Goal: Task Accomplishment & Management: Complete application form

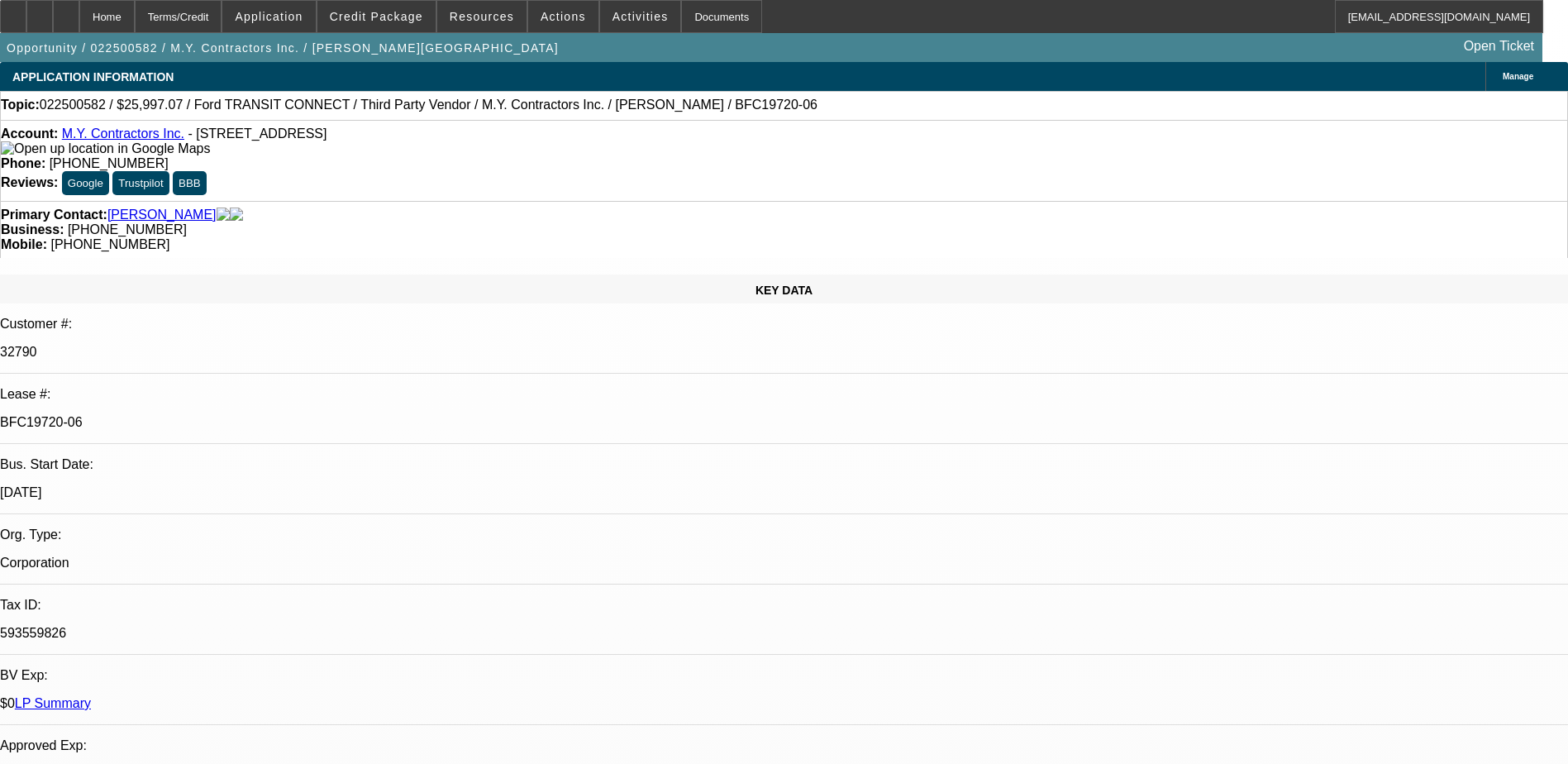
select select "0"
select select "6"
select select "0"
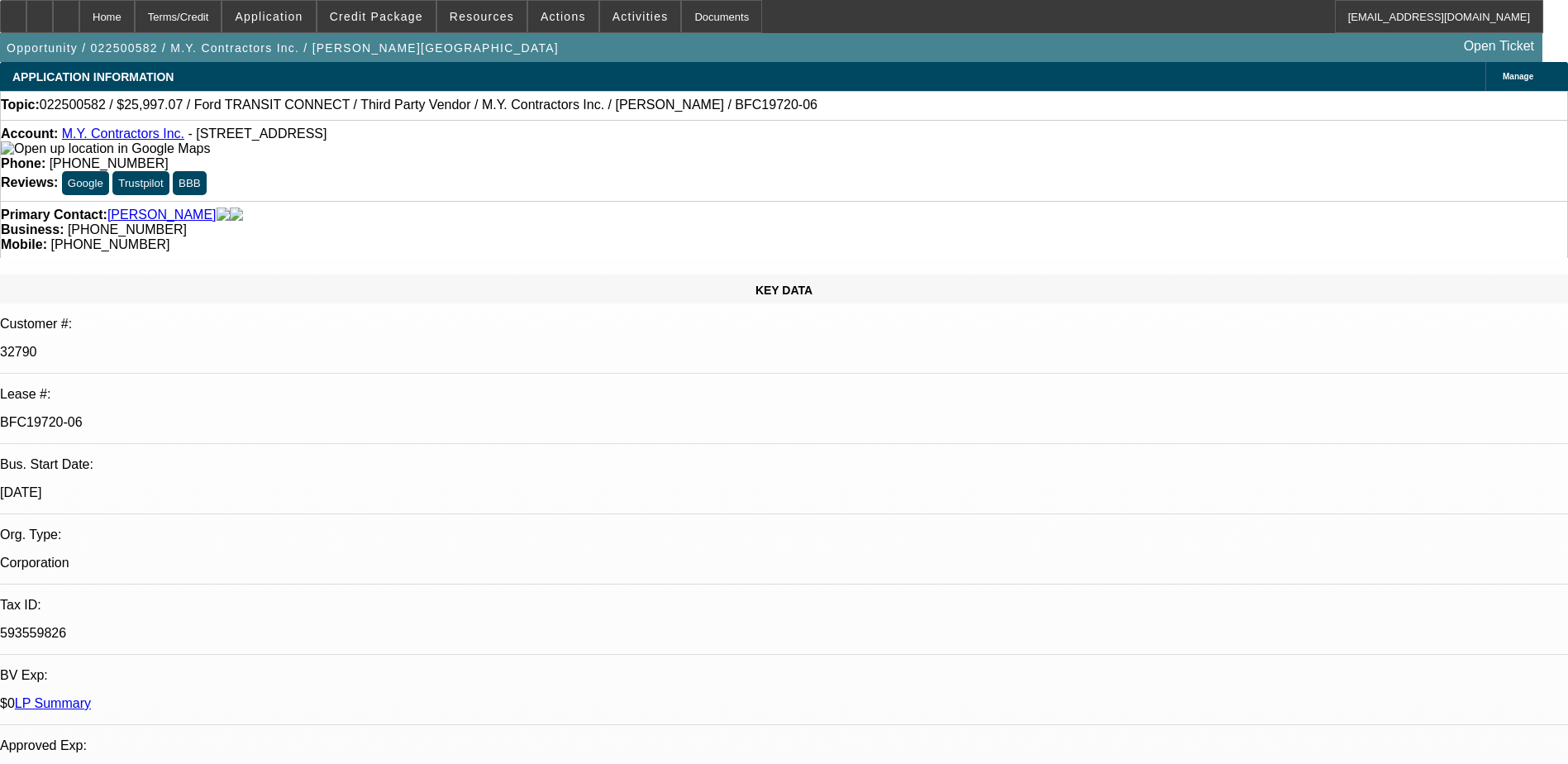
select select "0"
select select "6"
select select "0"
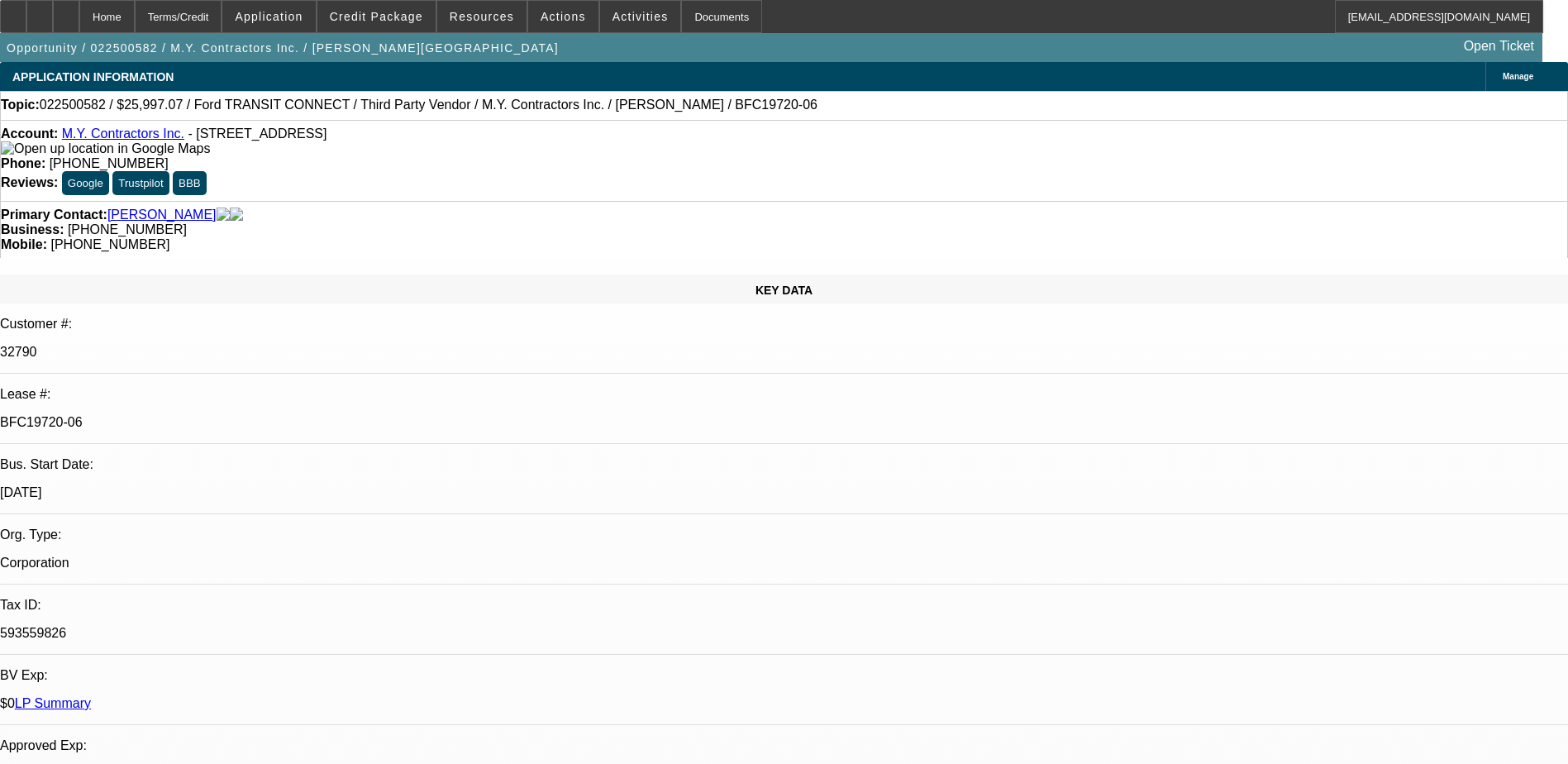
select select "0"
select select "6"
select select "0"
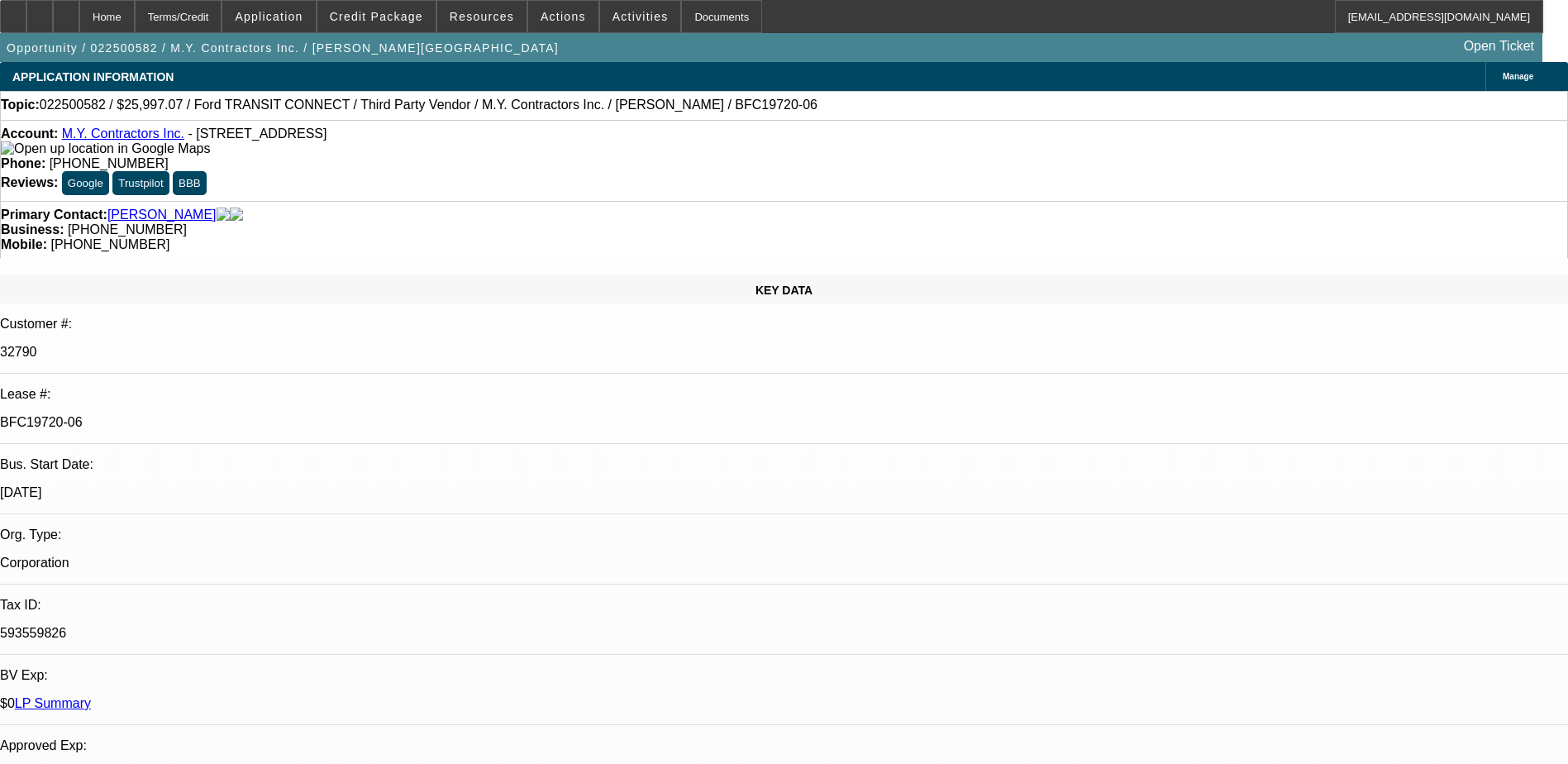
select select "6"
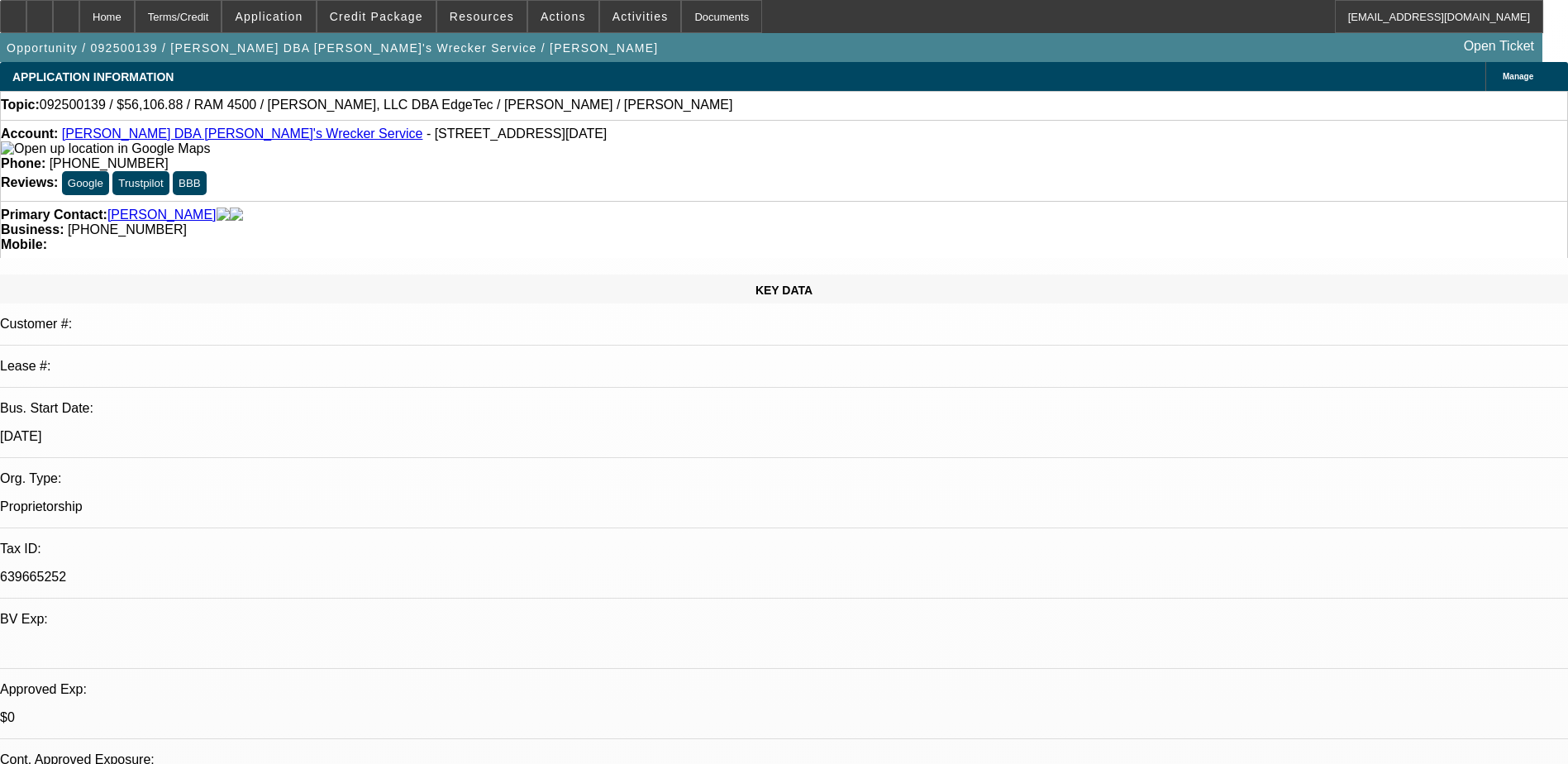
select select "0"
select select "6"
select select "0"
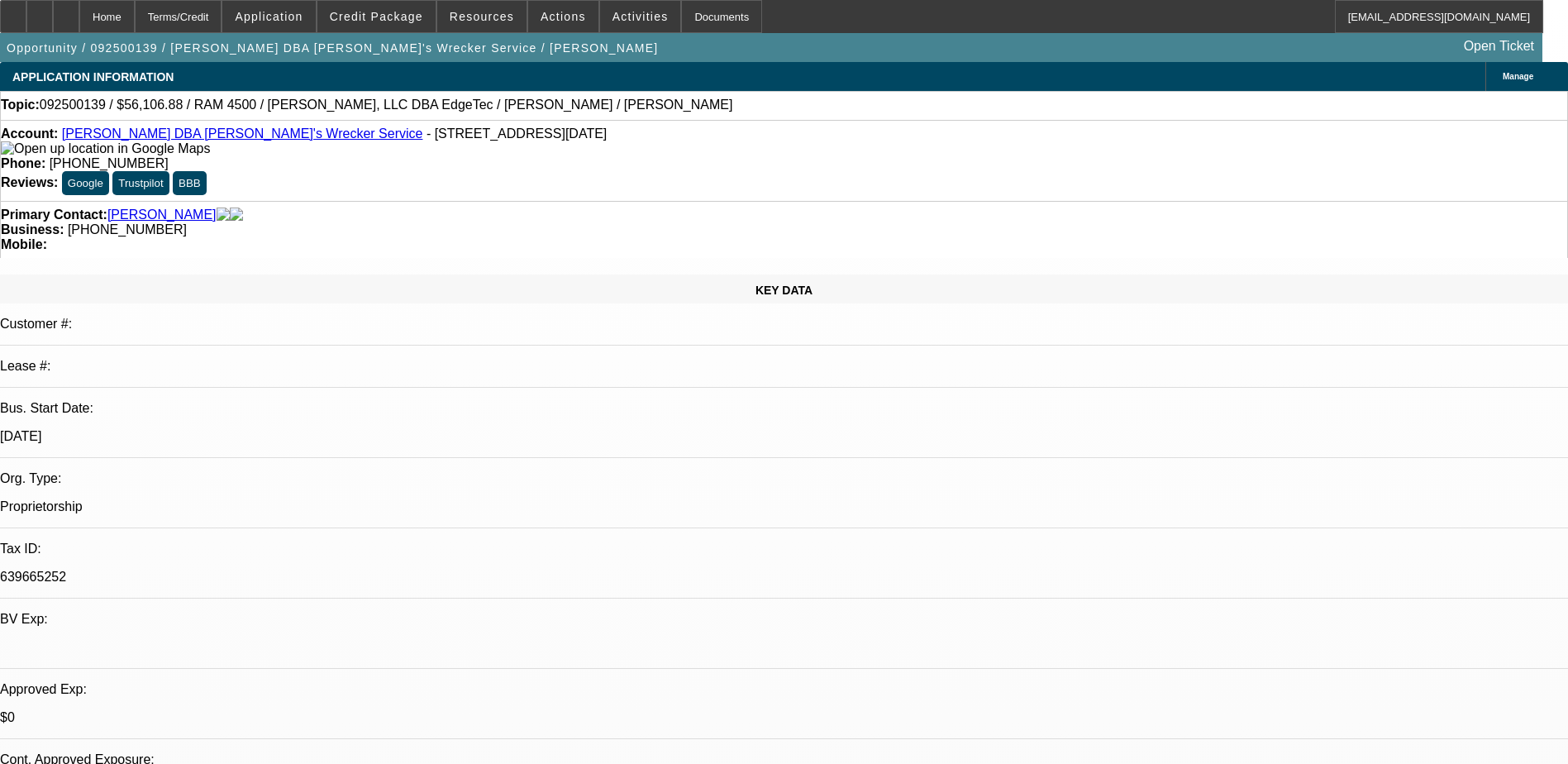
select select "0"
select select "6"
select select "0"
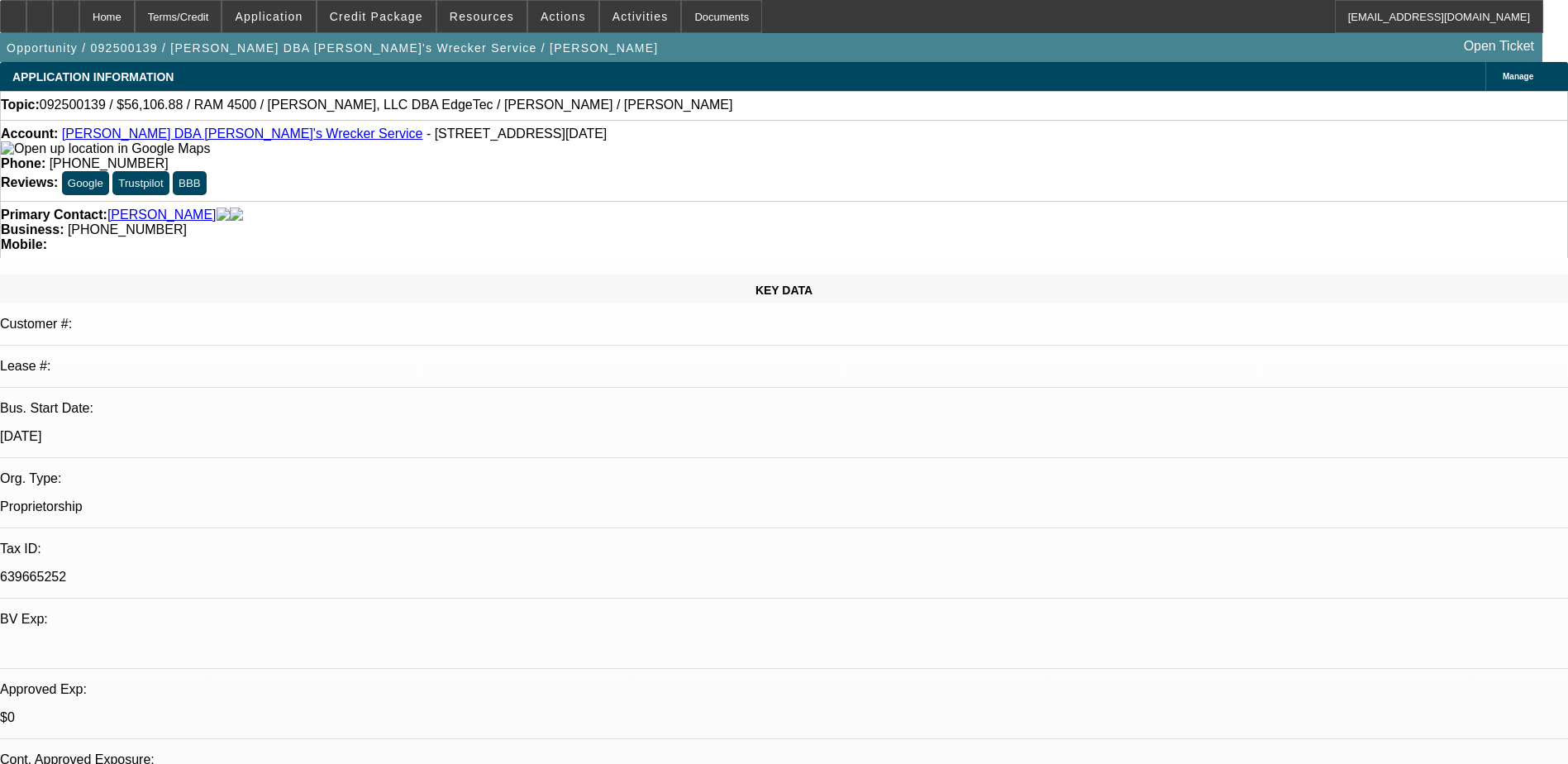
select select "0.1"
select select "4"
select select "0"
select select "0.1"
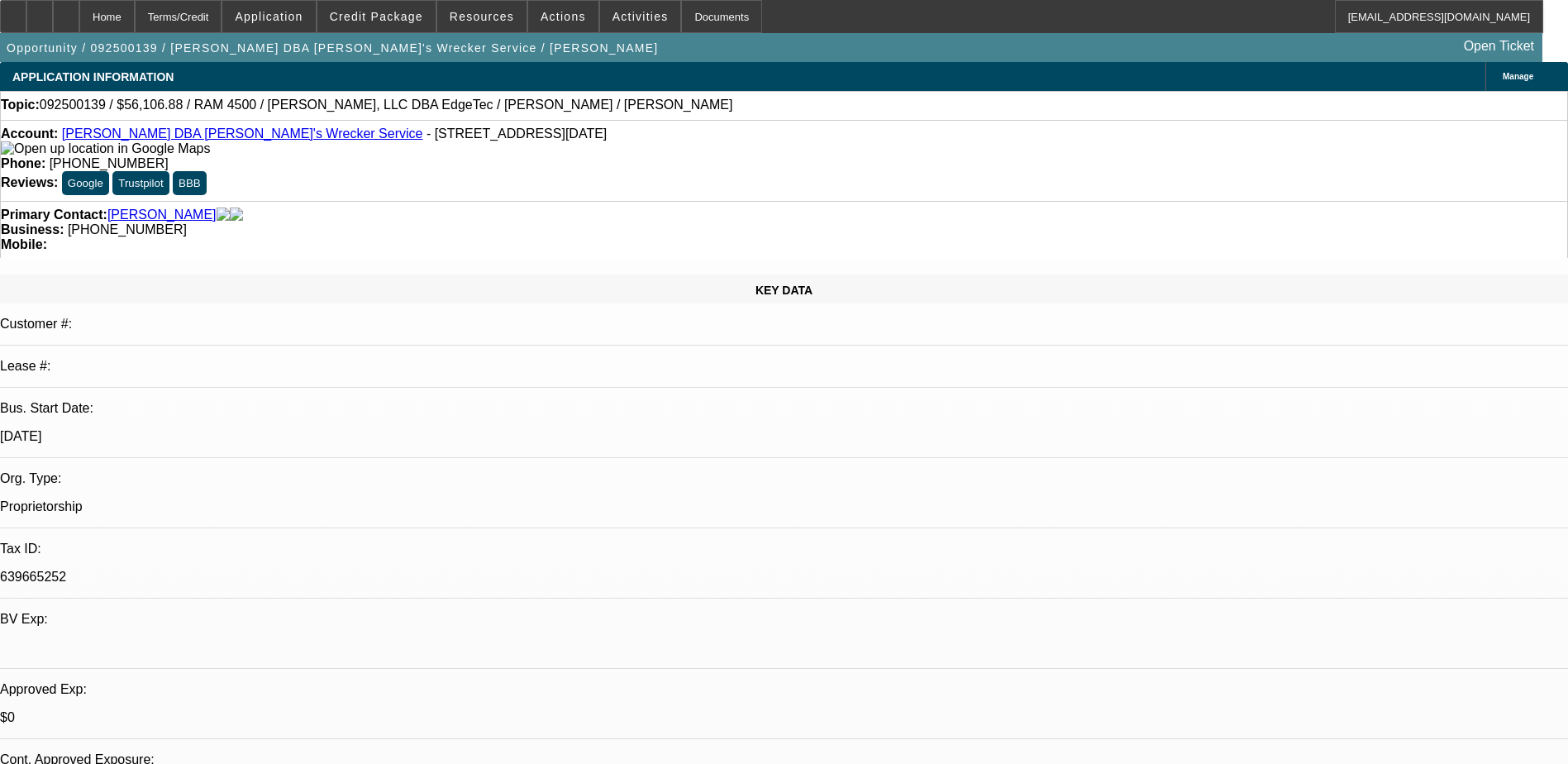
select select "4"
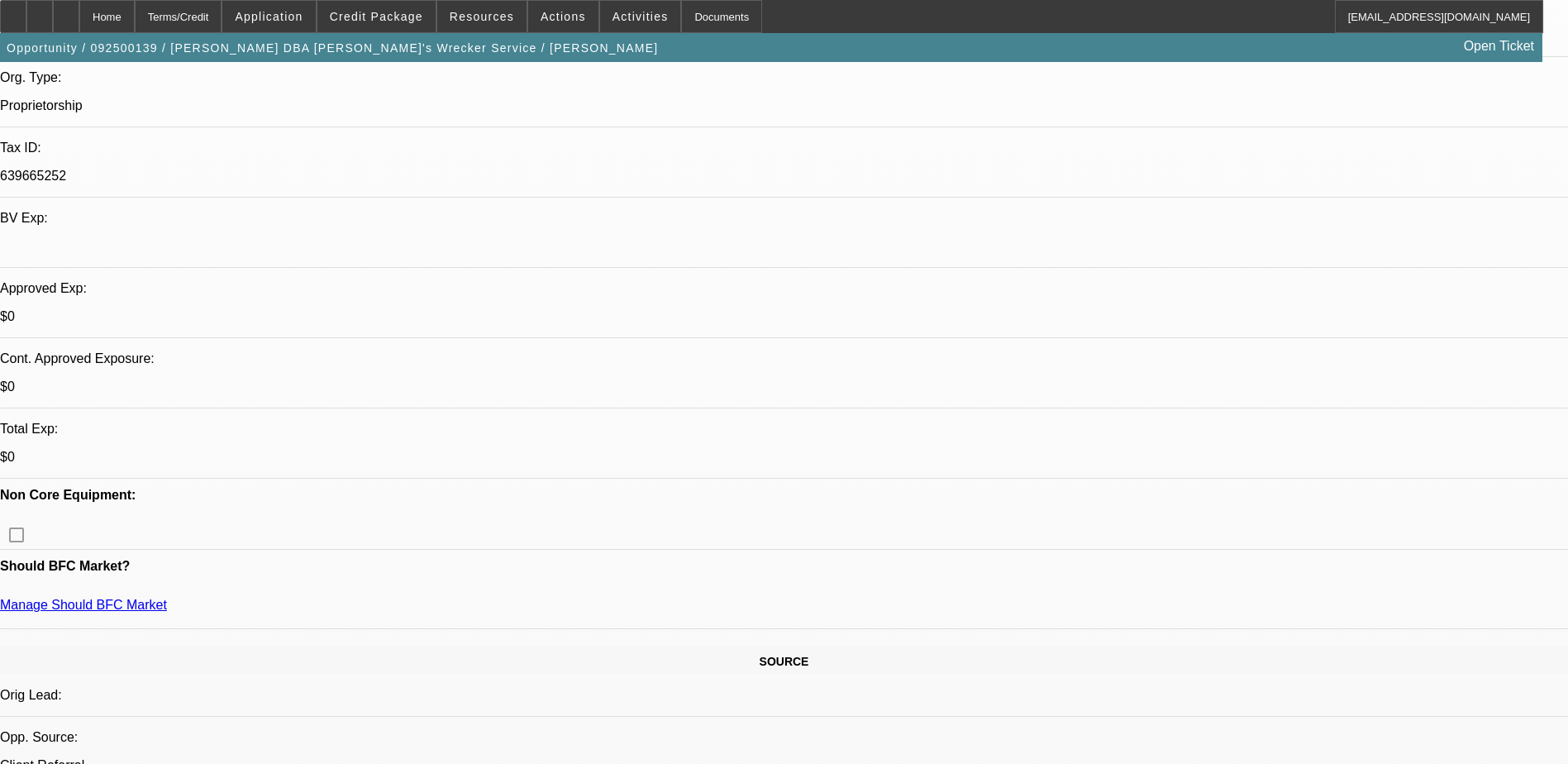
scroll to position [578, 0]
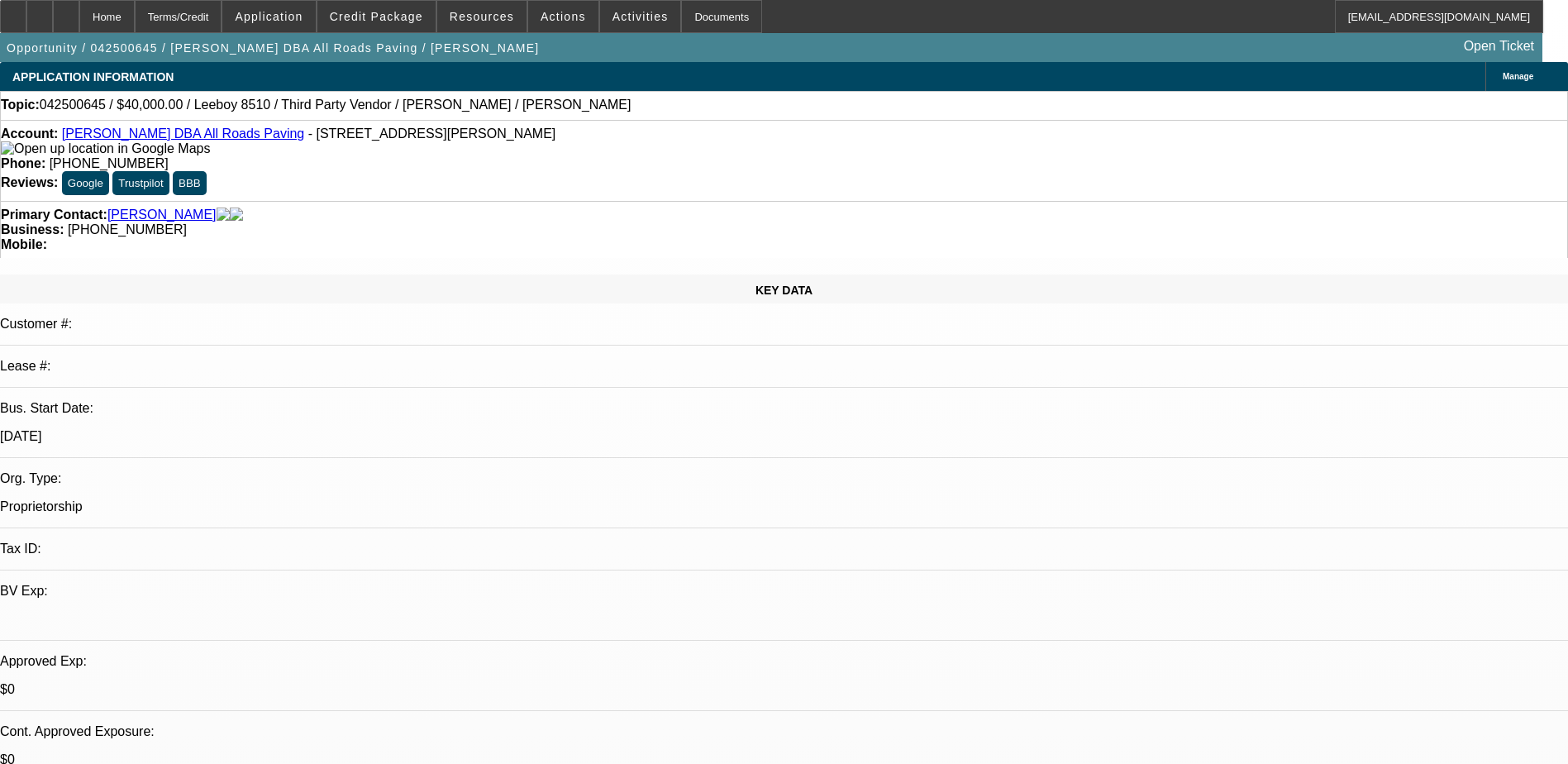
select select "0"
select select "3"
select select "0.1"
select select "5"
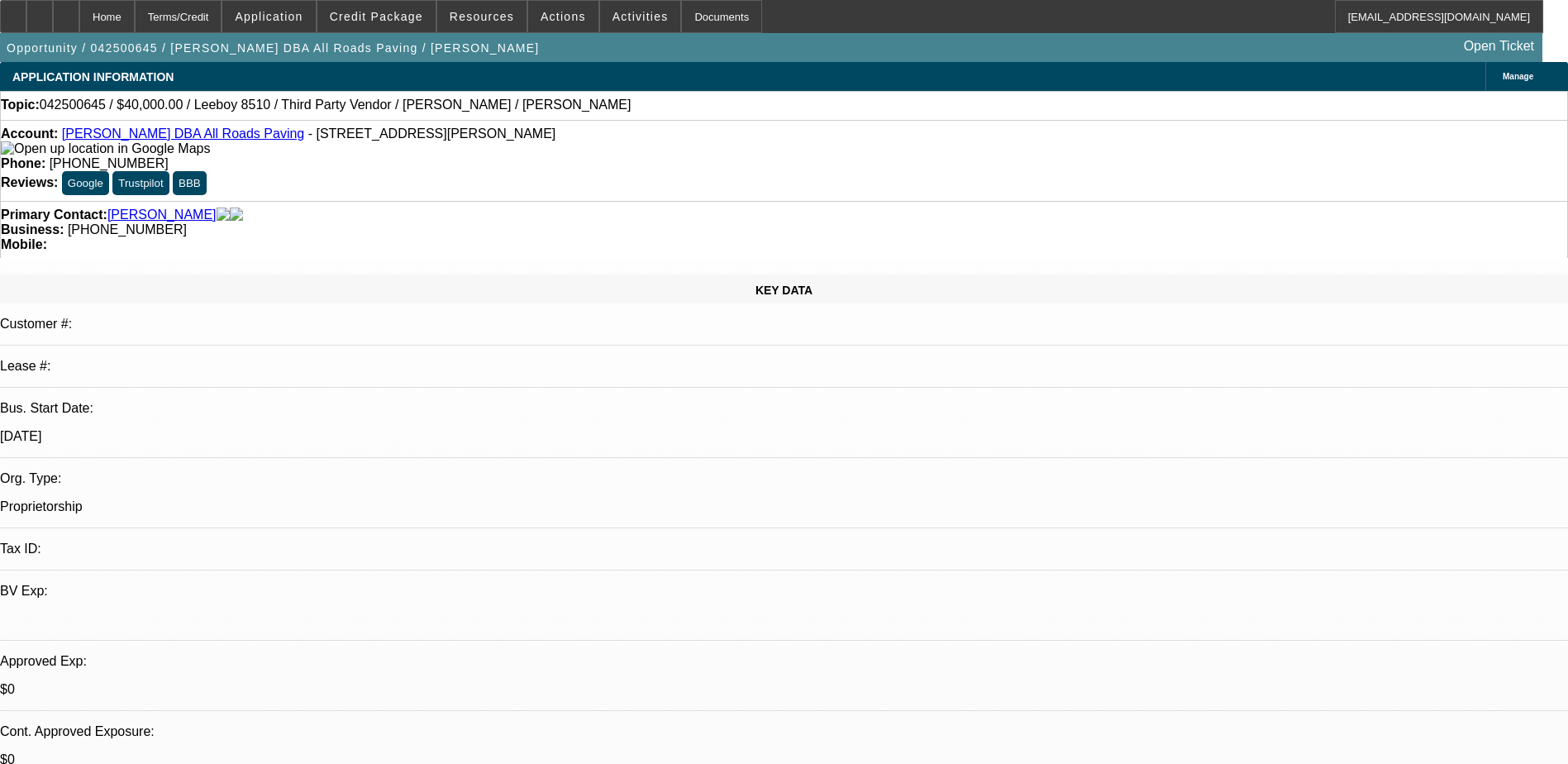
select select "0"
select select "3"
select select "0.1"
select select "5"
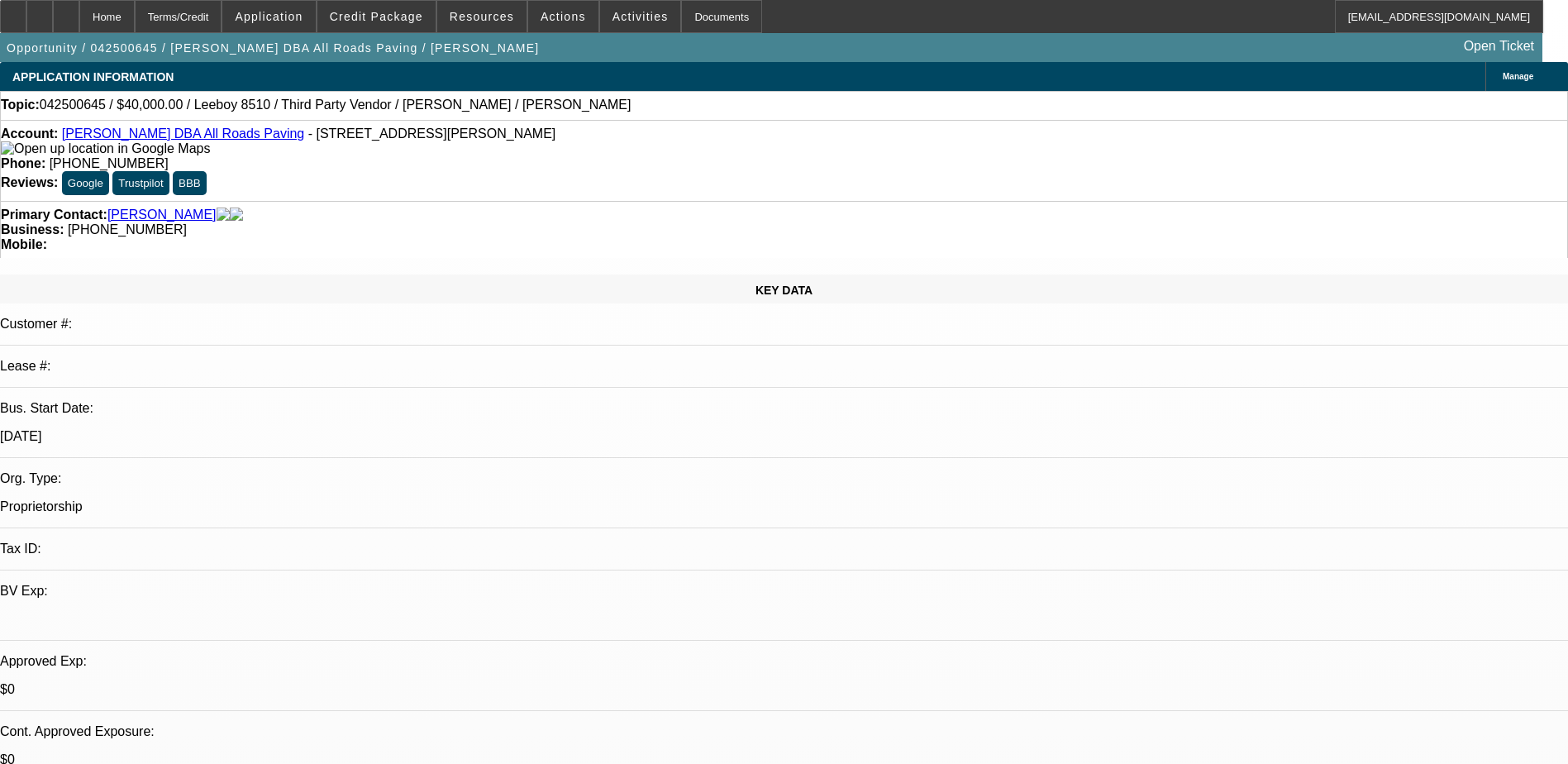
select select "0"
select select "3"
select select "0.1"
select select "4"
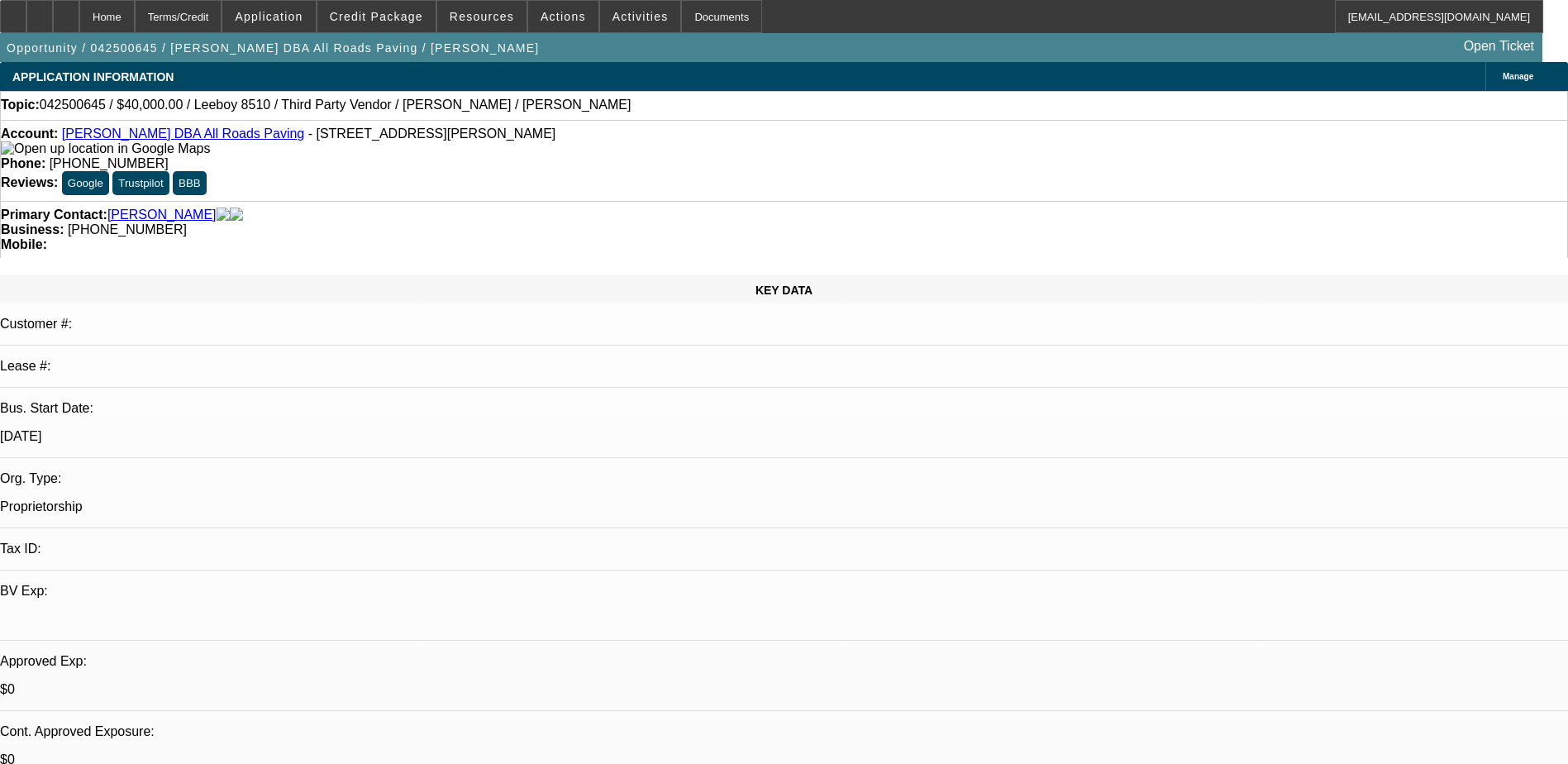
select select "0"
select select "3"
select select "0.1"
select select "4"
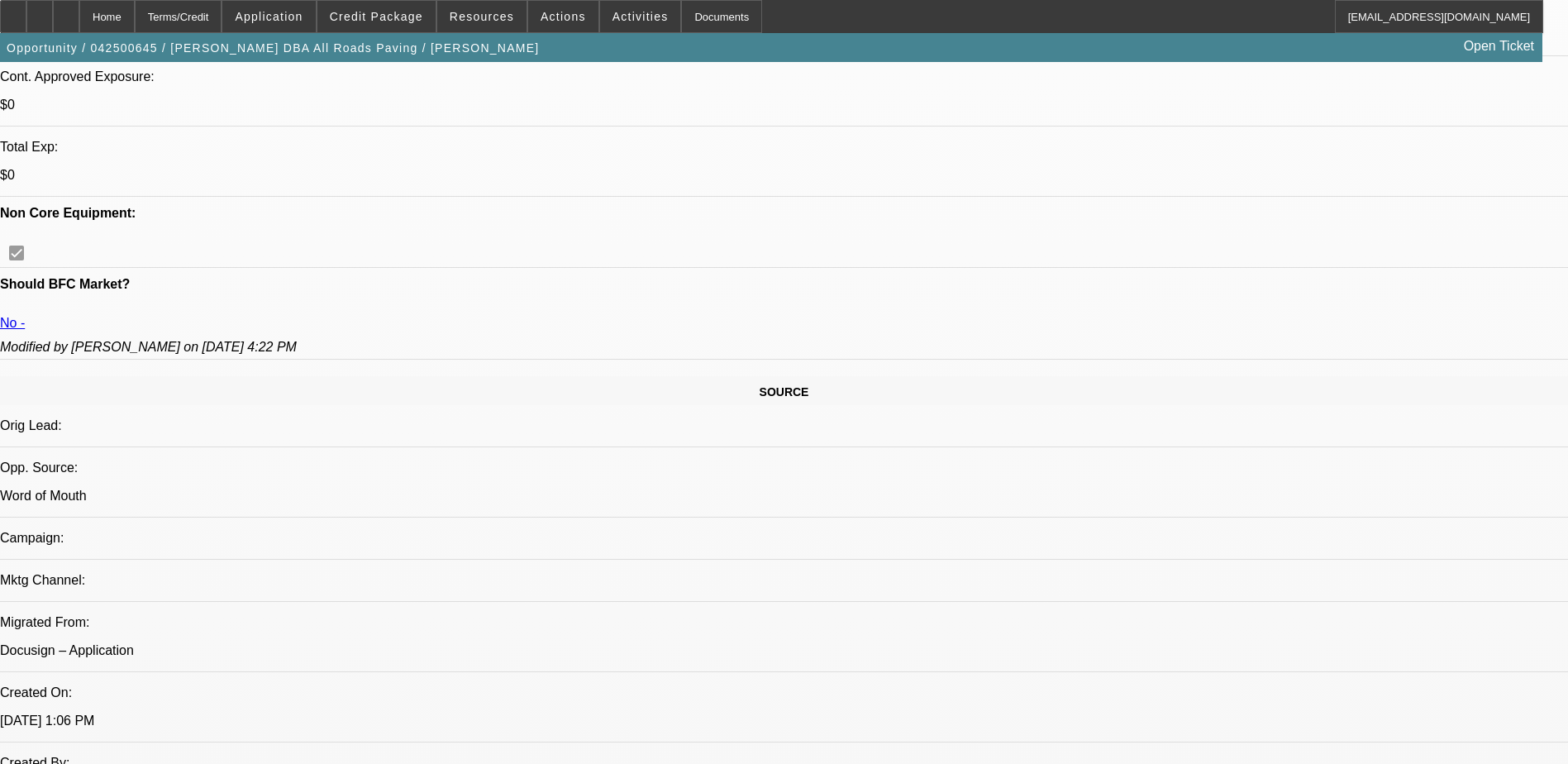
scroll to position [661, 0]
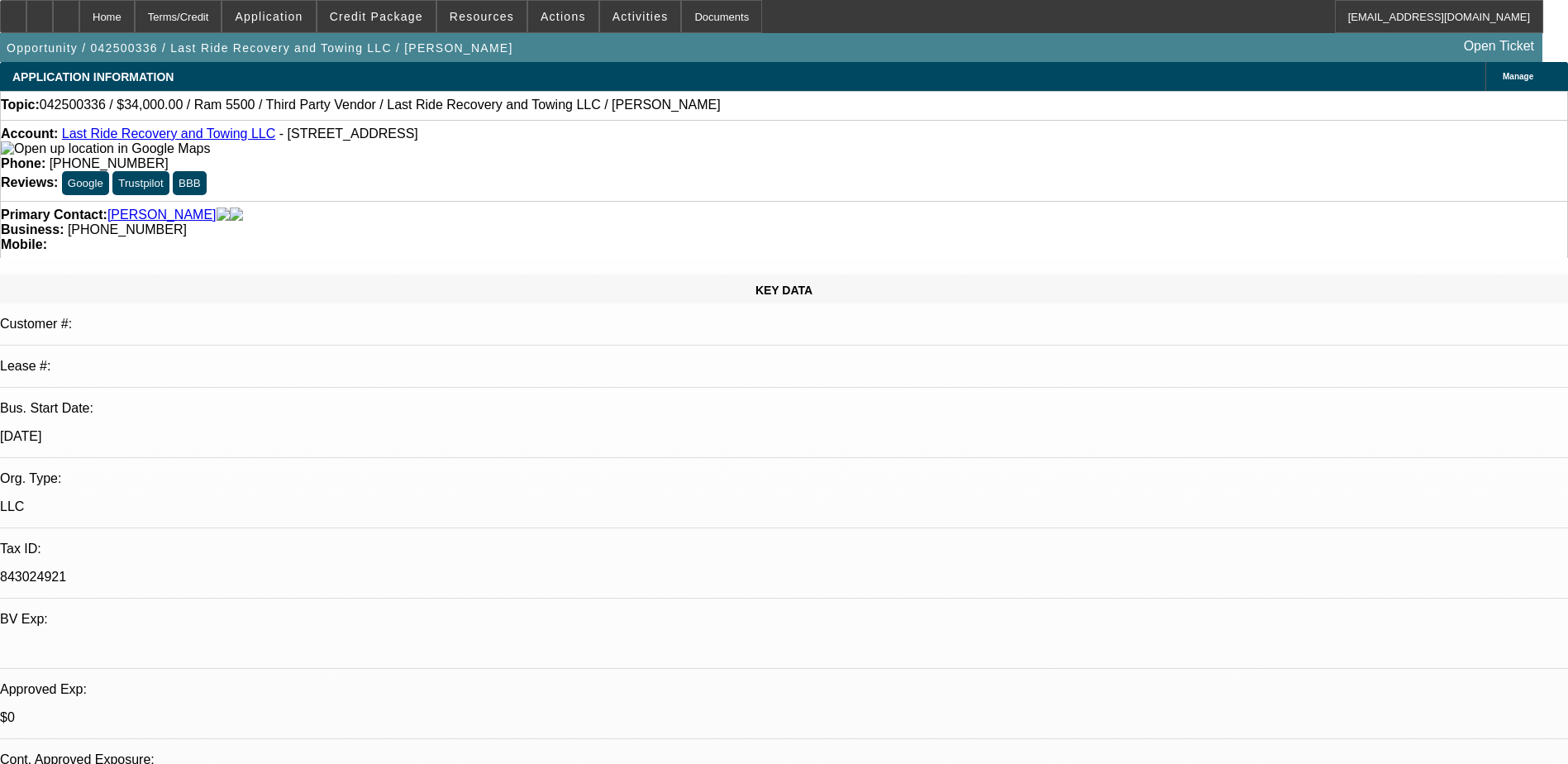
select select "0"
select select "2"
select select "0"
select select "5"
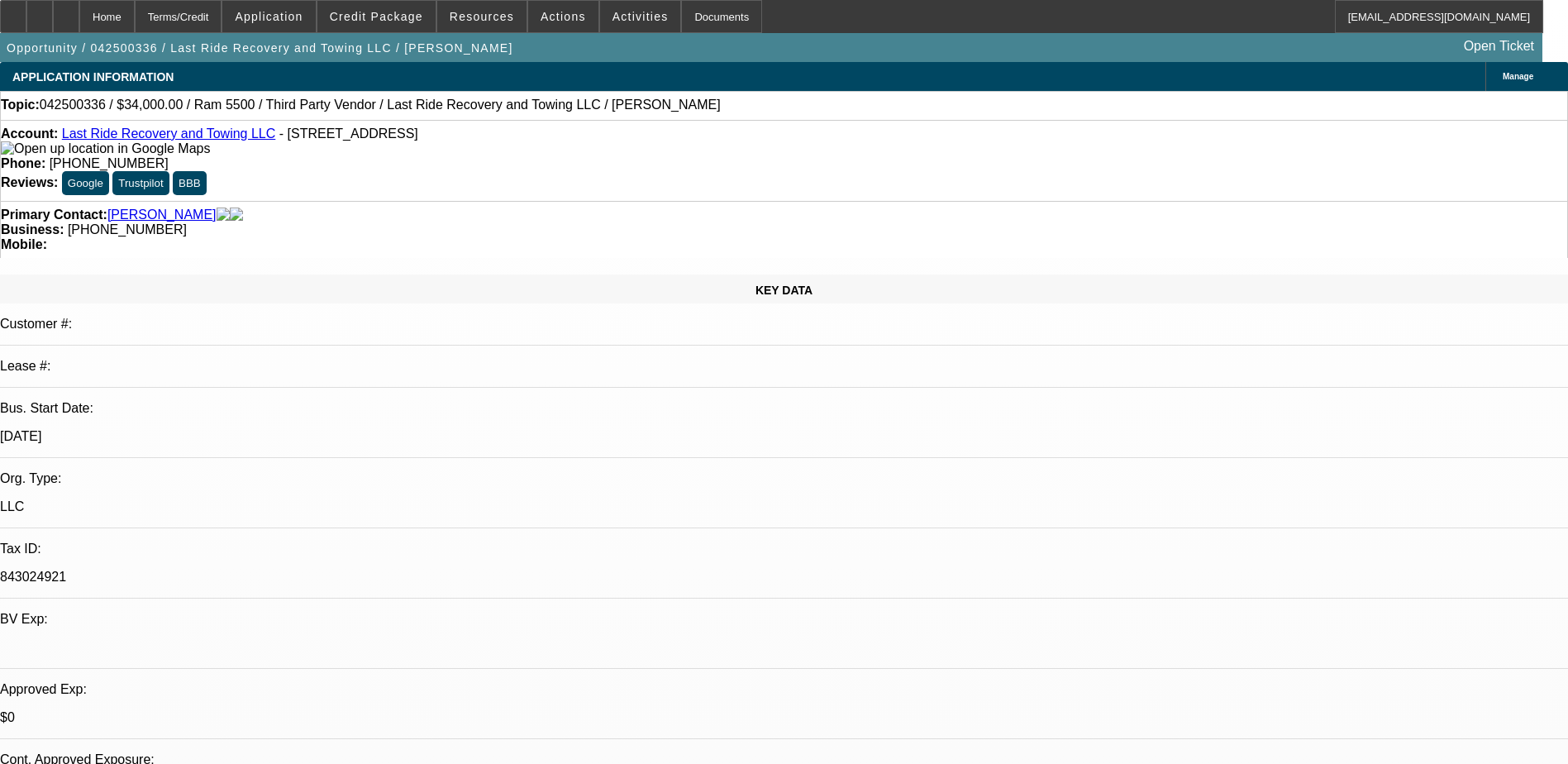
select select "0.15"
select select "0"
select select "3"
select select "0.1"
select select "4"
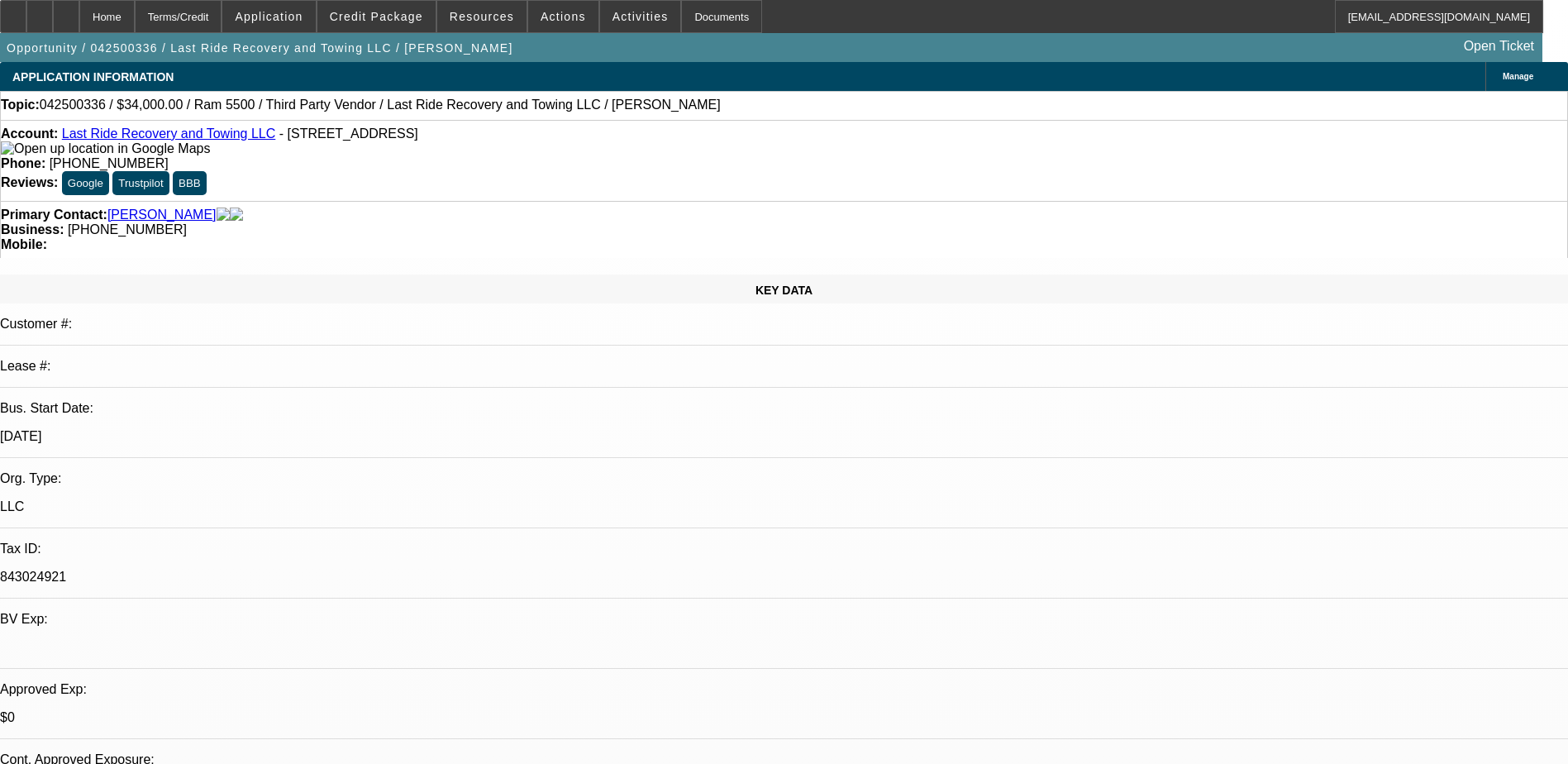
select select "0.15"
select select "0"
select select "3"
select select "0"
select select "6"
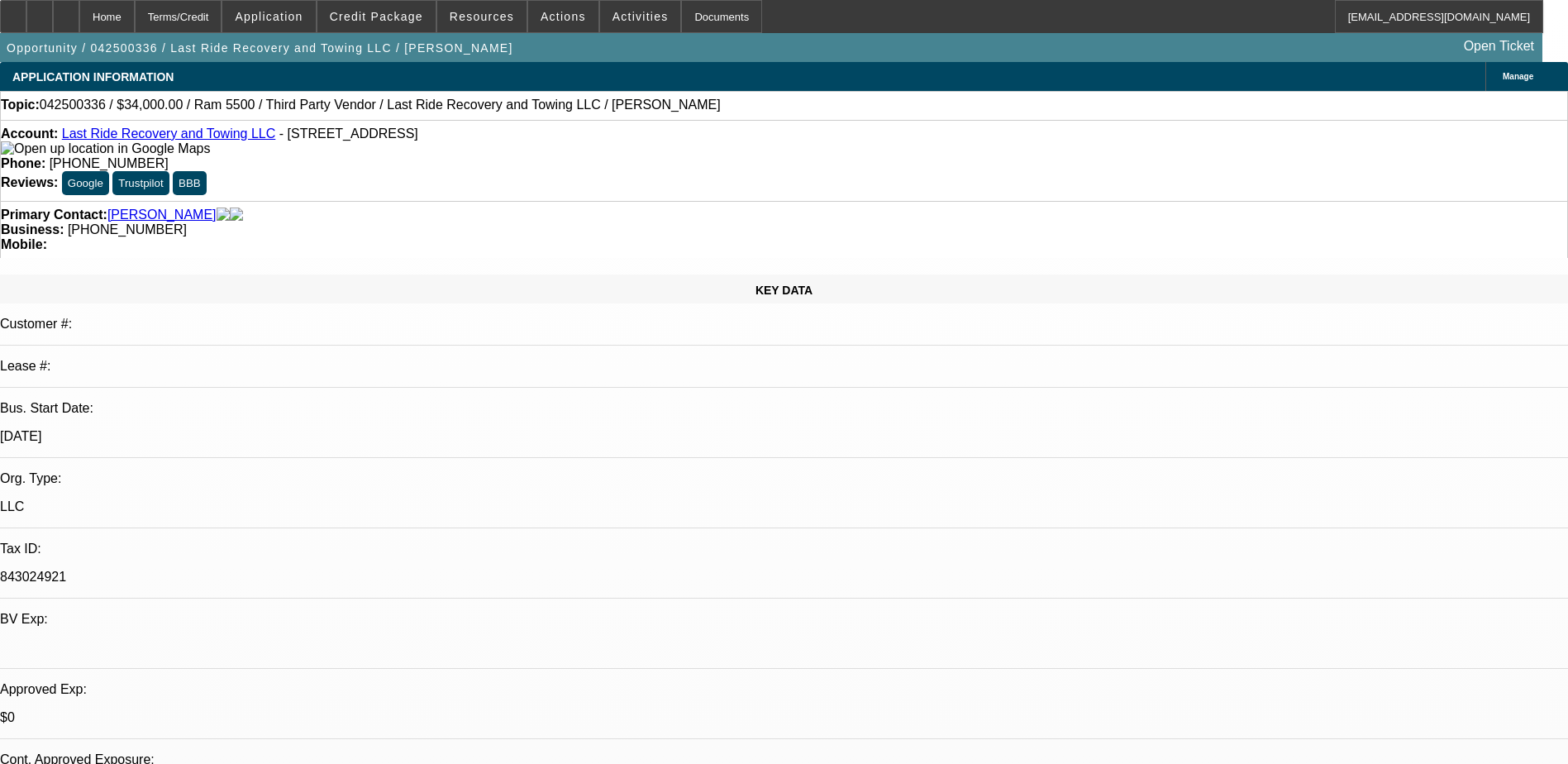
select select "0.15"
select select "2"
select select "0.1"
select select "4"
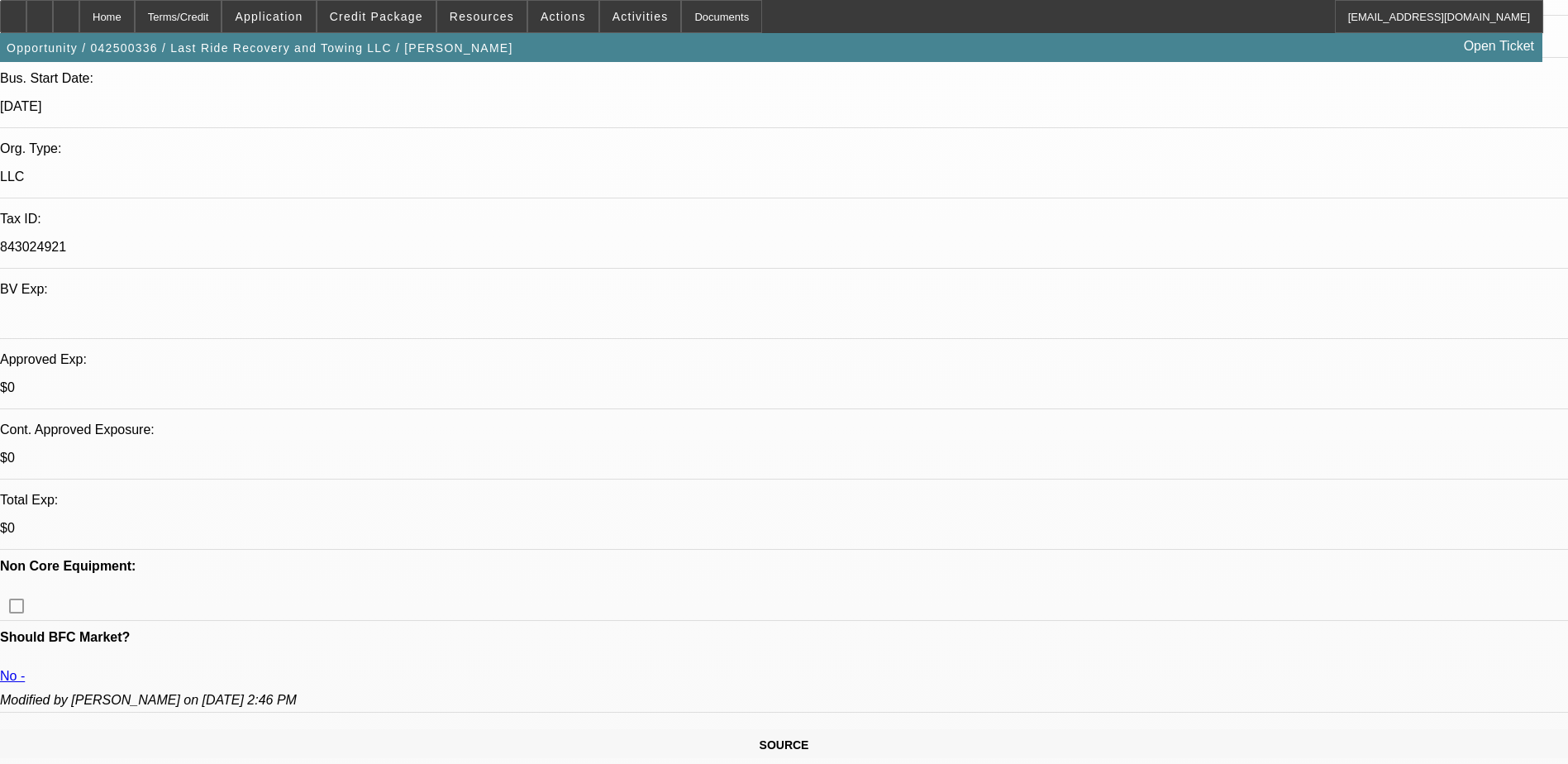
scroll to position [578, 0]
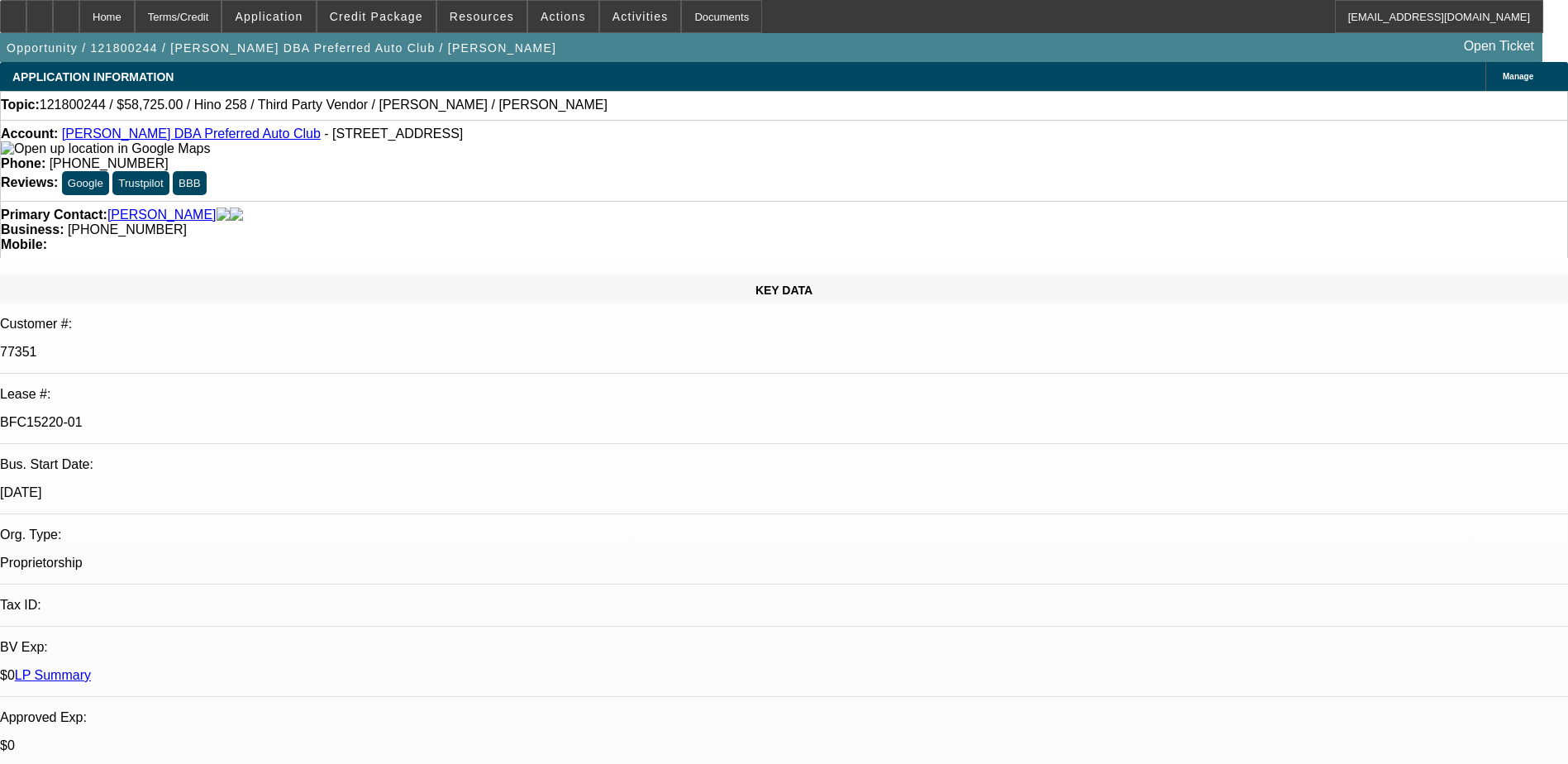
select select "0"
select select "2"
select select "0"
select select "2"
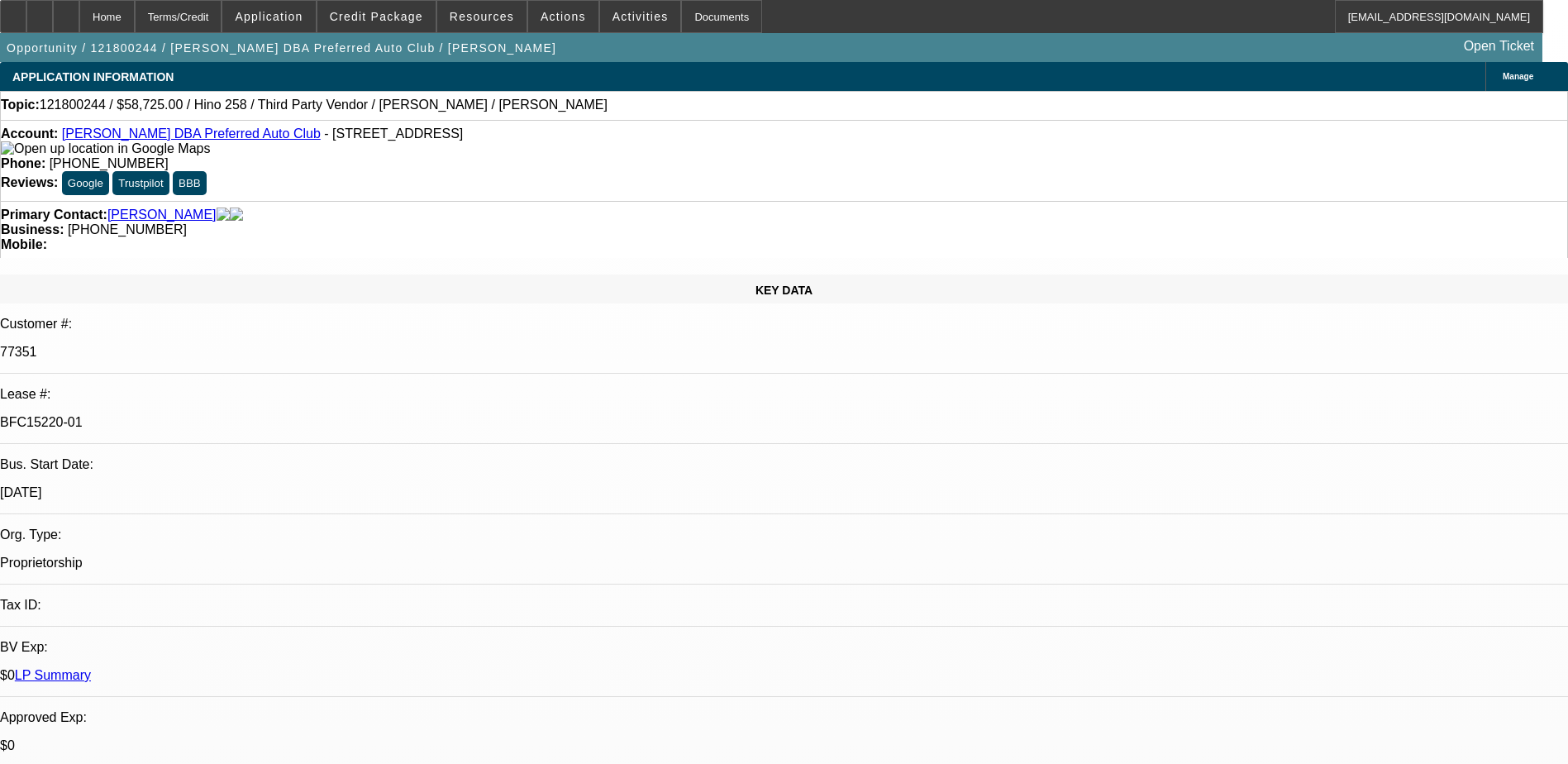
select select "0"
select select "2"
select select "0"
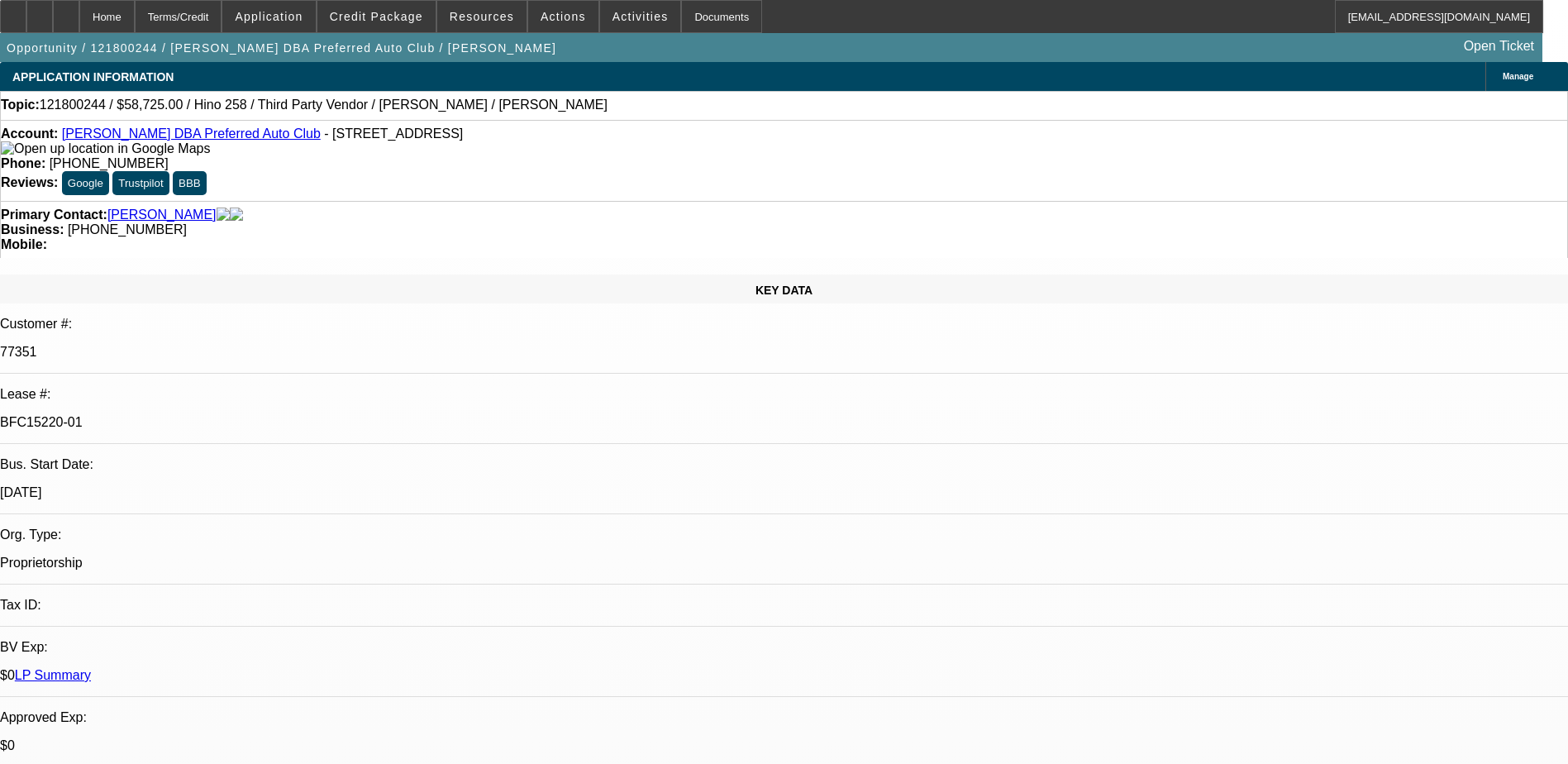
select select "2"
select select "0"
select select "1"
select select "2"
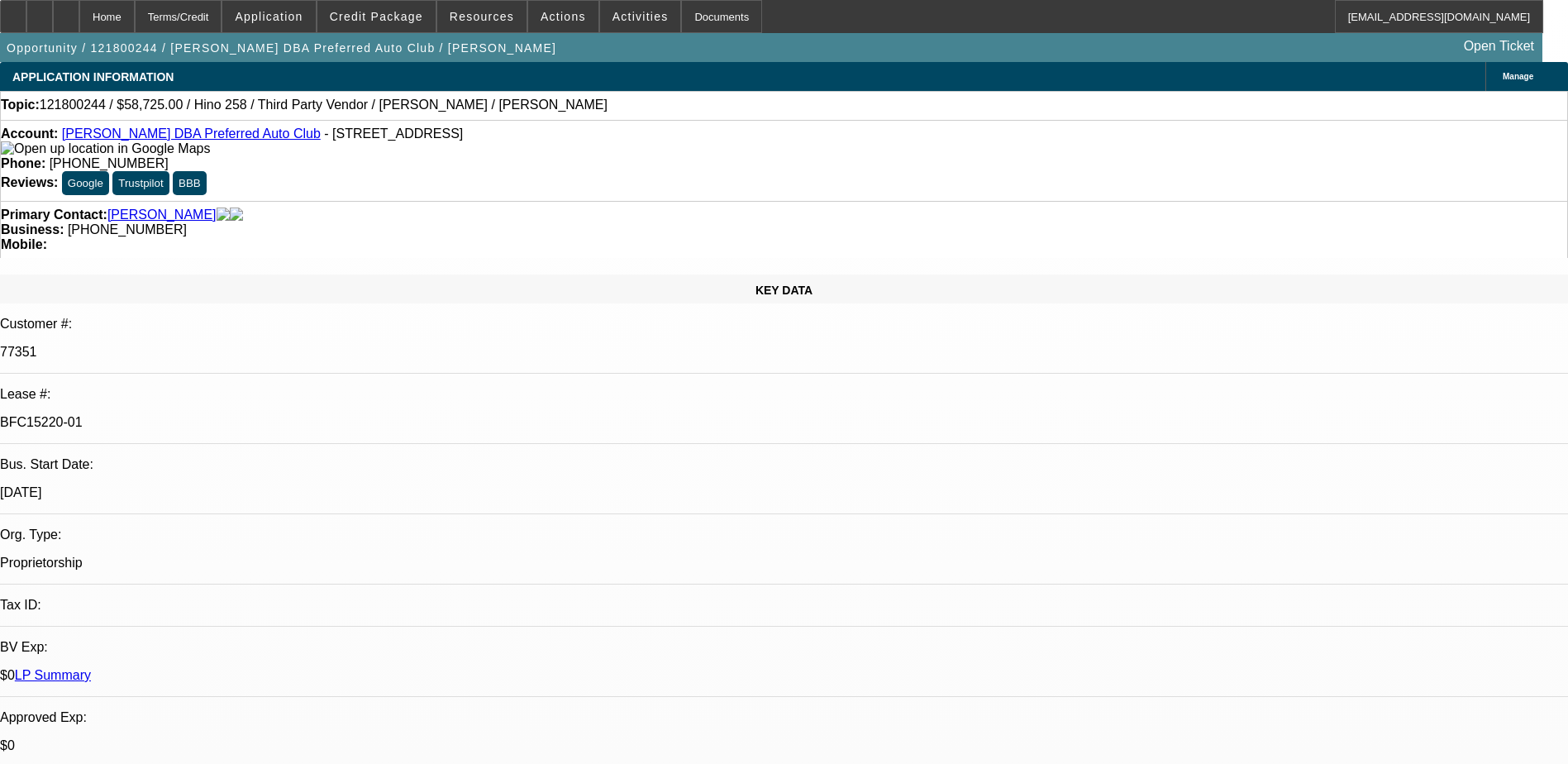
select select "6"
select select "1"
select select "2"
select select "6"
select select "1"
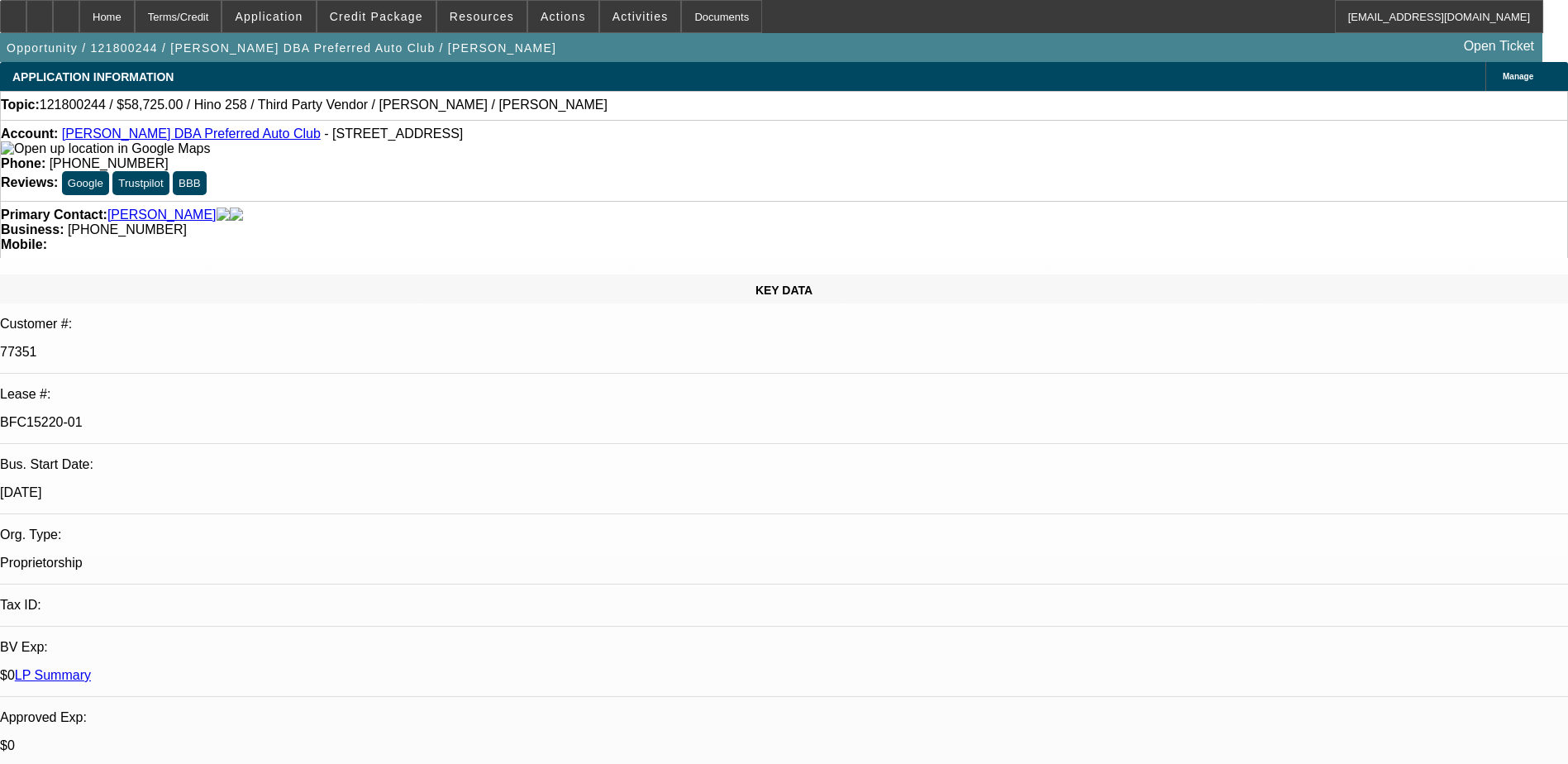
select select "2"
select select "6"
select select "1"
select select "2"
select select "6"
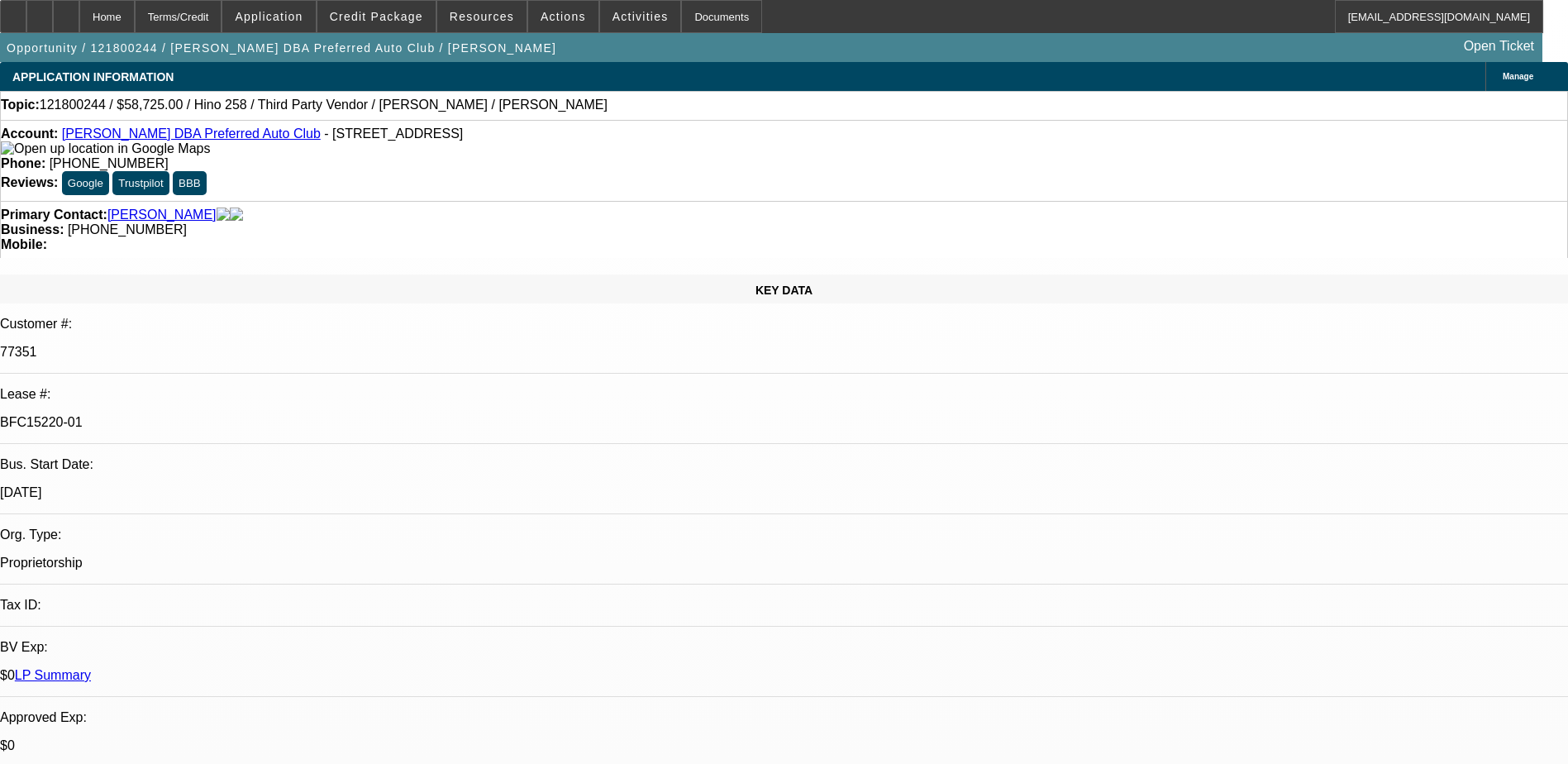
drag, startPoint x: 1196, startPoint y: 277, endPoint x: 1182, endPoint y: 355, distance: 79.2
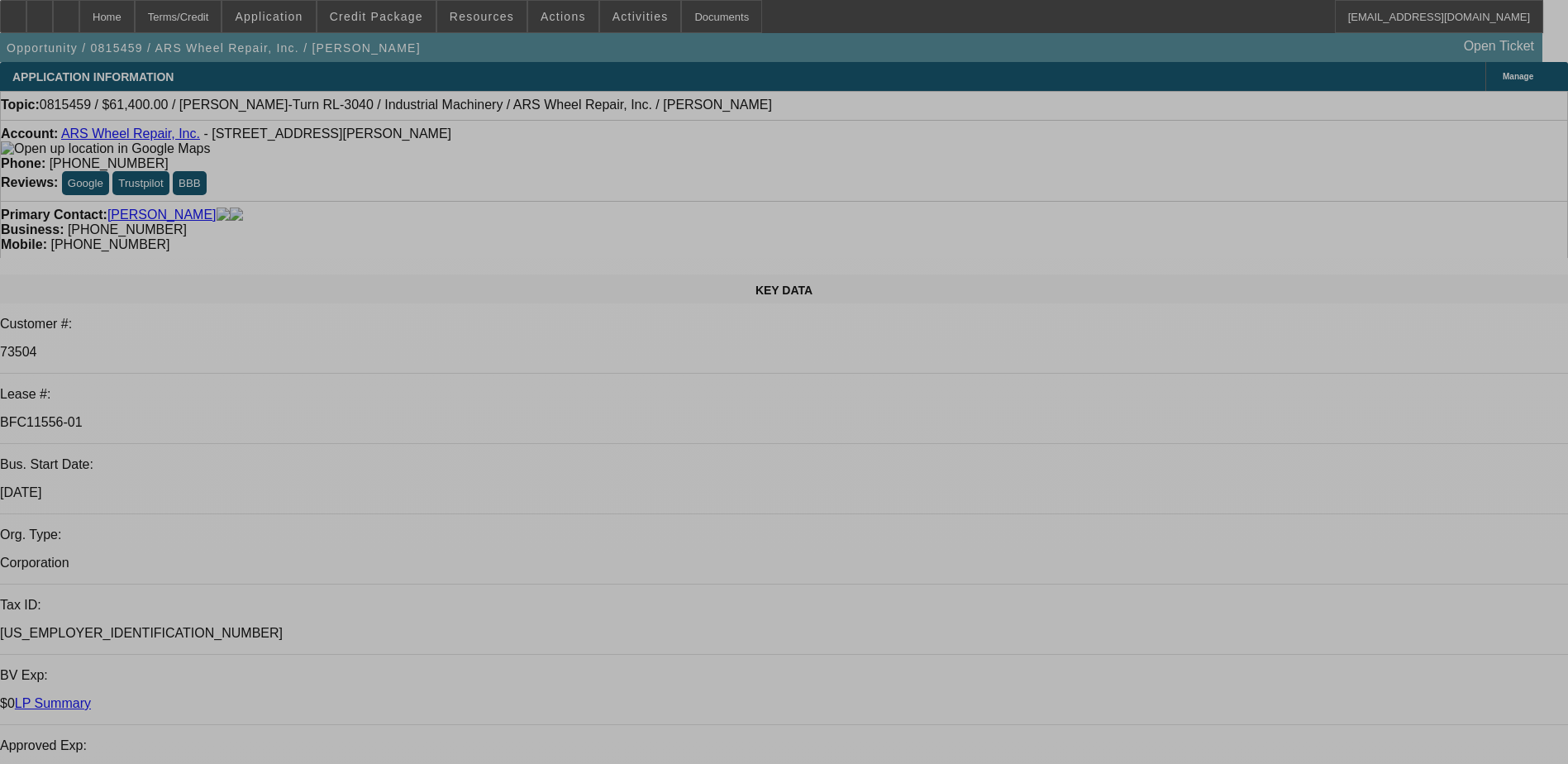
select select "0"
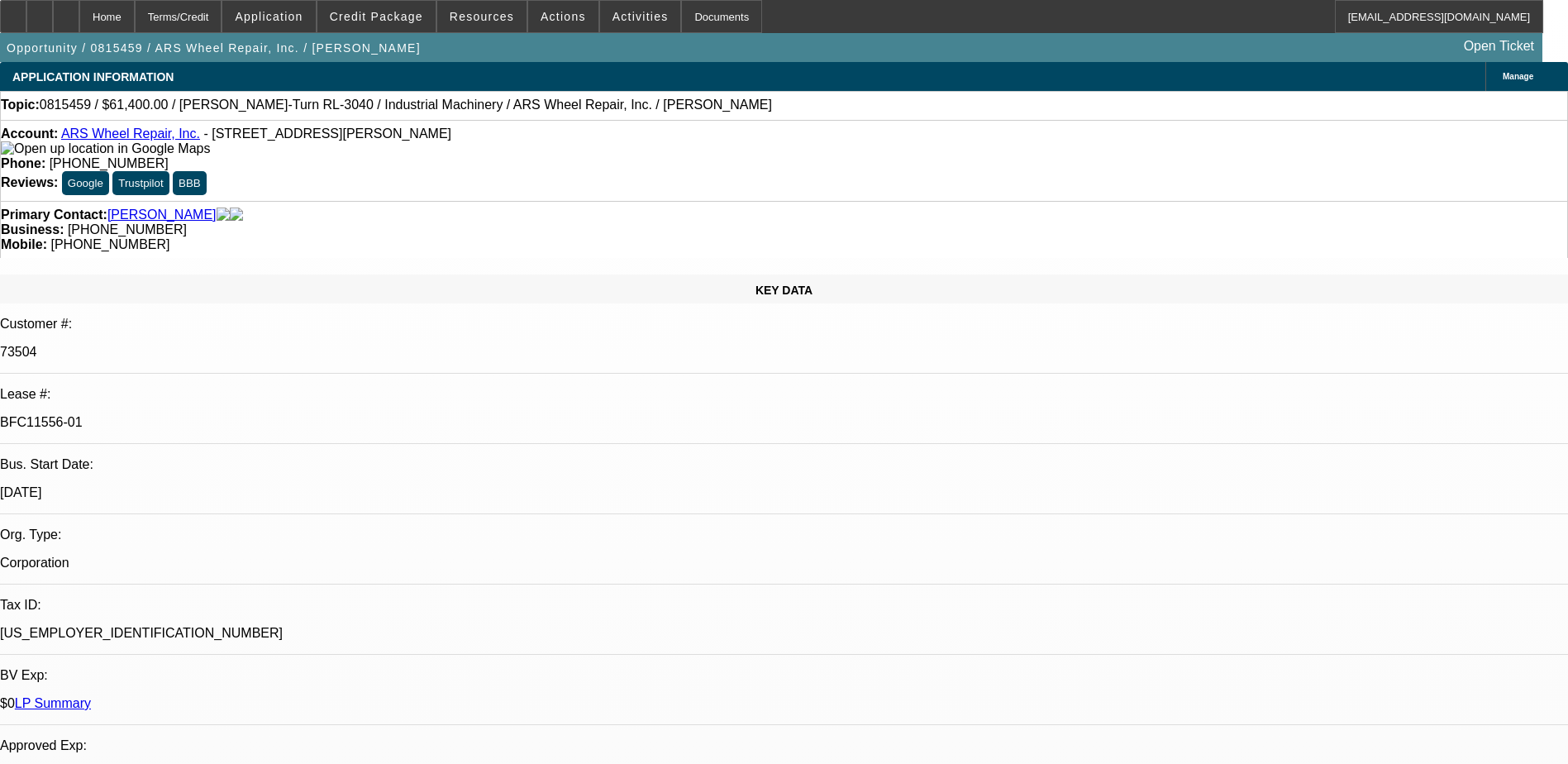
select select "0"
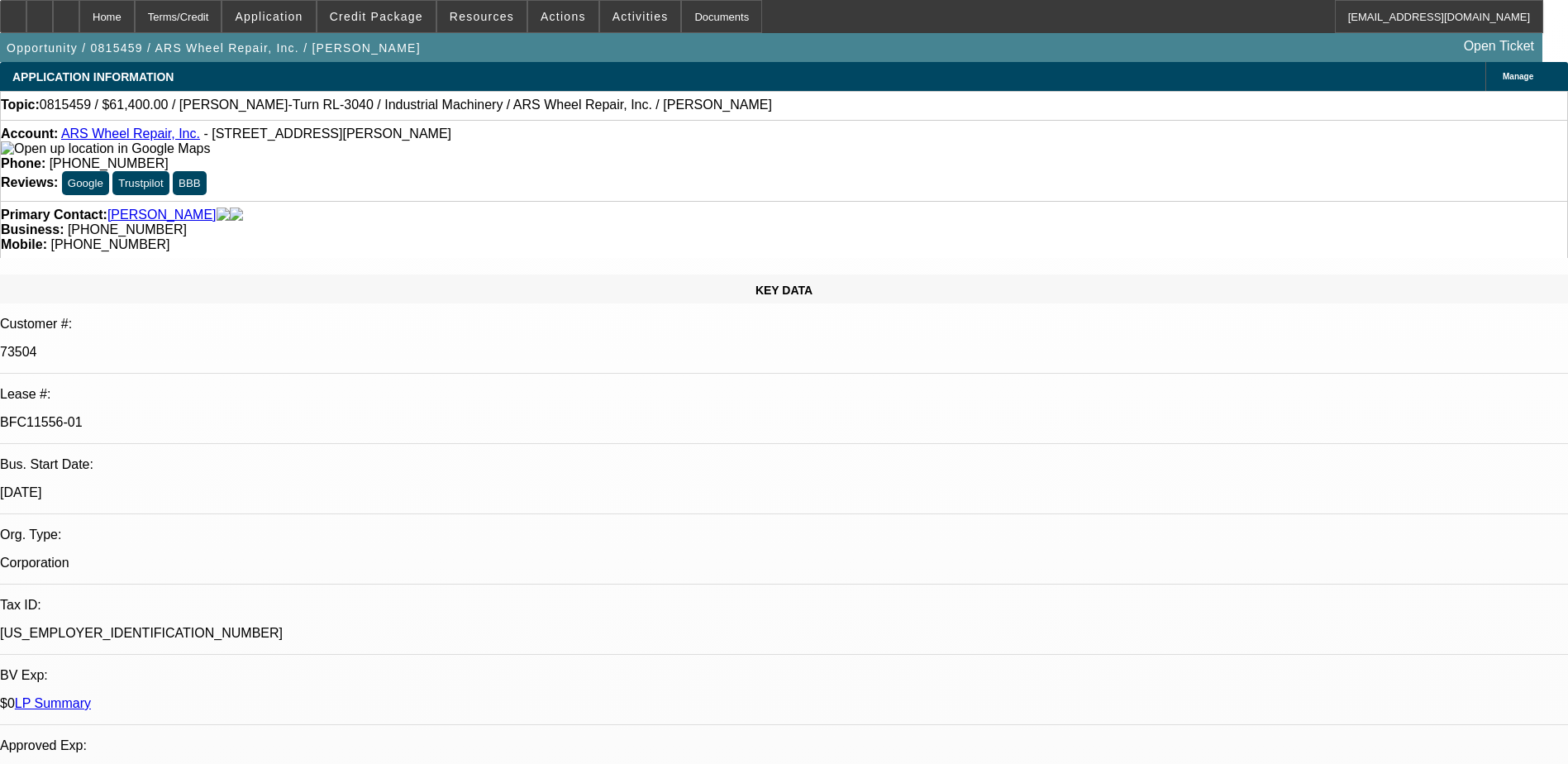
select select "0"
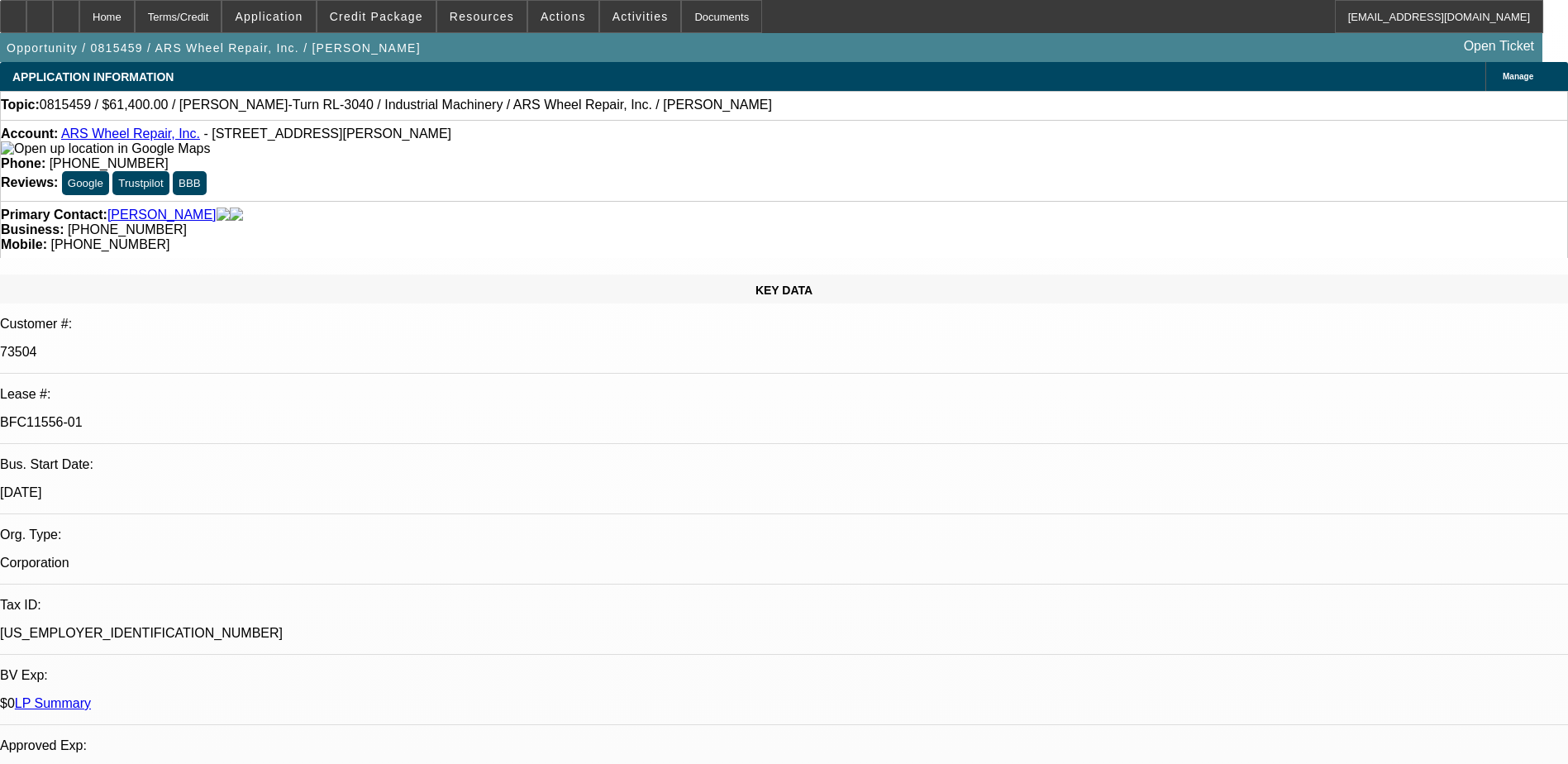
select select "1"
select select "2"
select select "1"
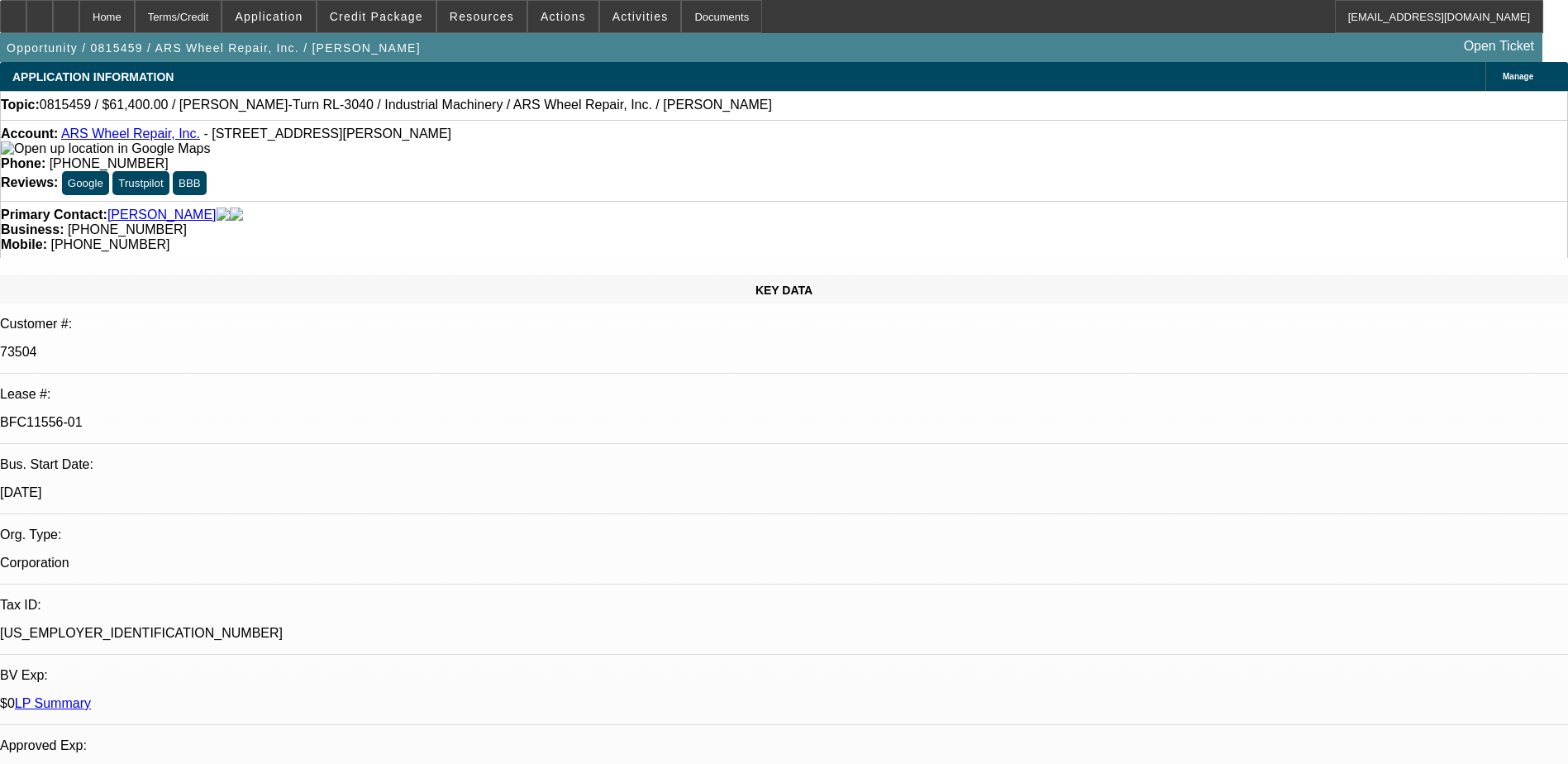
select select "2"
select select "1"
select select "2"
select select "1"
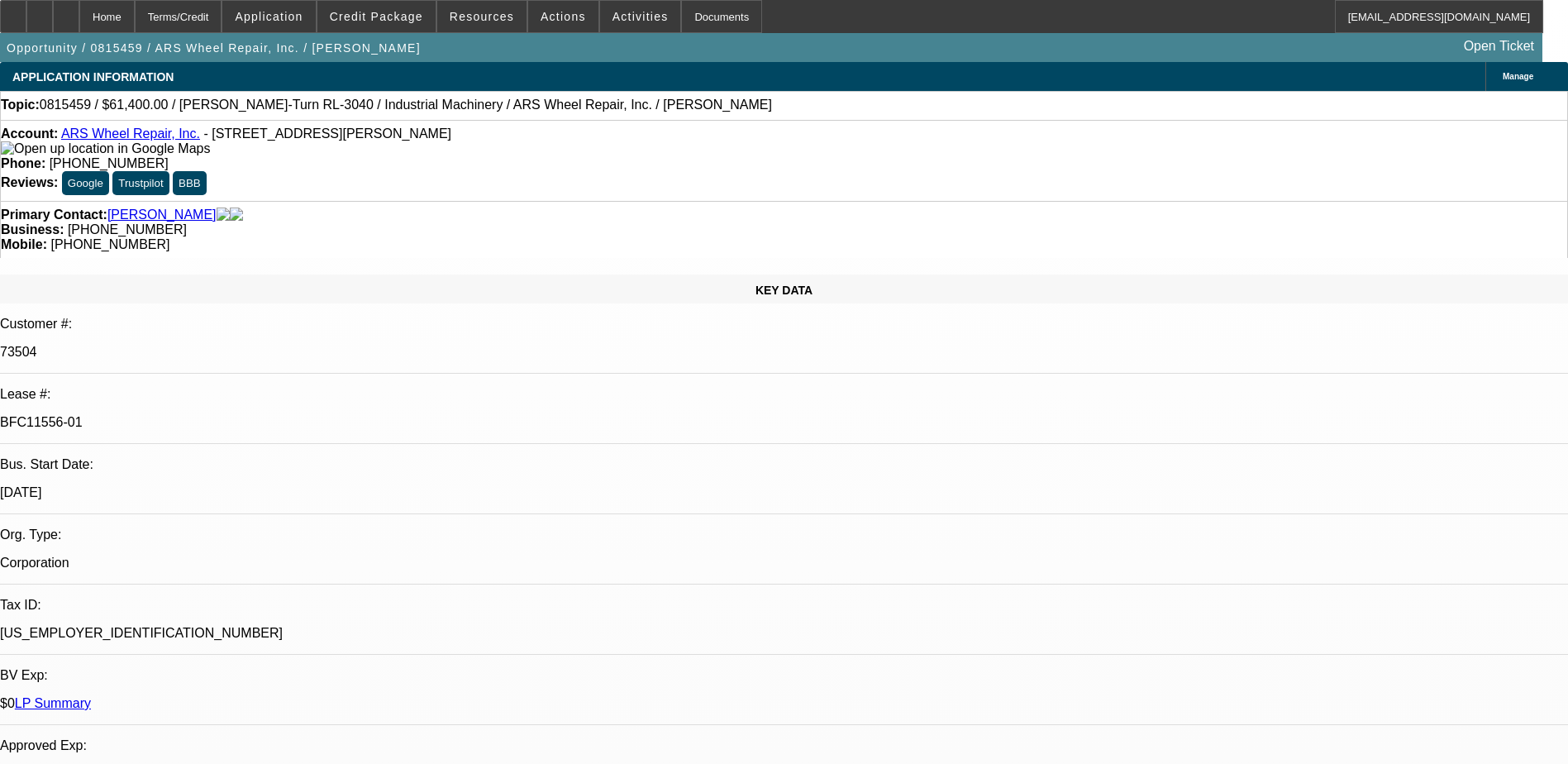
select select "1"
select select "2"
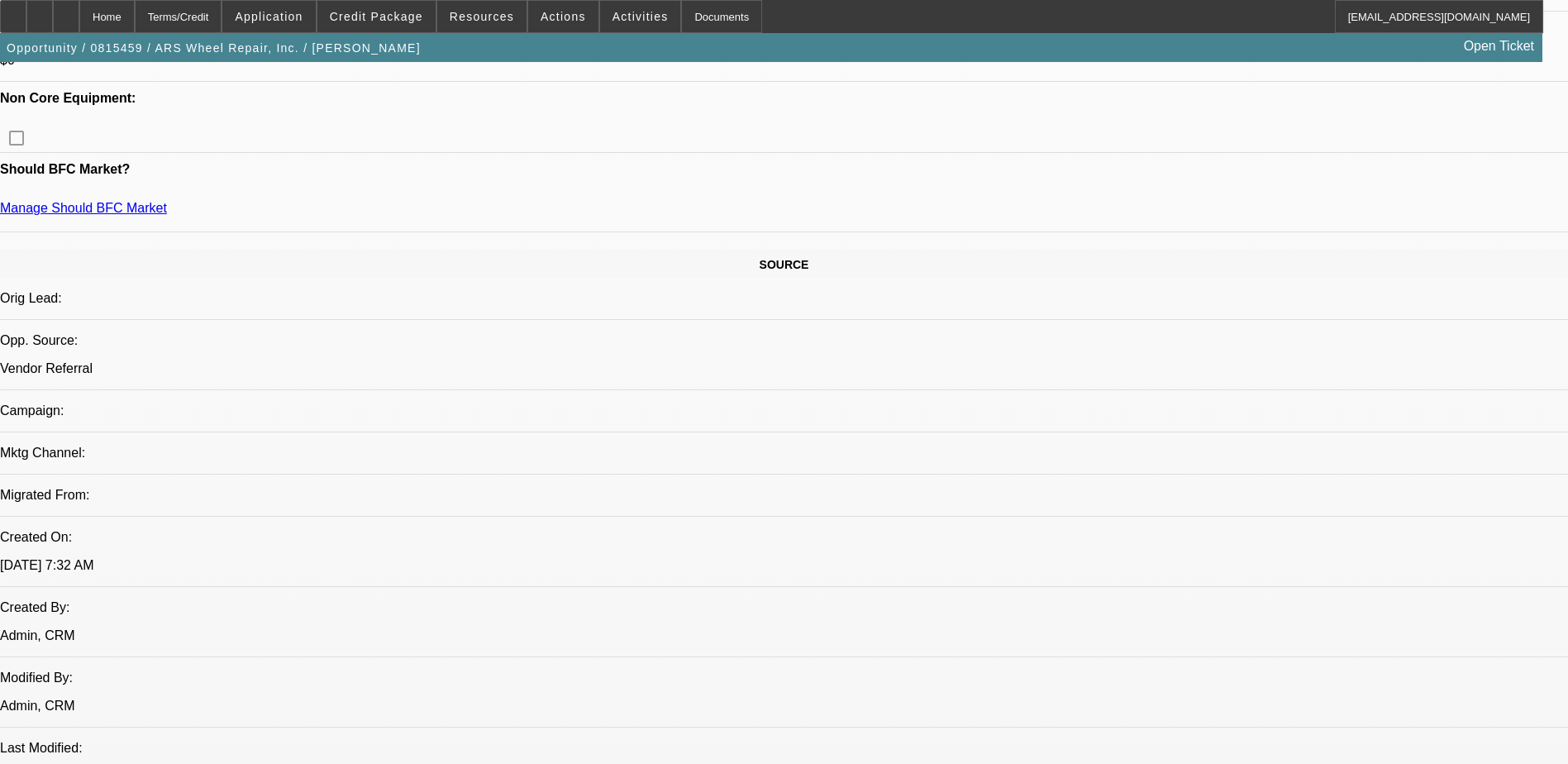
scroll to position [661, 0]
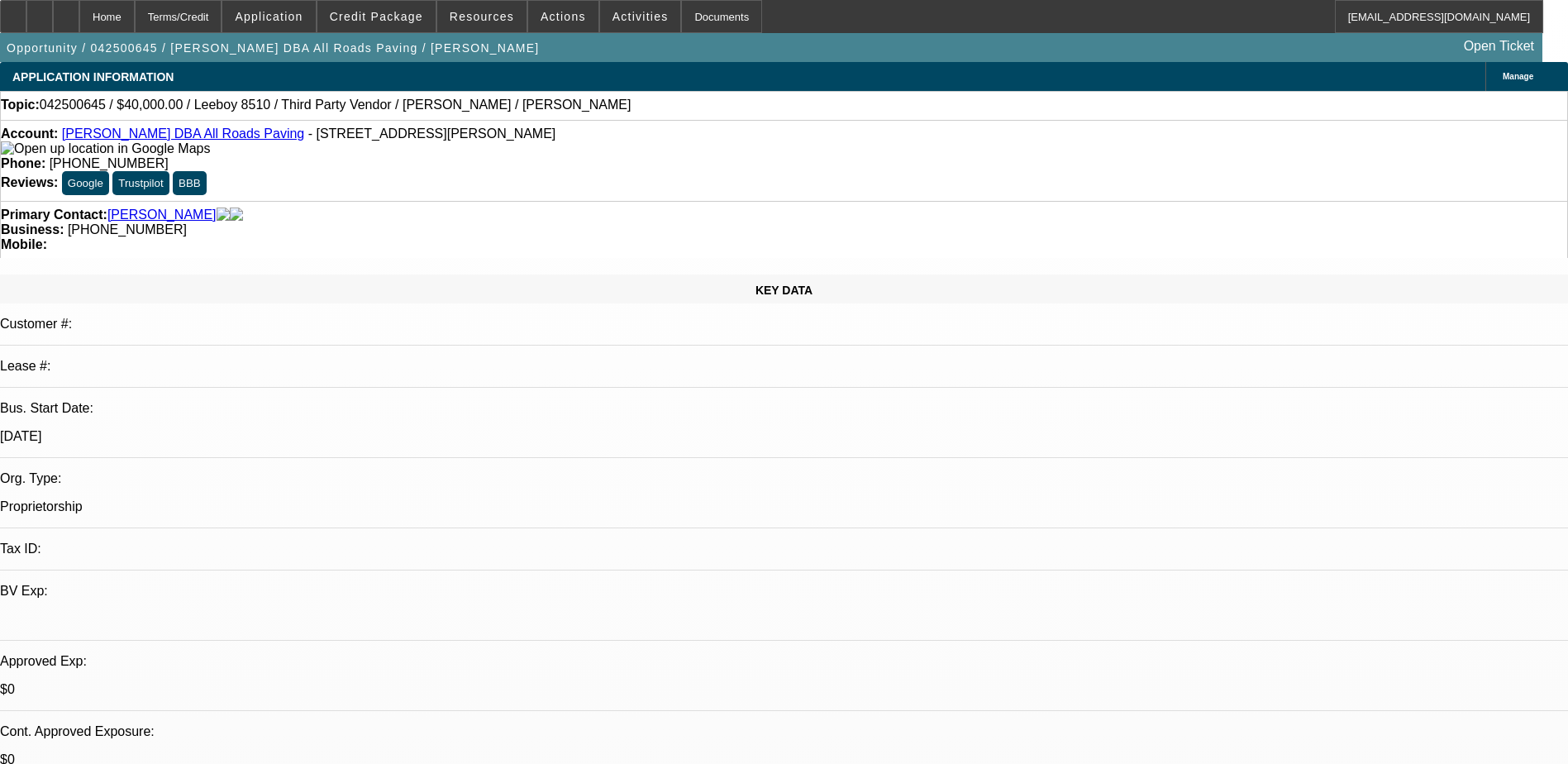
select select "0"
select select "3"
select select "0.1"
select select "5"
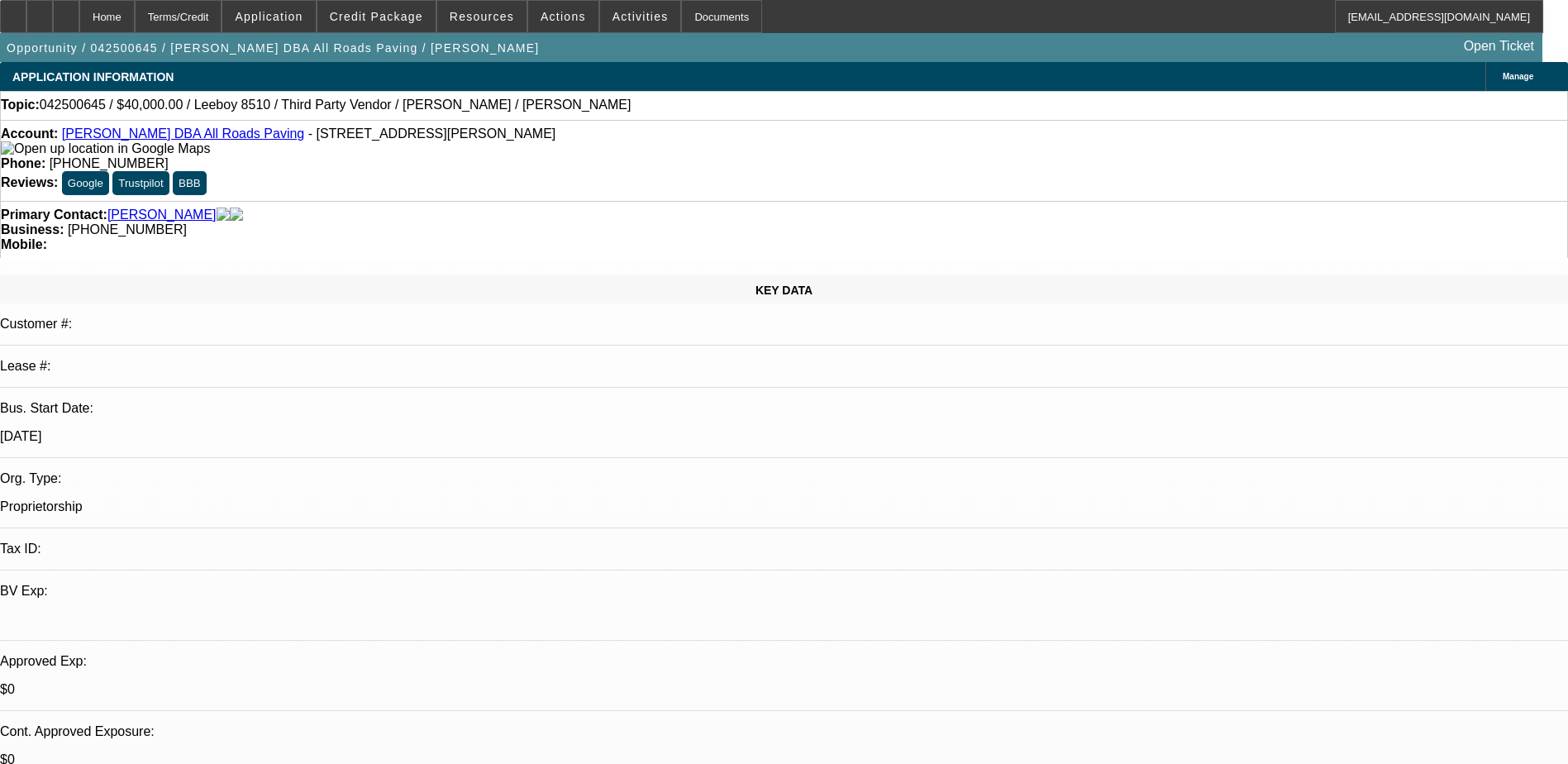
select select "0"
select select "3"
select select "0.1"
select select "5"
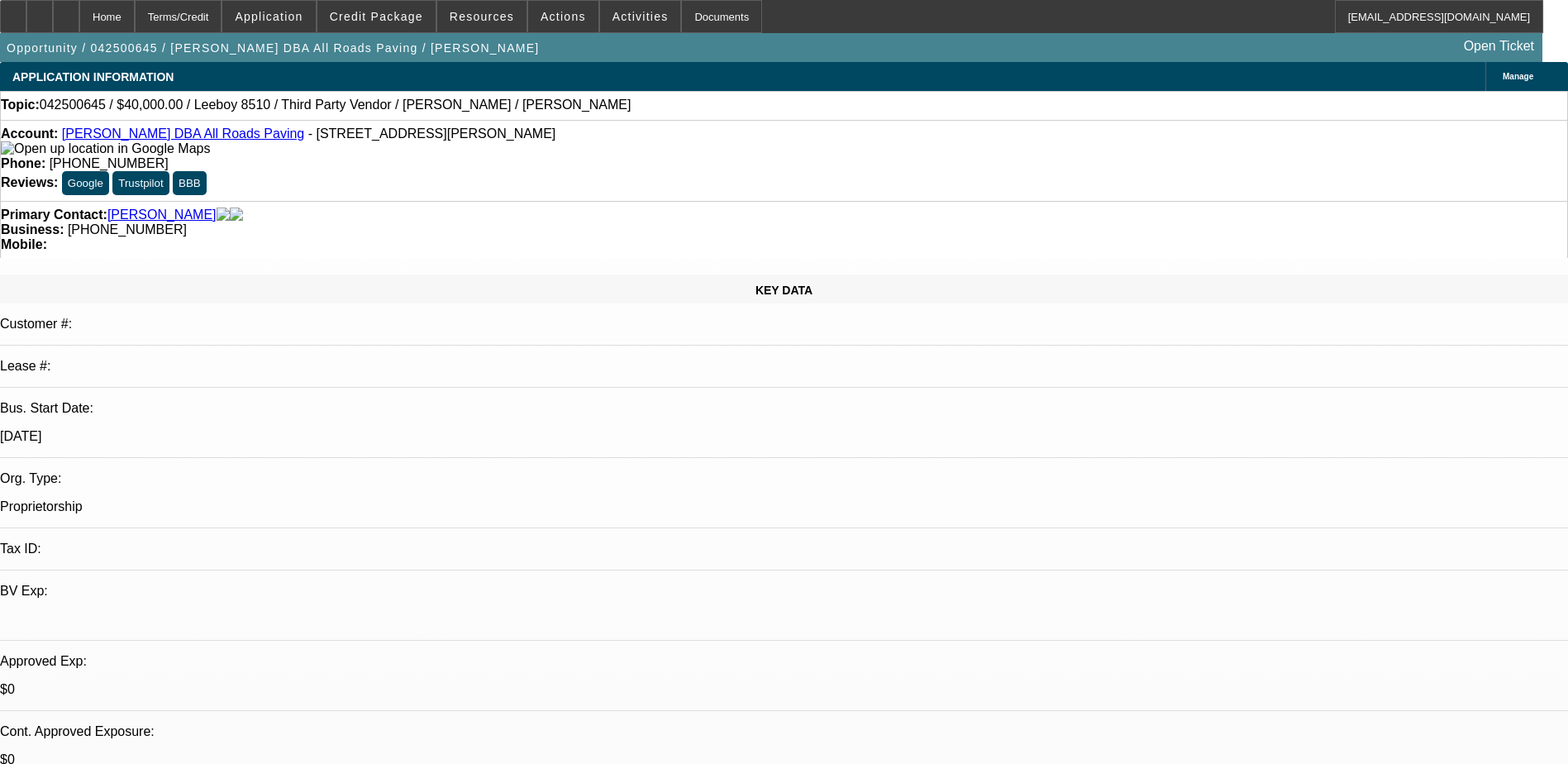
select select "0"
select select "3"
select select "0.1"
select select "4"
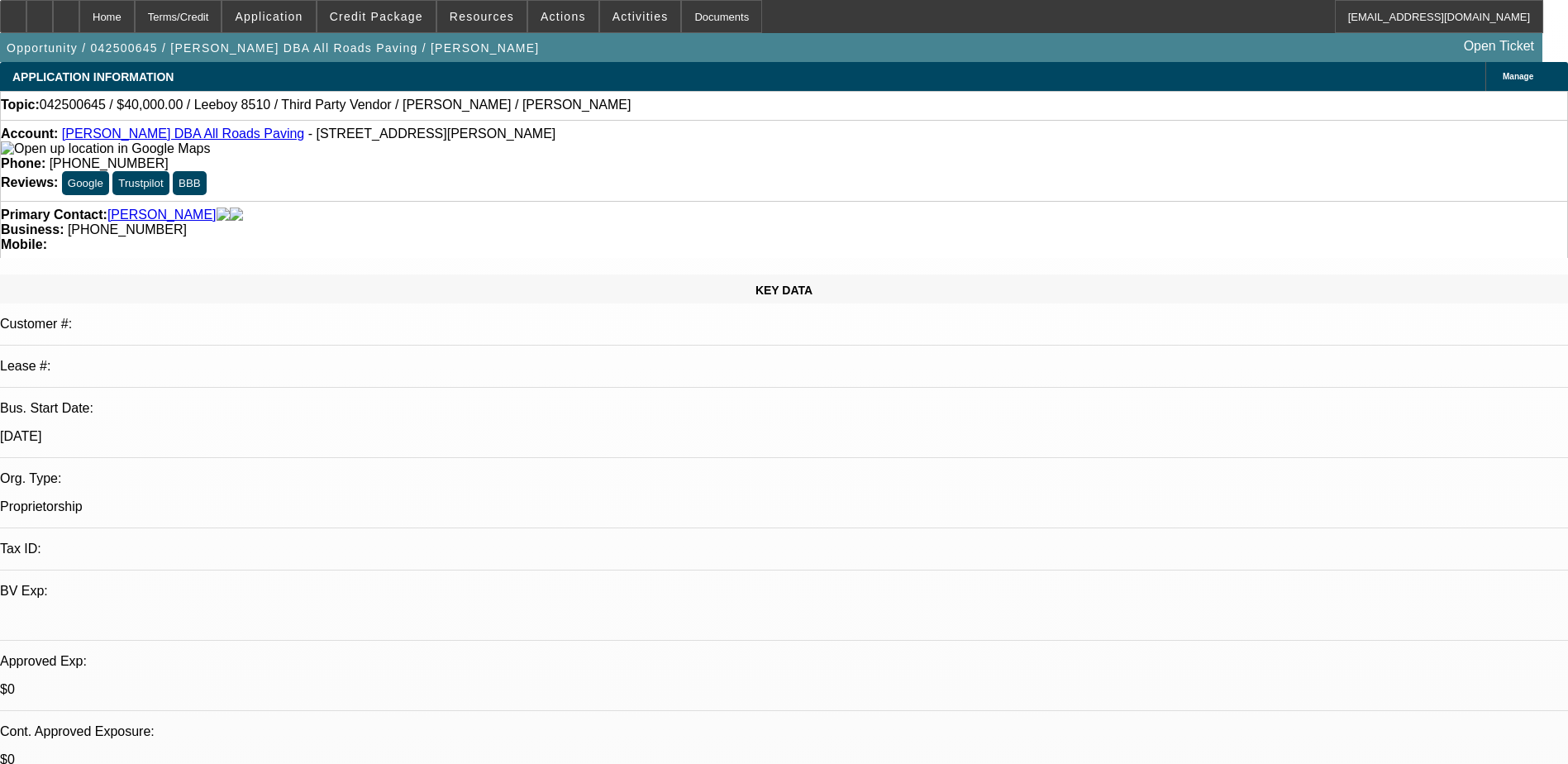
select select "0"
select select "3"
select select "0.1"
select select "4"
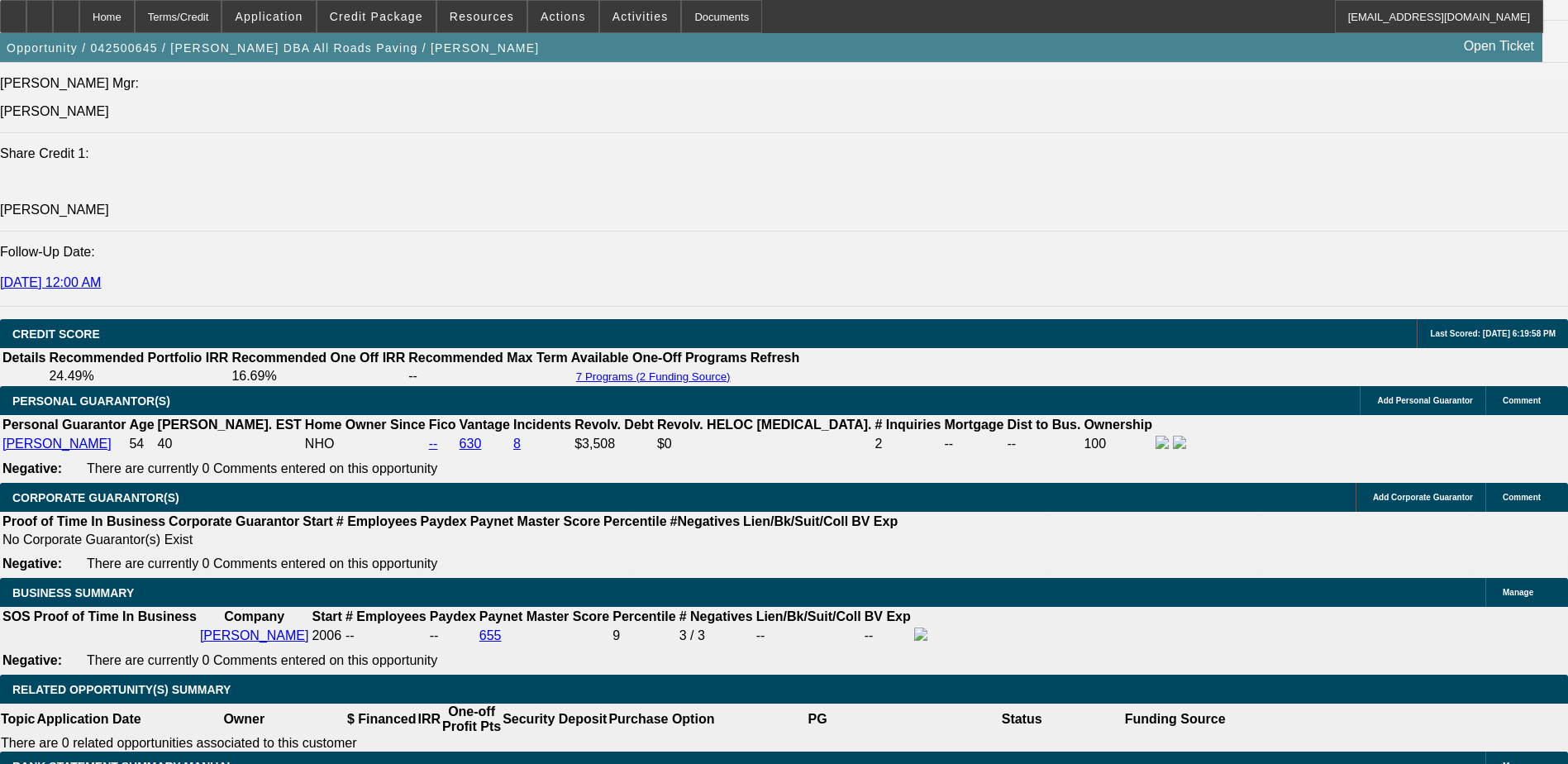
scroll to position [2293, 0]
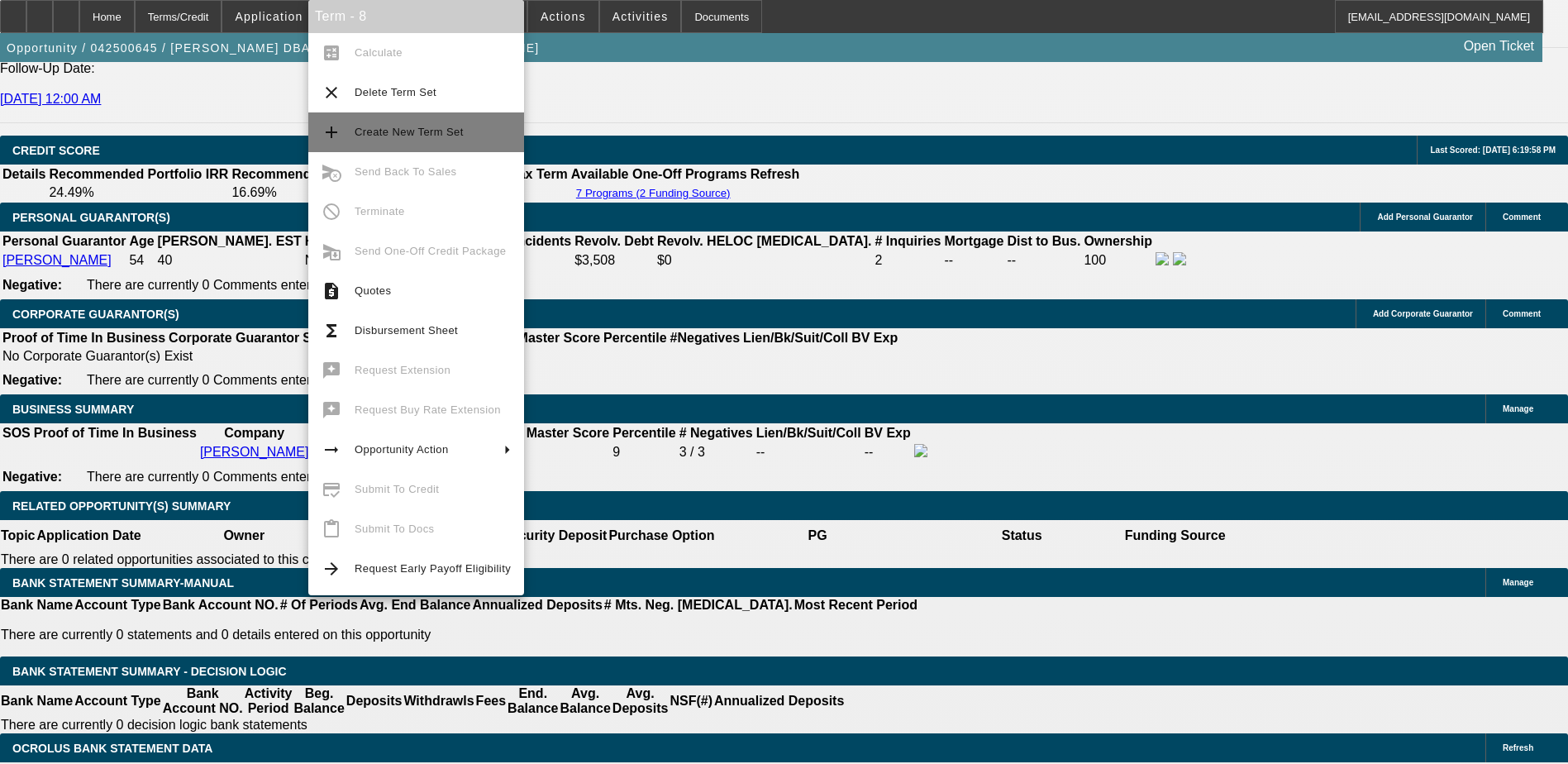
click at [452, 136] on span "Create New Term Set" at bounding box center [409, 132] width 109 height 12
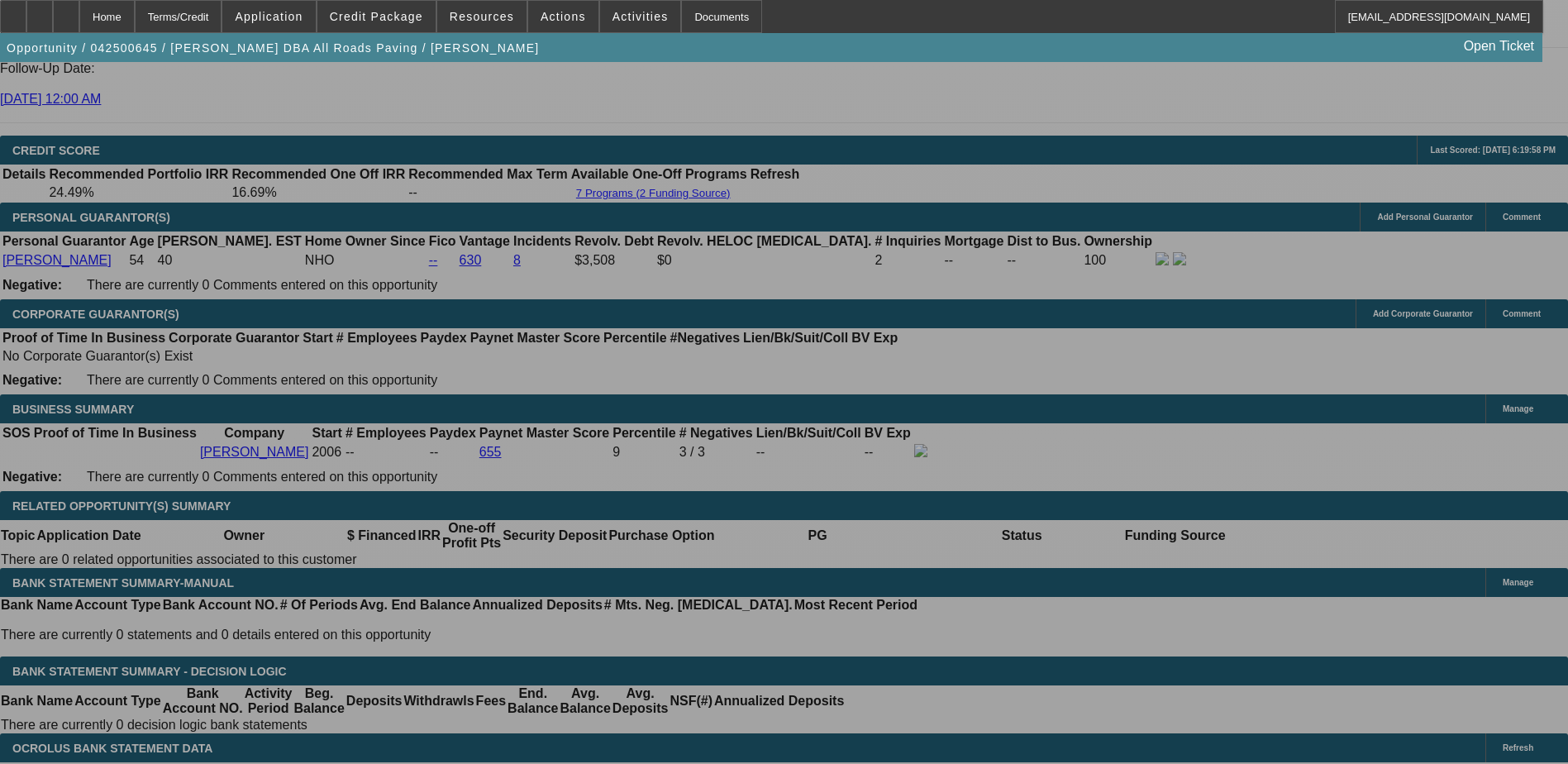
scroll to position [331, 0]
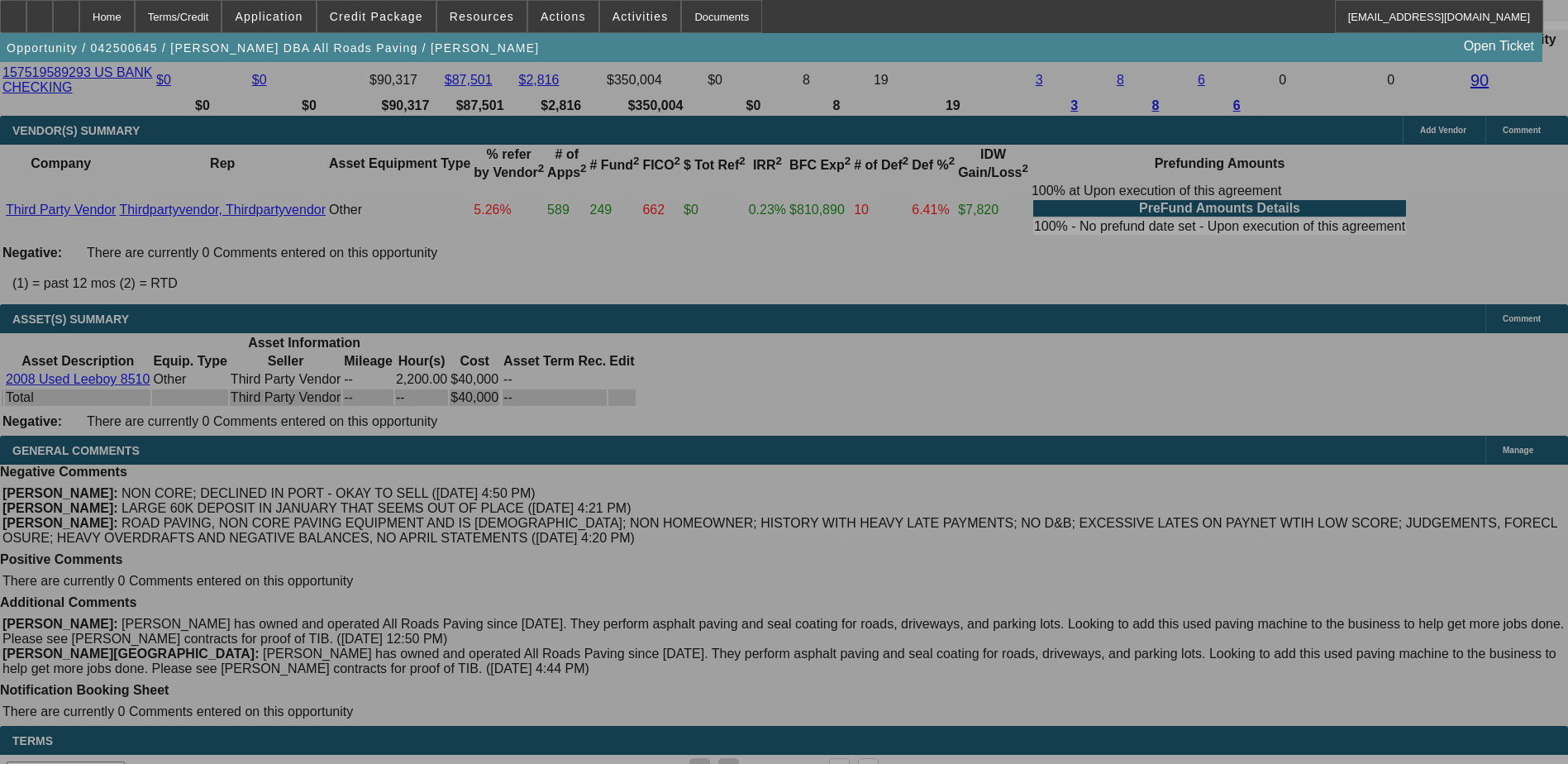
scroll to position [3104, 0]
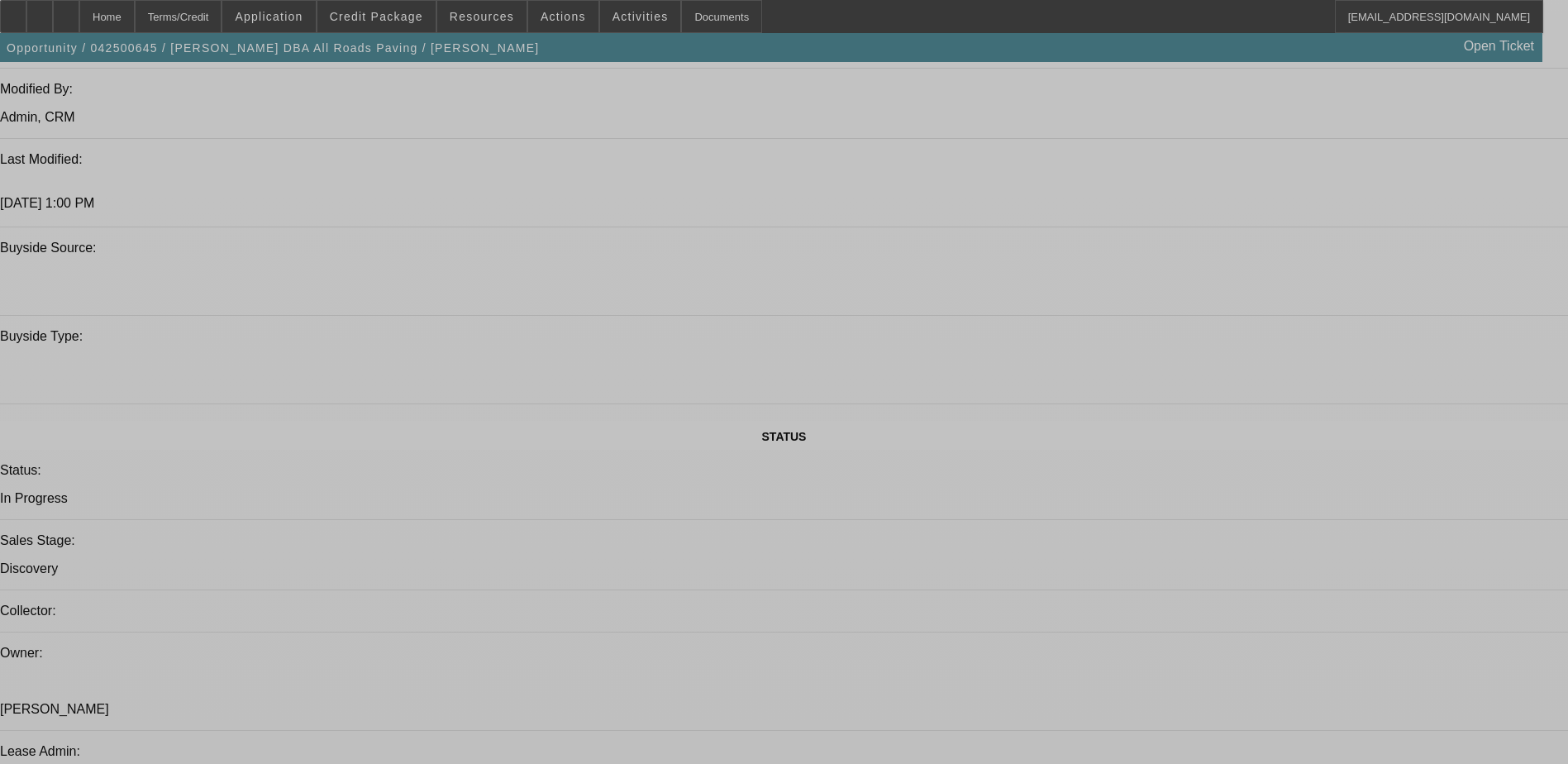
select select "0"
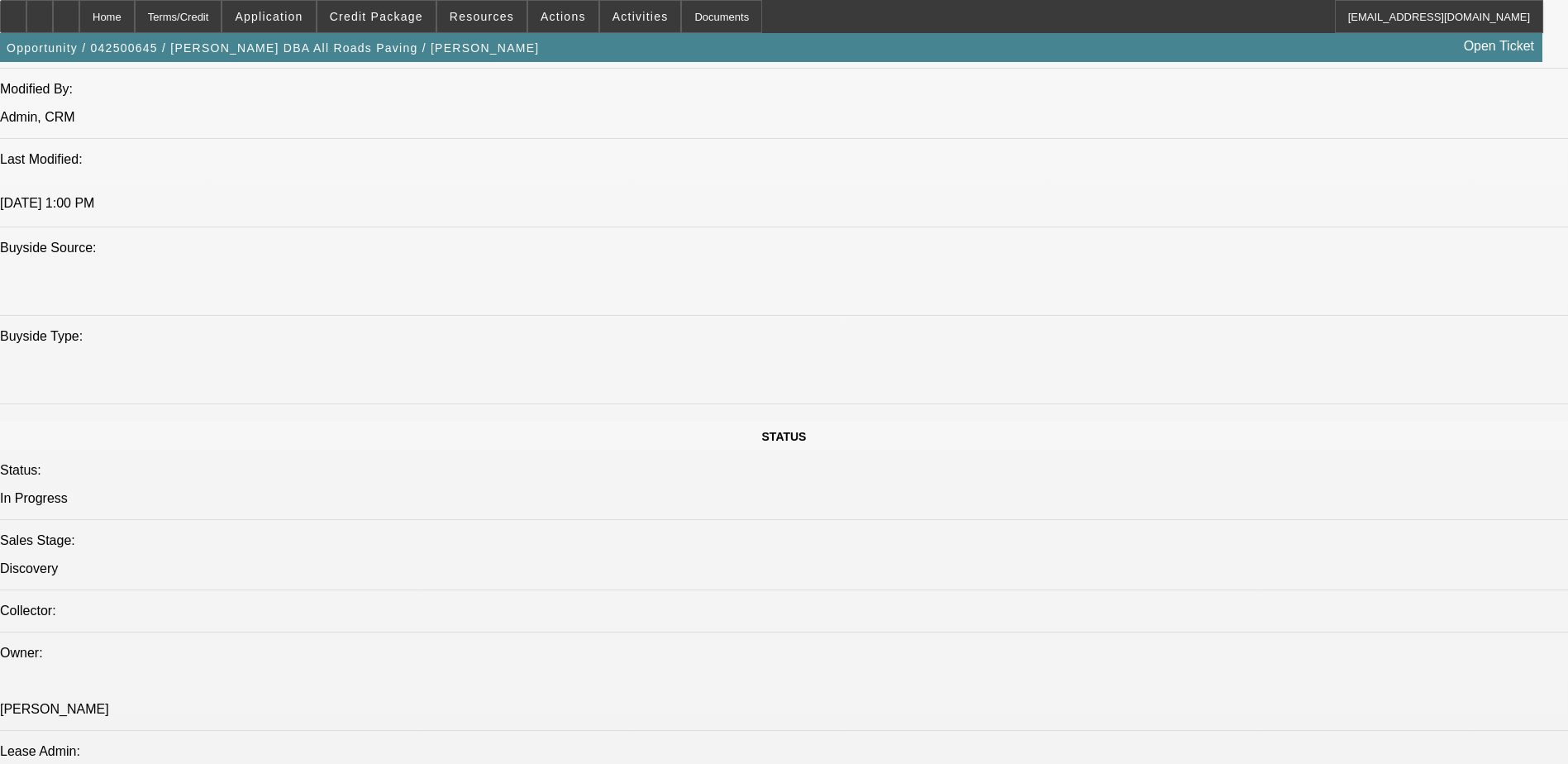
select select "0"
select select "0.1"
select select "0"
select select "0.1"
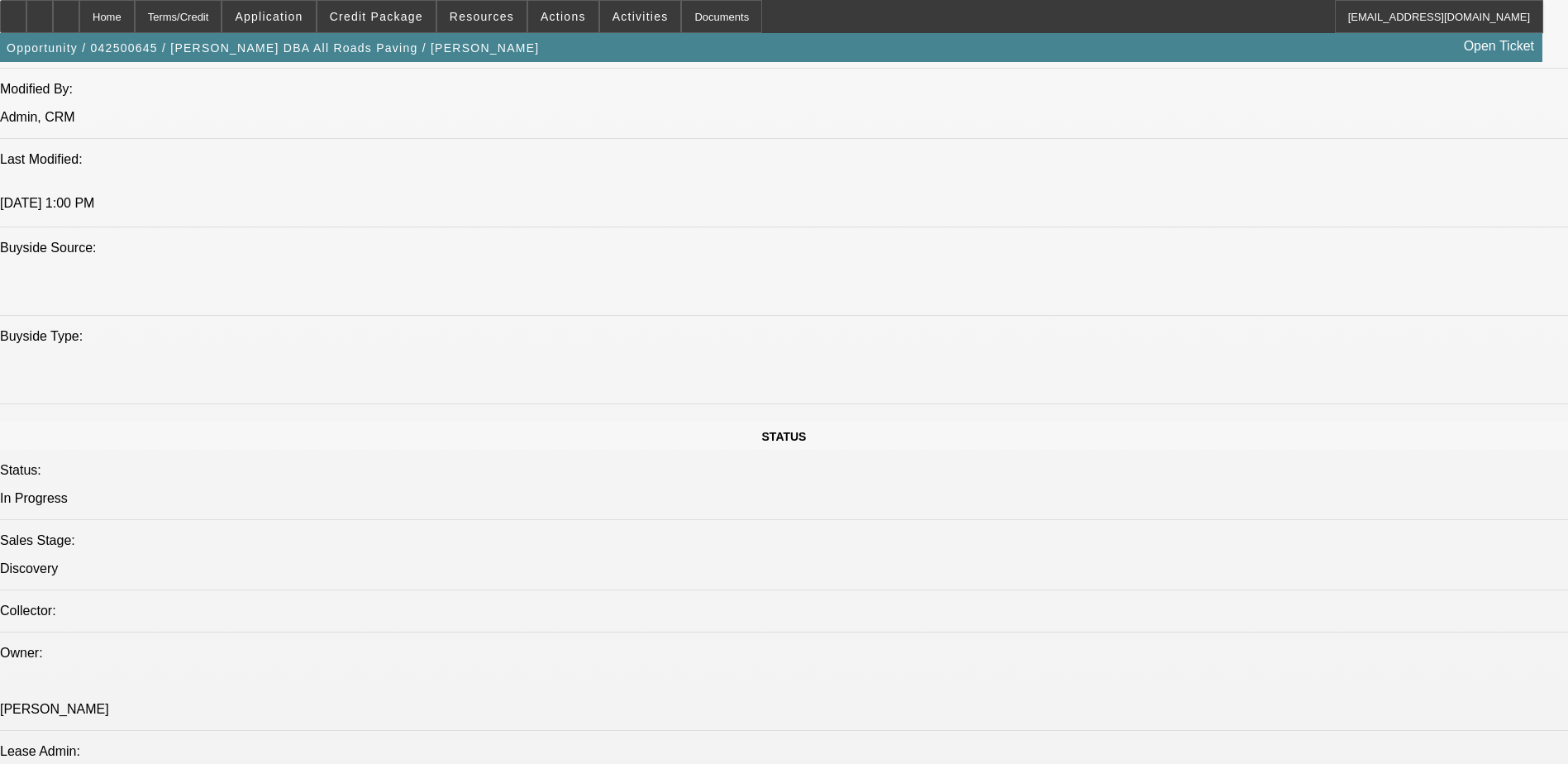
select select "0"
select select "0.1"
select select "0"
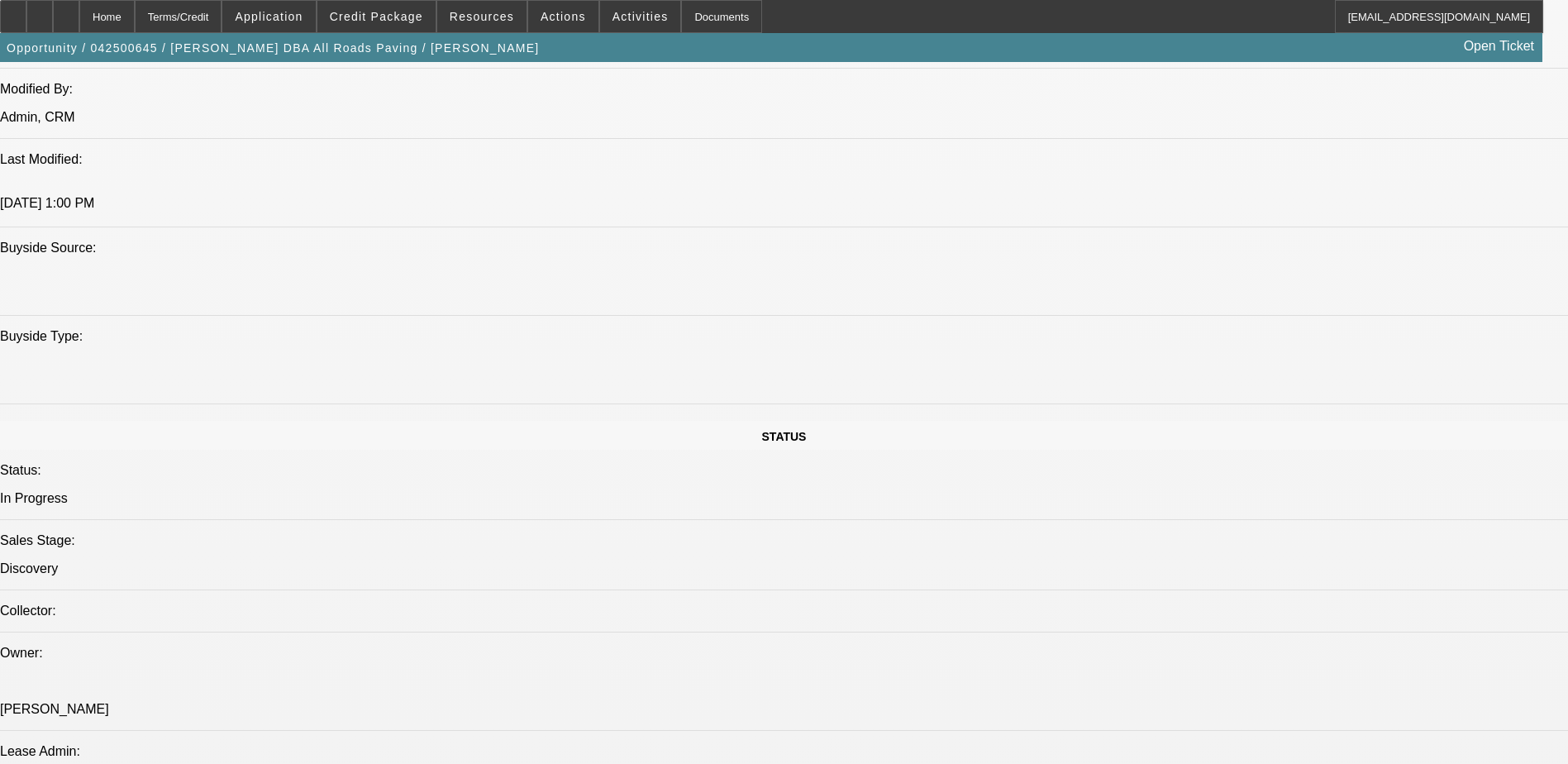
select select "0.1"
select select "1"
select select "3"
select select "5"
select select "1"
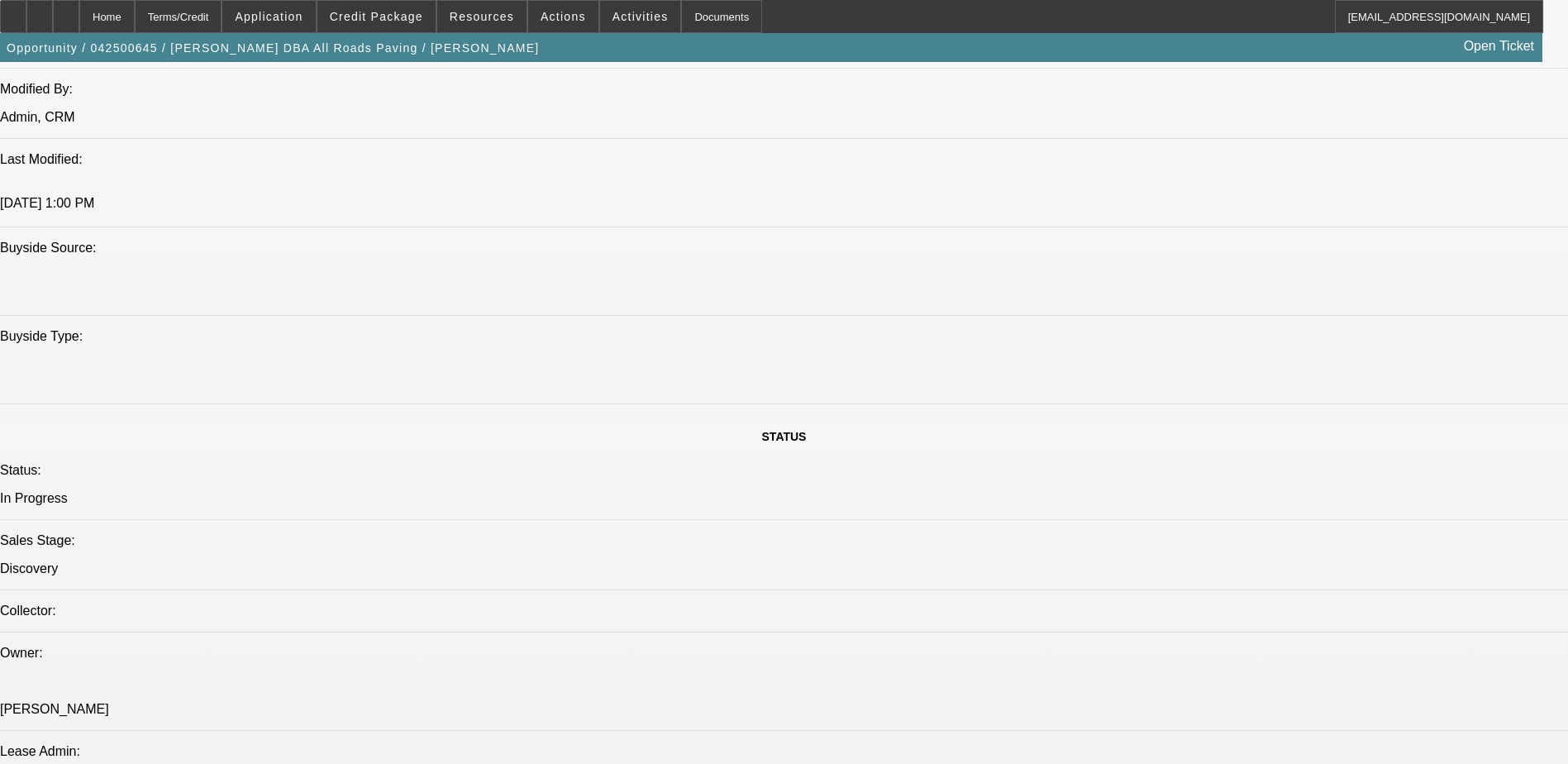
select select "3"
select select "5"
select select "1"
select select "3"
select select "5"
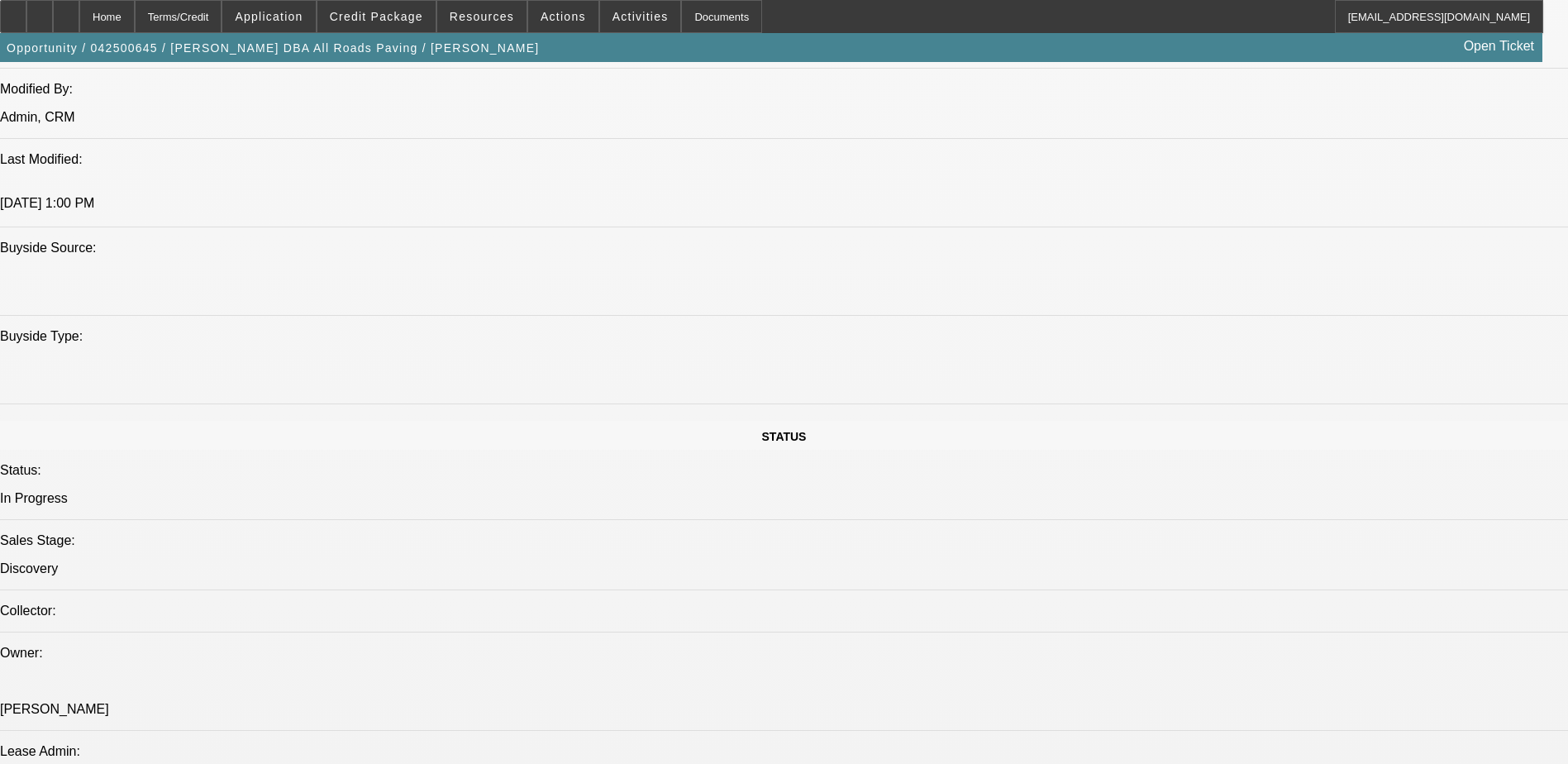
select select "1"
select select "3"
select select "4"
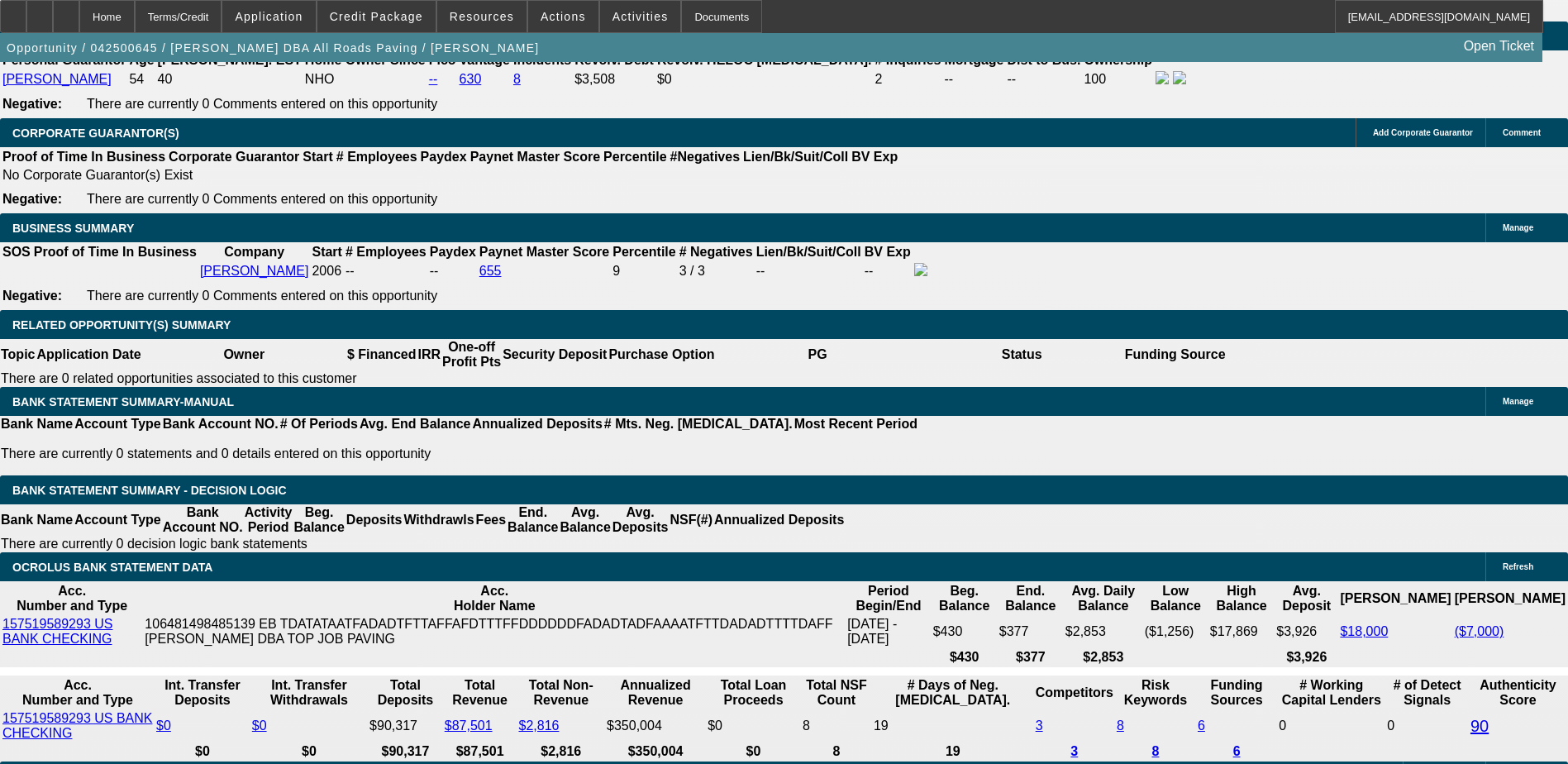
scroll to position [2143, 0]
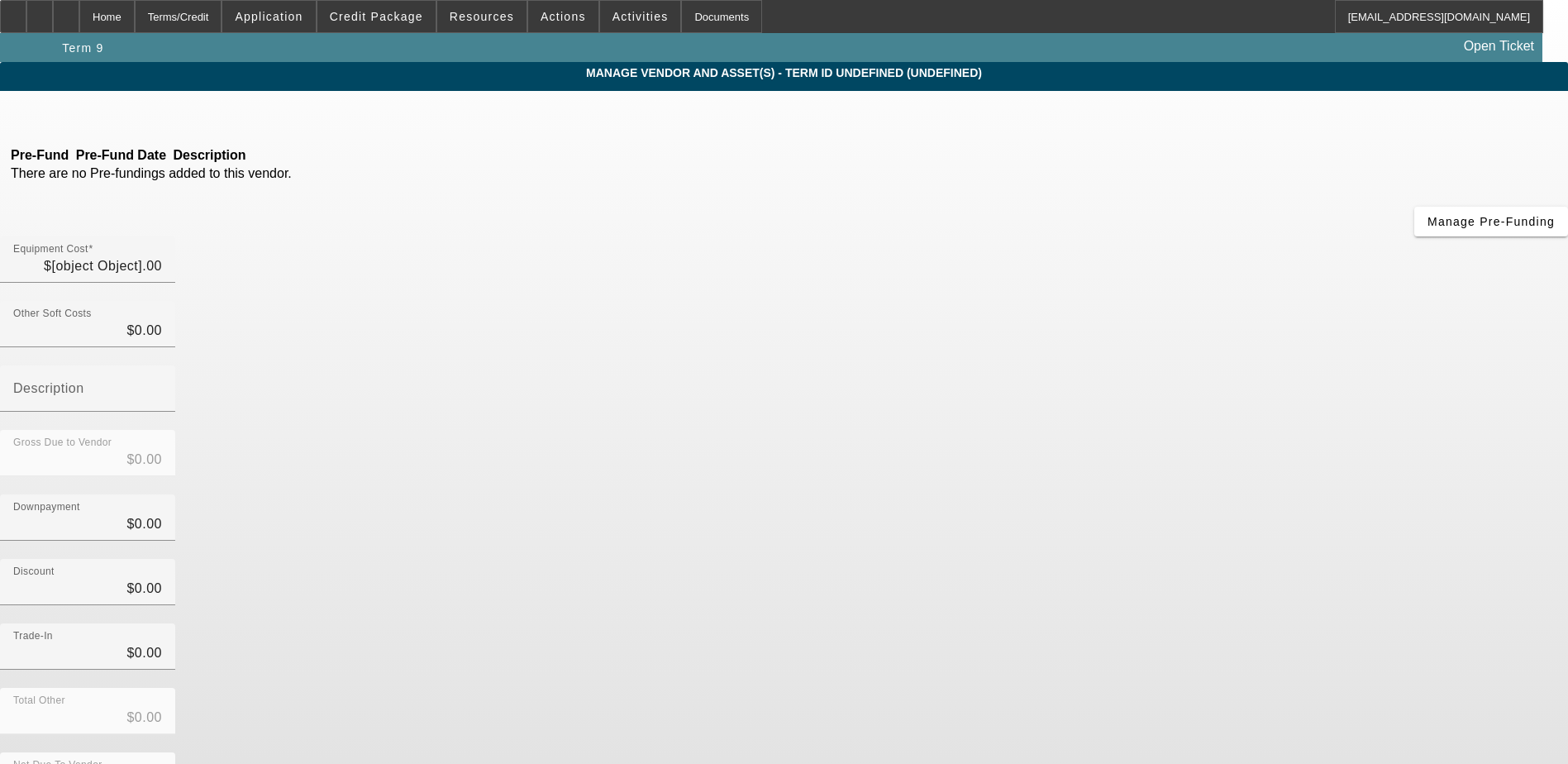
type input "$40,000.00"
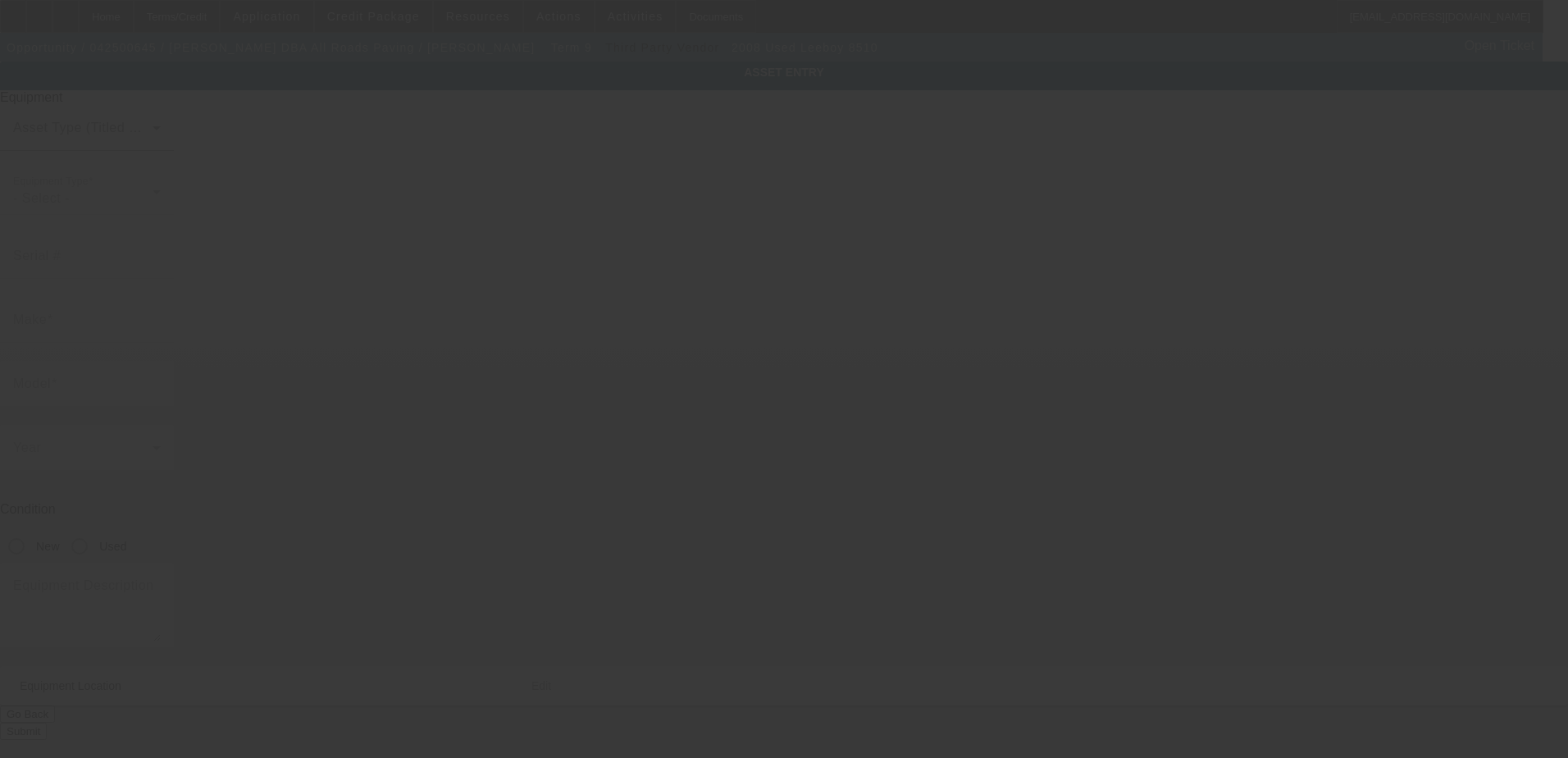
type input "1041406013269"
type input "Leeboy"
type input "8510"
radio input "true"
type textarea "Paving machine"
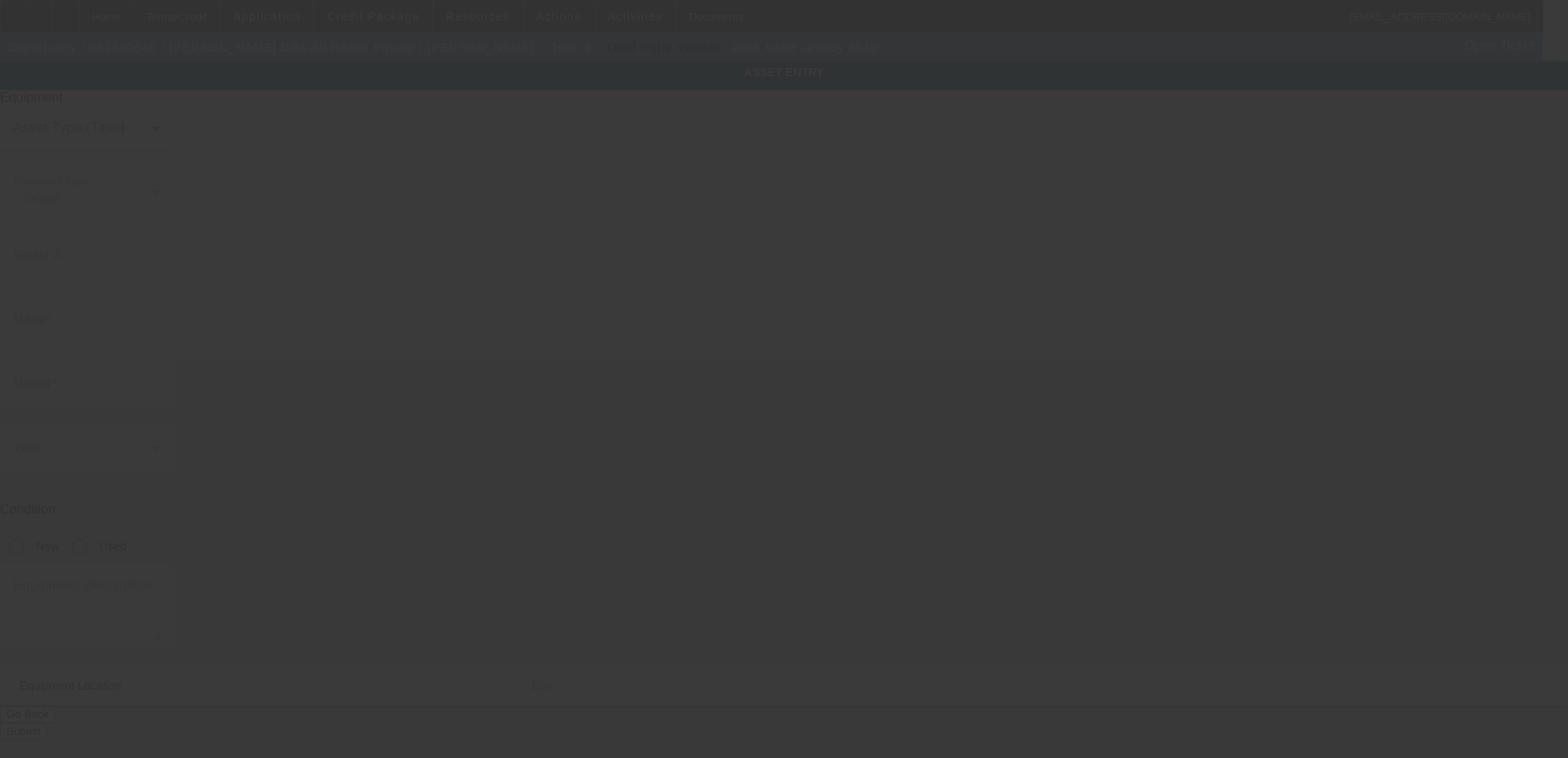
type input "2930 Geer Rd"
type input "Ste 302"
type input "Turlock"
type input "95382"
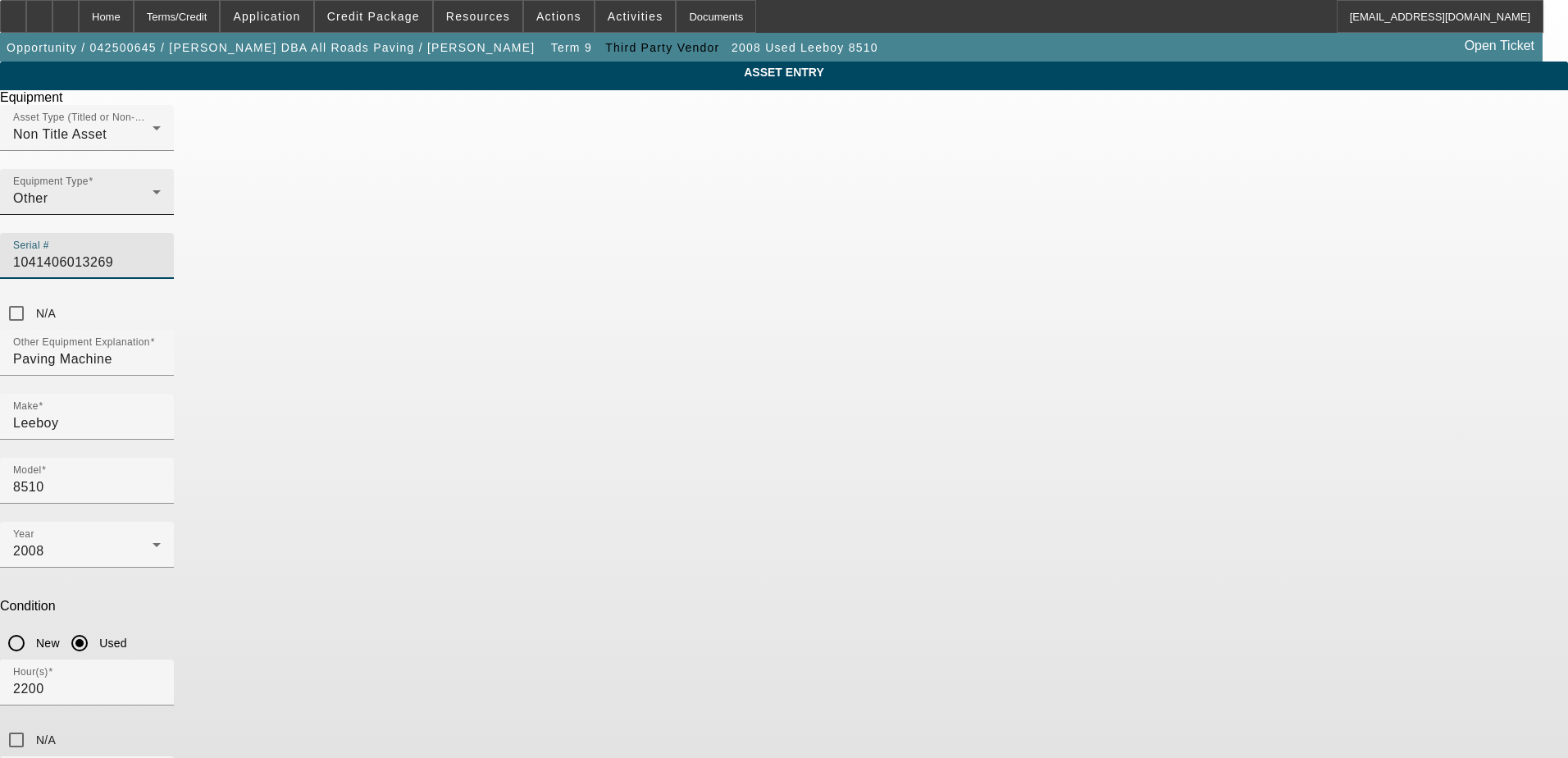
drag, startPoint x: 897, startPoint y: 233, endPoint x: 681, endPoint y: 238, distance: 216.1
click at [681, 238] on div "Asset Type (Titled or Non-Titled) Non Title Asset Equipment Type Other Serial #…" at bounding box center [784, 217] width 1568 height 225
type input "0652196013095"
click at [1093, 252] on div "ASSET ENTRY Delete asset Equipment Asset Type (Titled or Non-Titled) Non Title …" at bounding box center [784, 497] width 1568 height 872
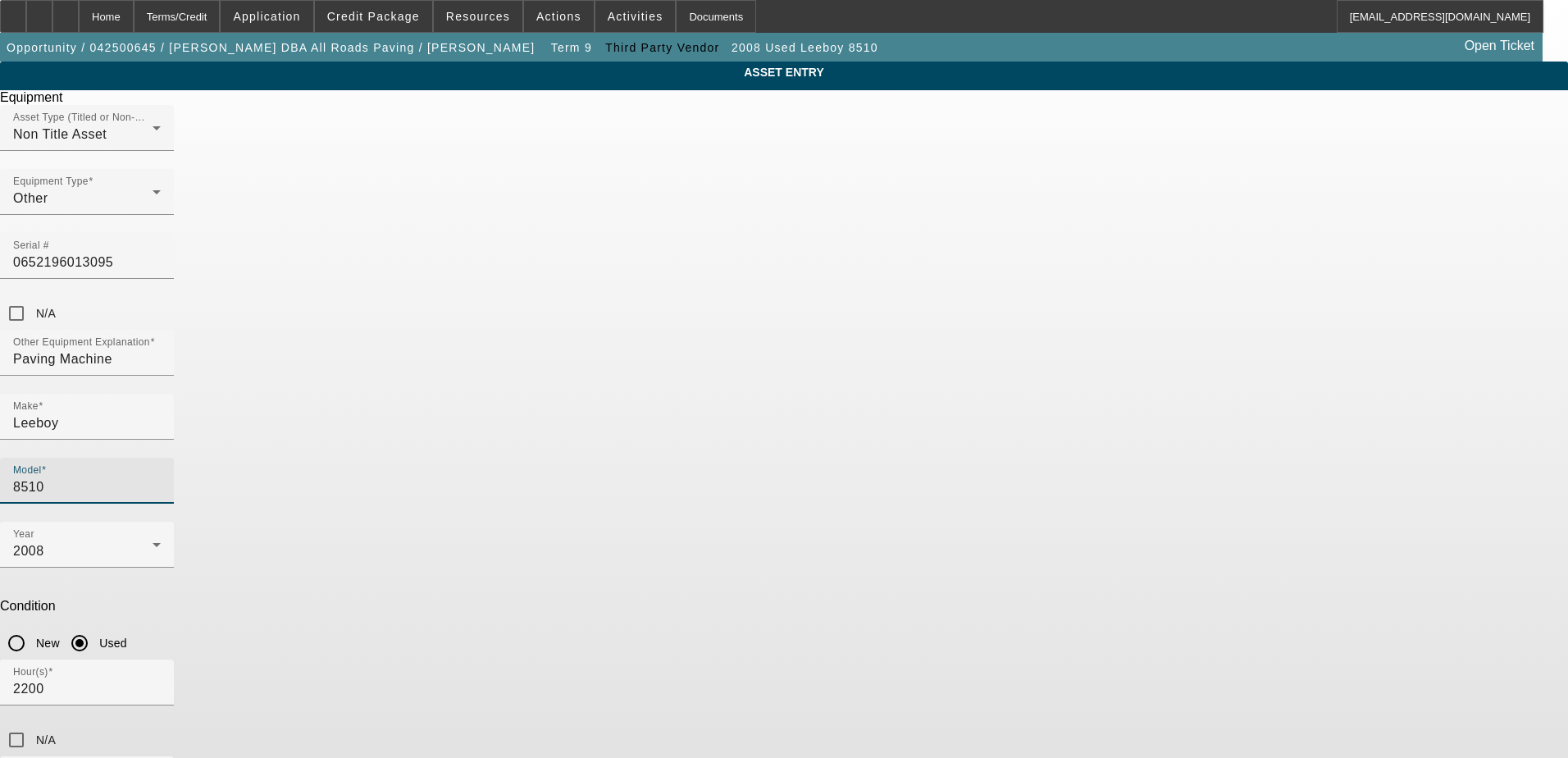
drag, startPoint x: 961, startPoint y: 362, endPoint x: 821, endPoint y: 371, distance: 140.3
click at [160, 458] on div "Model 8510" at bounding box center [86, 481] width 147 height 46
type input "85"
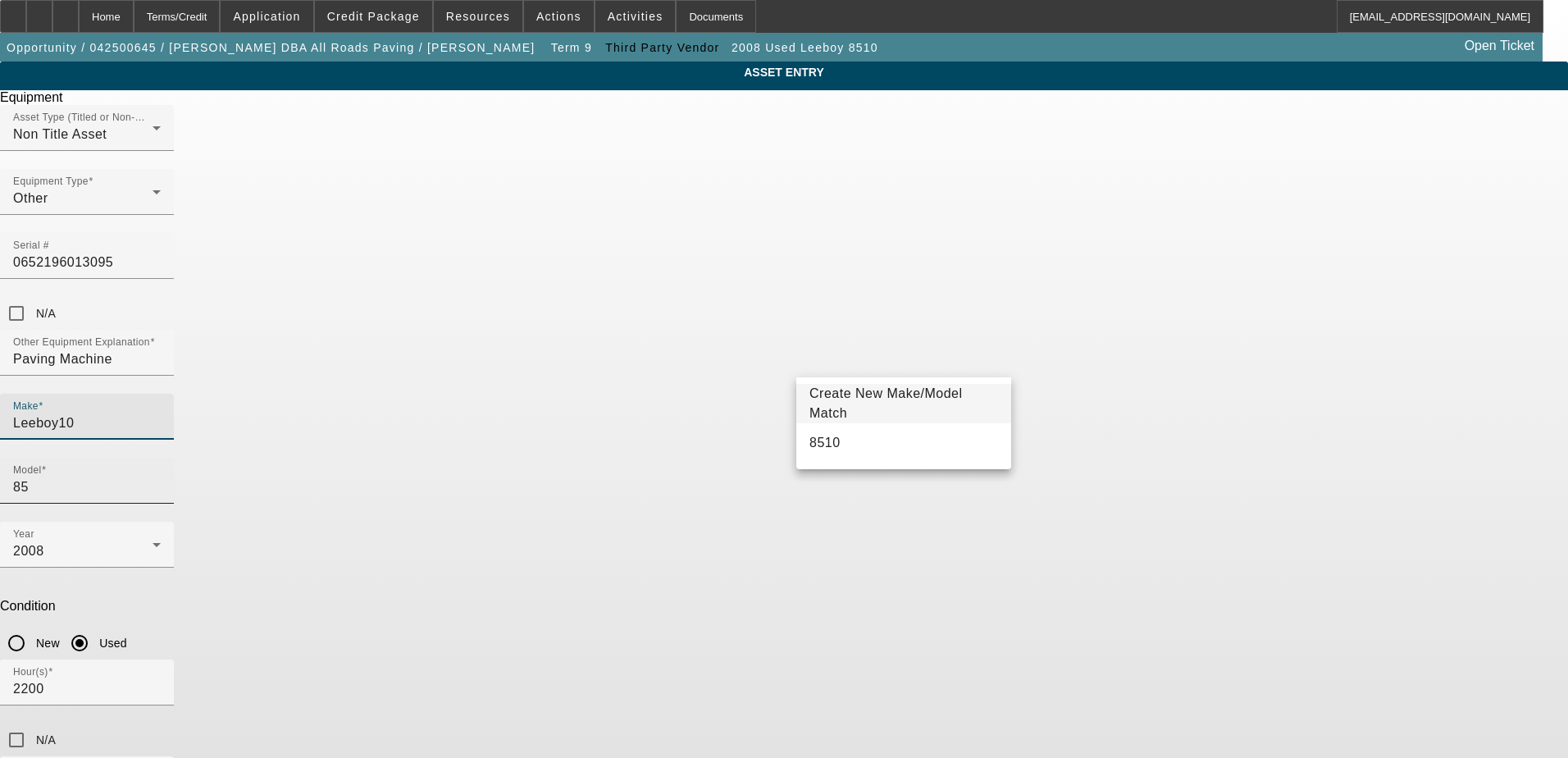
type input "Leeboy10"
click at [160, 414] on input "Leeboy10" at bounding box center [86, 424] width 147 height 20
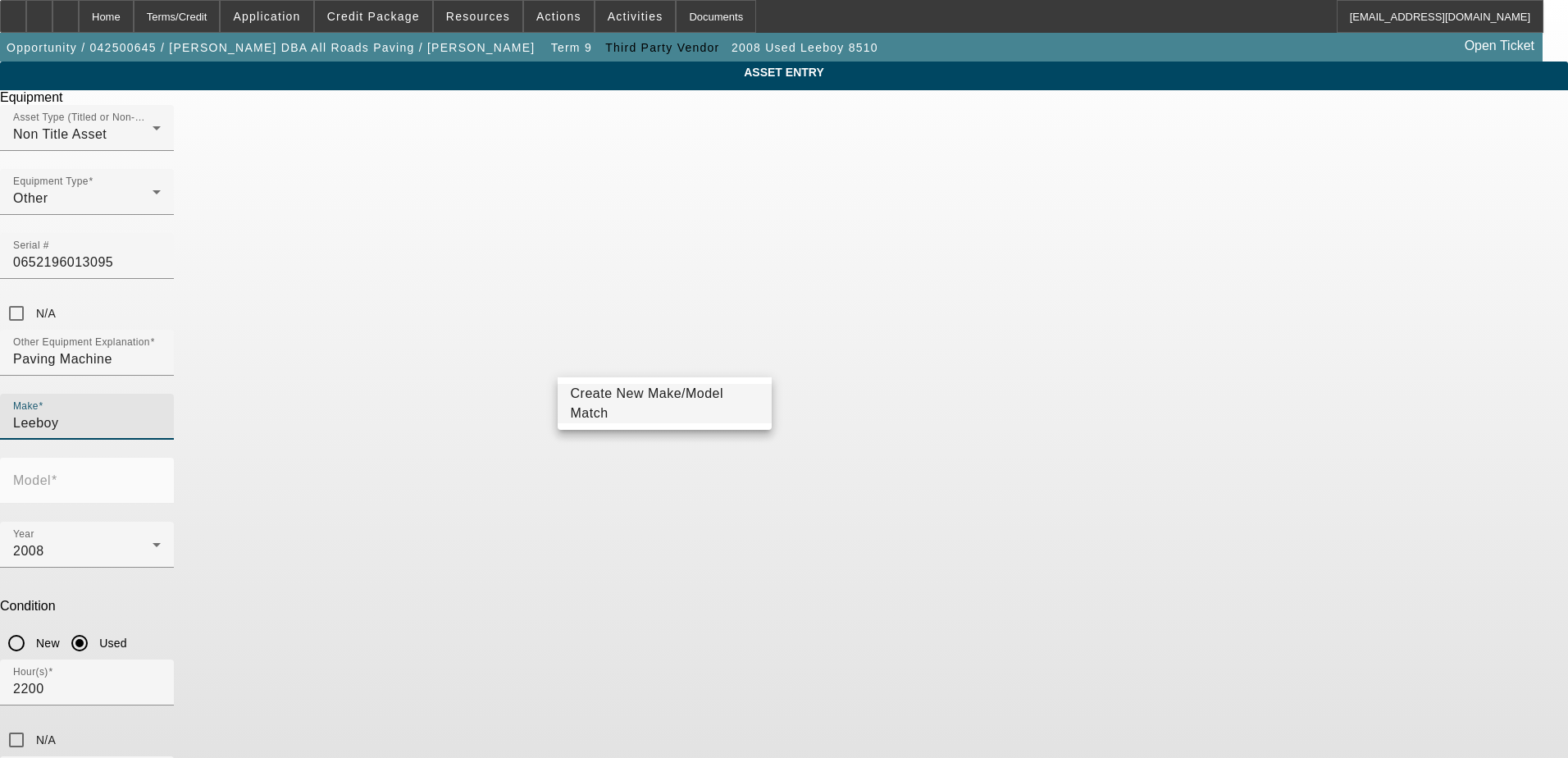
type input "Leeboy"
click at [174, 458] on mat-form-field "Model" at bounding box center [87, 490] width 174 height 64
click at [160, 394] on div "Make Leeboy" at bounding box center [86, 417] width 147 height 46
click at [672, 448] on mat-option "Leeboy" at bounding box center [665, 443] width 215 height 40
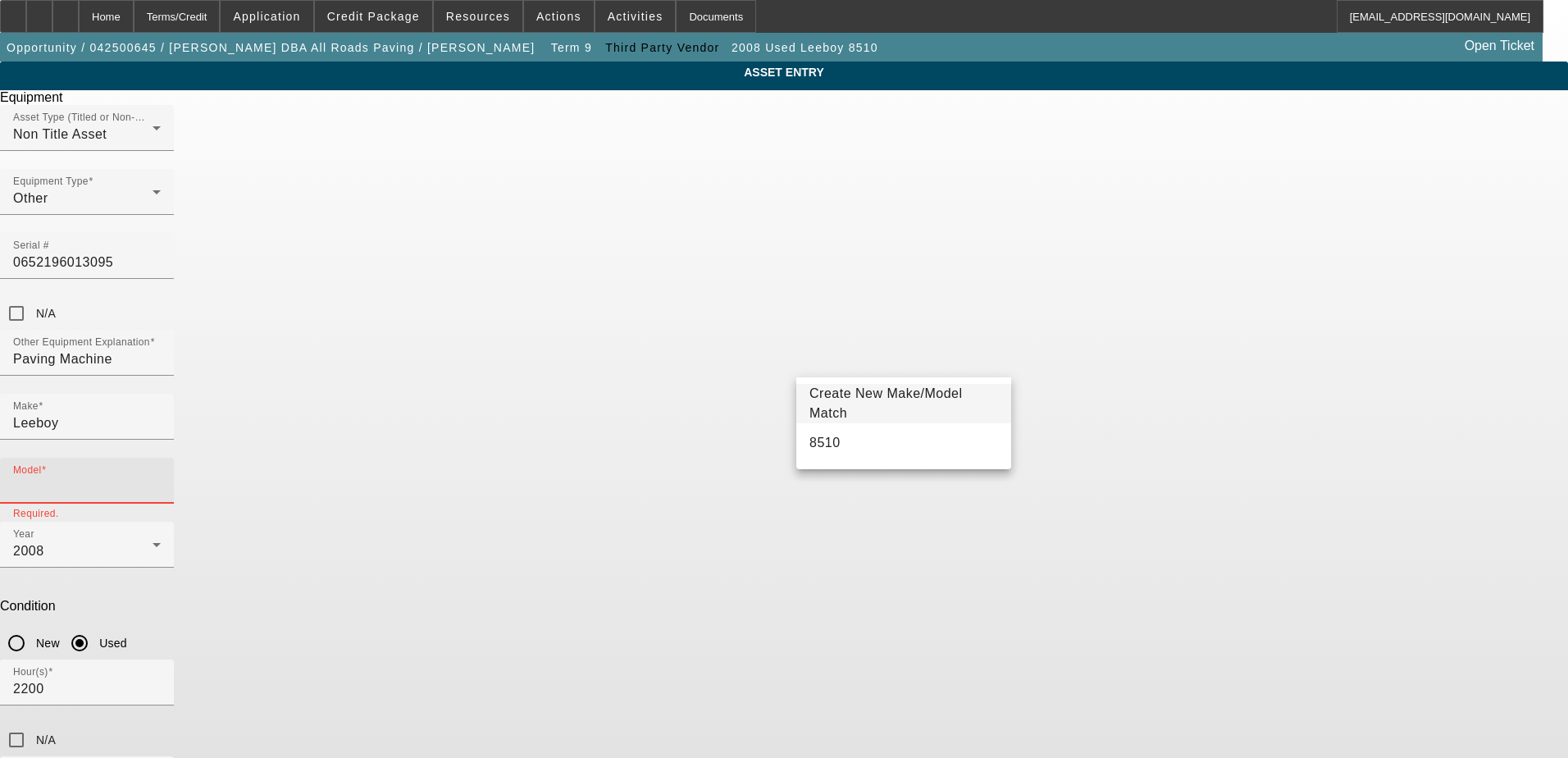
click at [160, 477] on input "Model" at bounding box center [86, 487] width 147 height 20
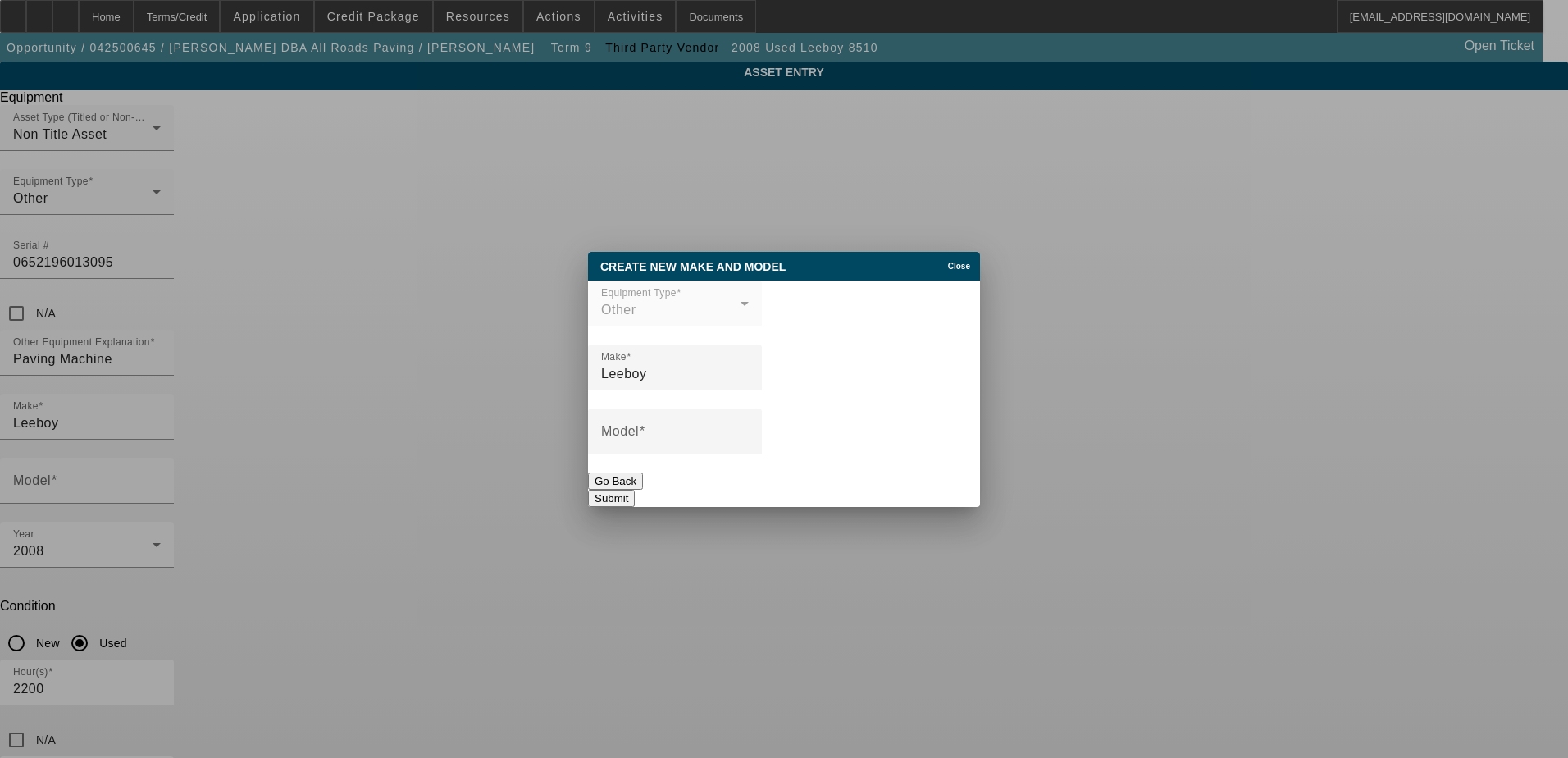
click at [948, 261] on span "Close" at bounding box center [959, 265] width 22 height 9
type input "8510"
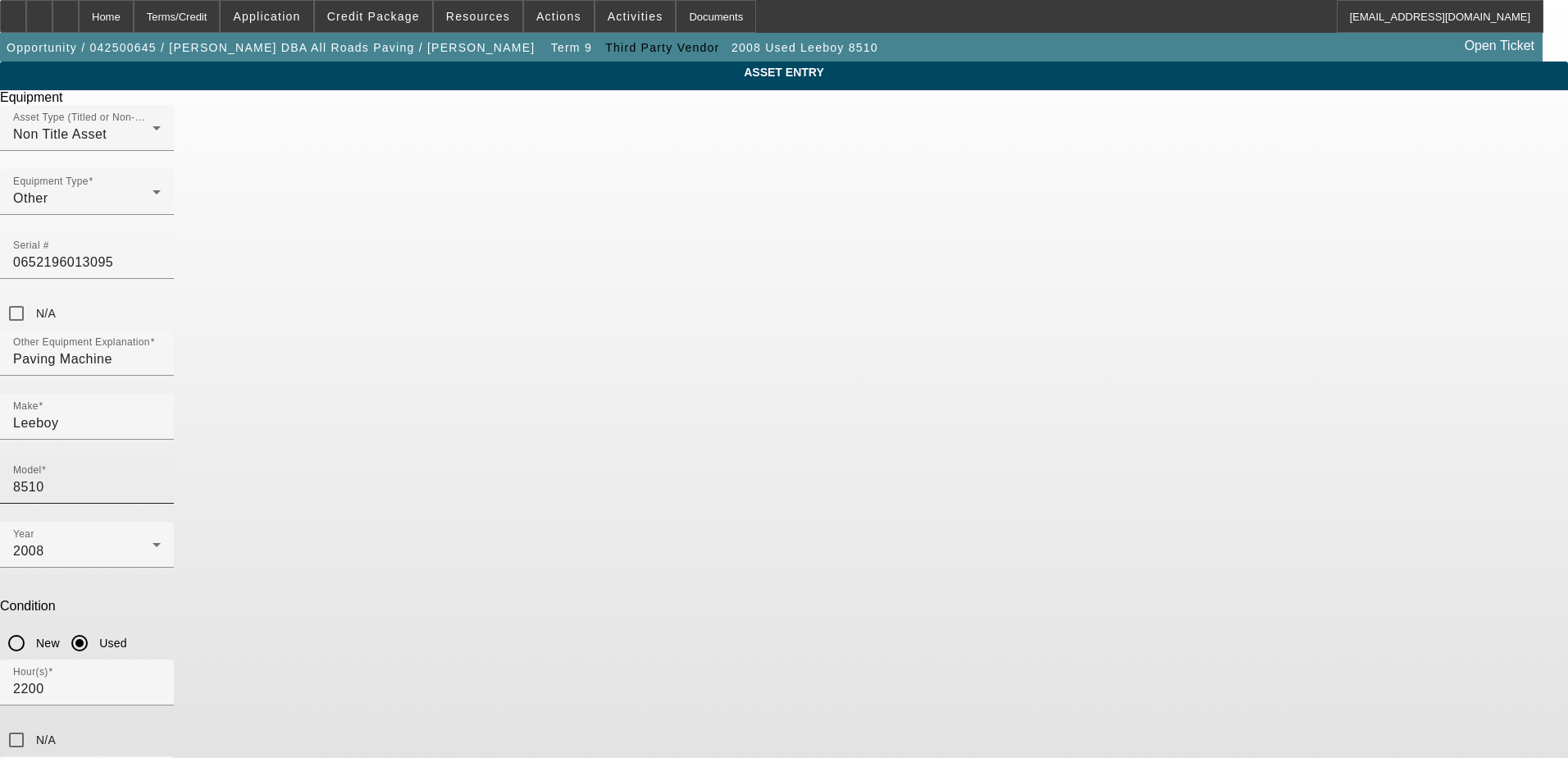
click at [160, 458] on div "Model 8510" at bounding box center [86, 481] width 147 height 46
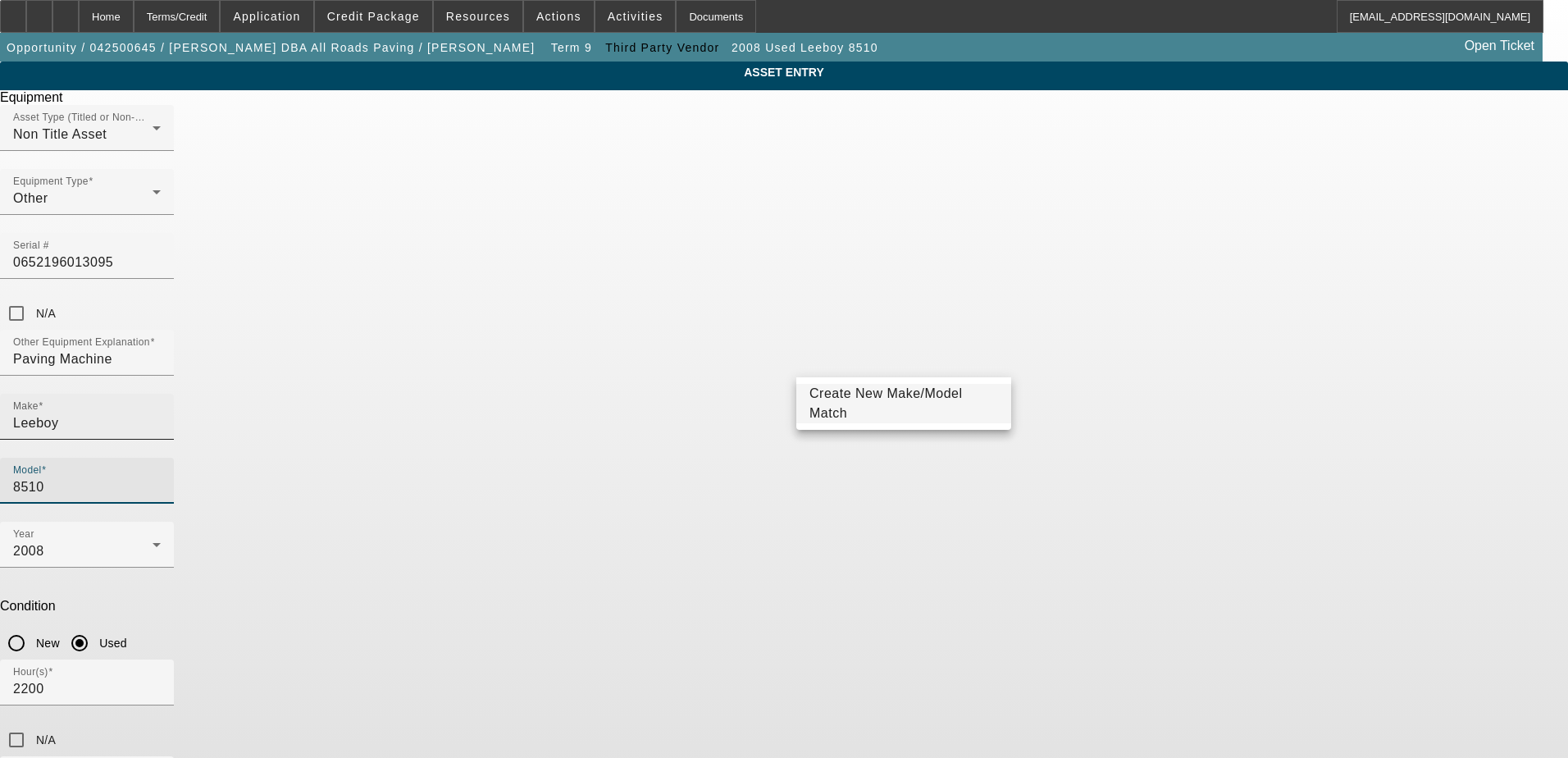
drag, startPoint x: 918, startPoint y: 365, endPoint x: 699, endPoint y: 365, distance: 219.0
click at [699, 394] on div "Make Leeboy Model 8510" at bounding box center [784, 457] width 1568 height 128
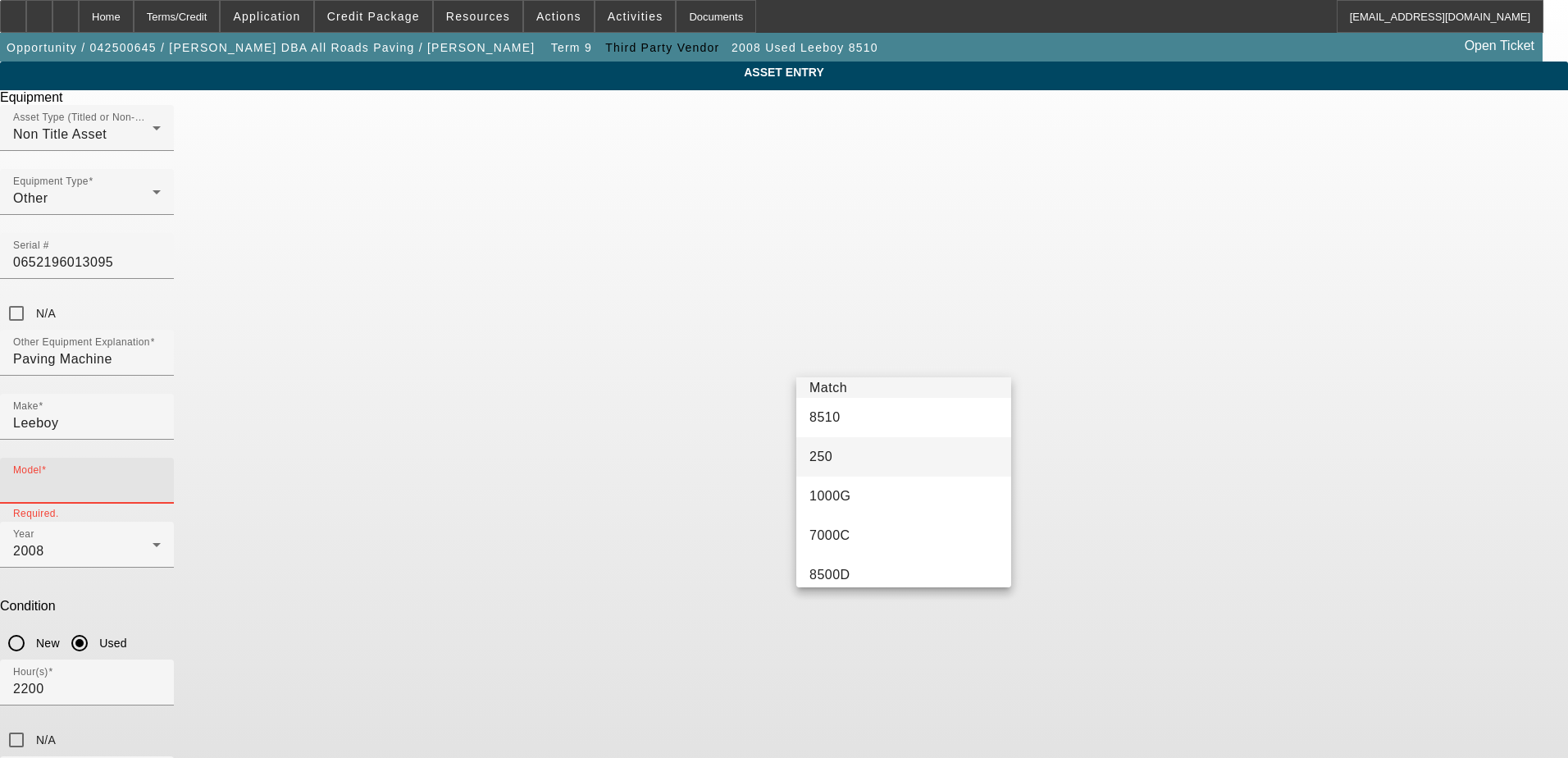
scroll to position [40, 0]
type input "8000"
click at [1042, 318] on div "ASSET ENTRY Delete asset Equipment Asset Type (Titled or Non-Titled) Non Title …" at bounding box center [784, 497] width 1568 height 872
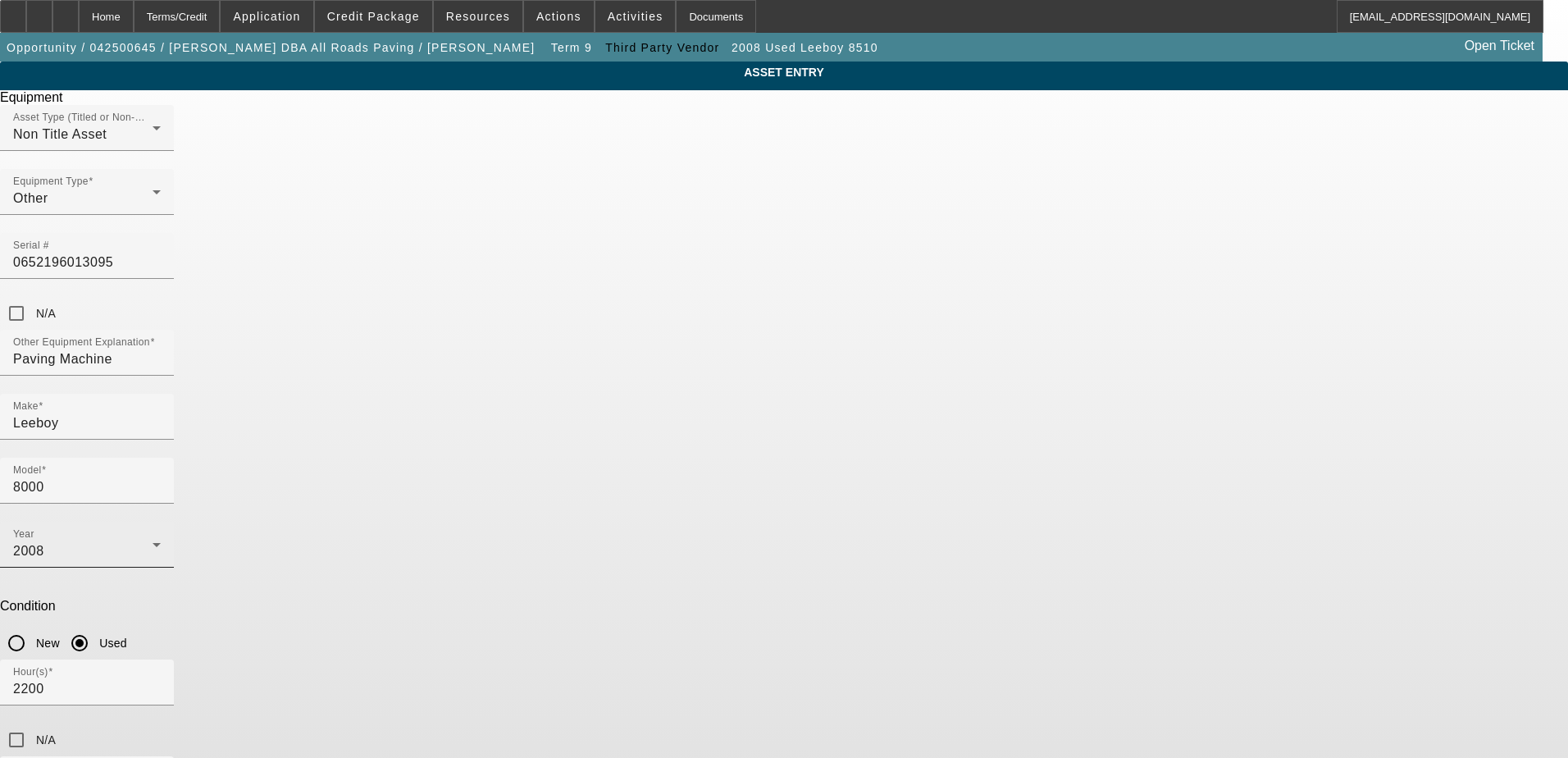
click at [152, 541] on div "2008" at bounding box center [82, 551] width 139 height 20
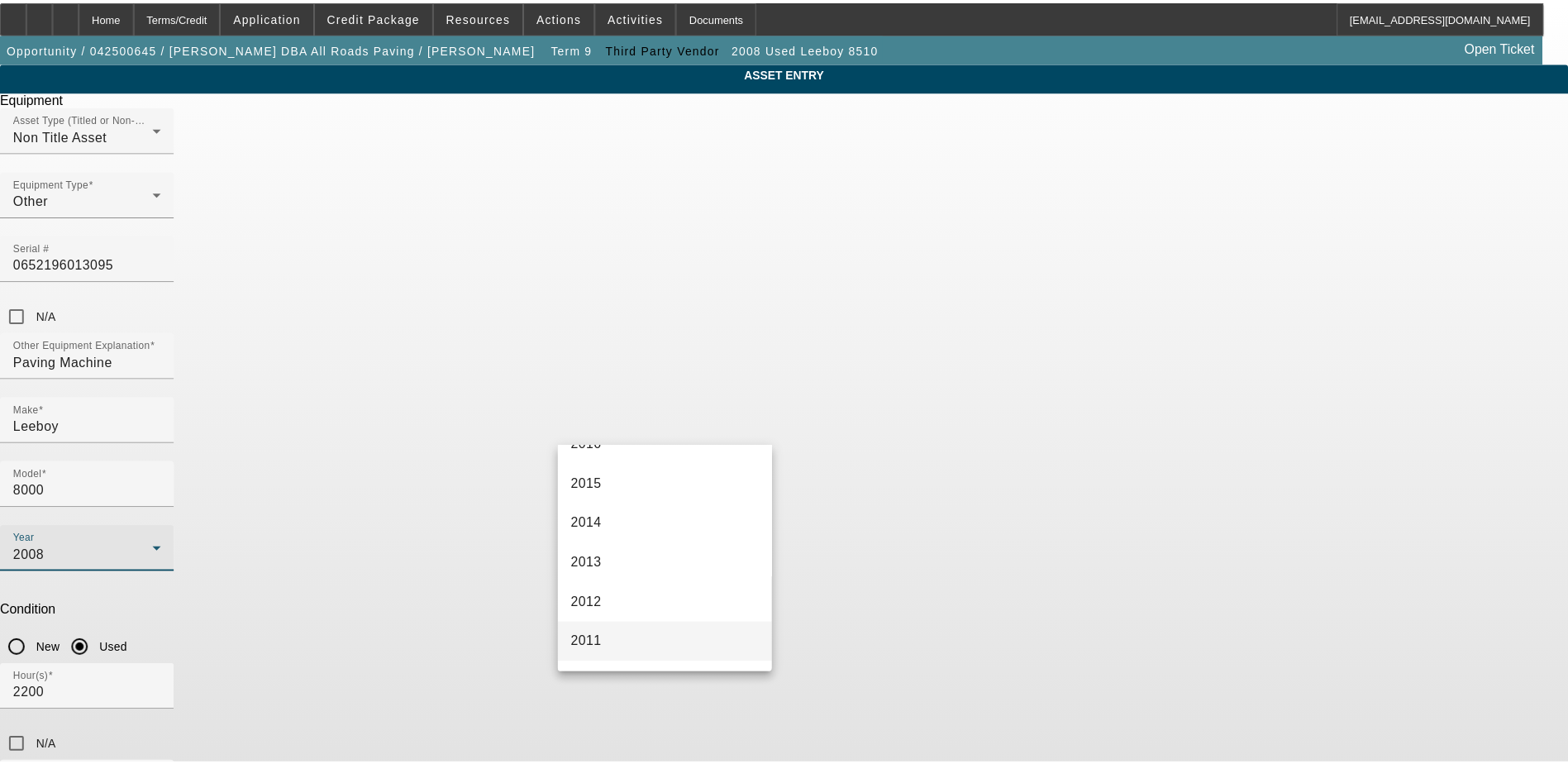
scroll to position [778, 0]
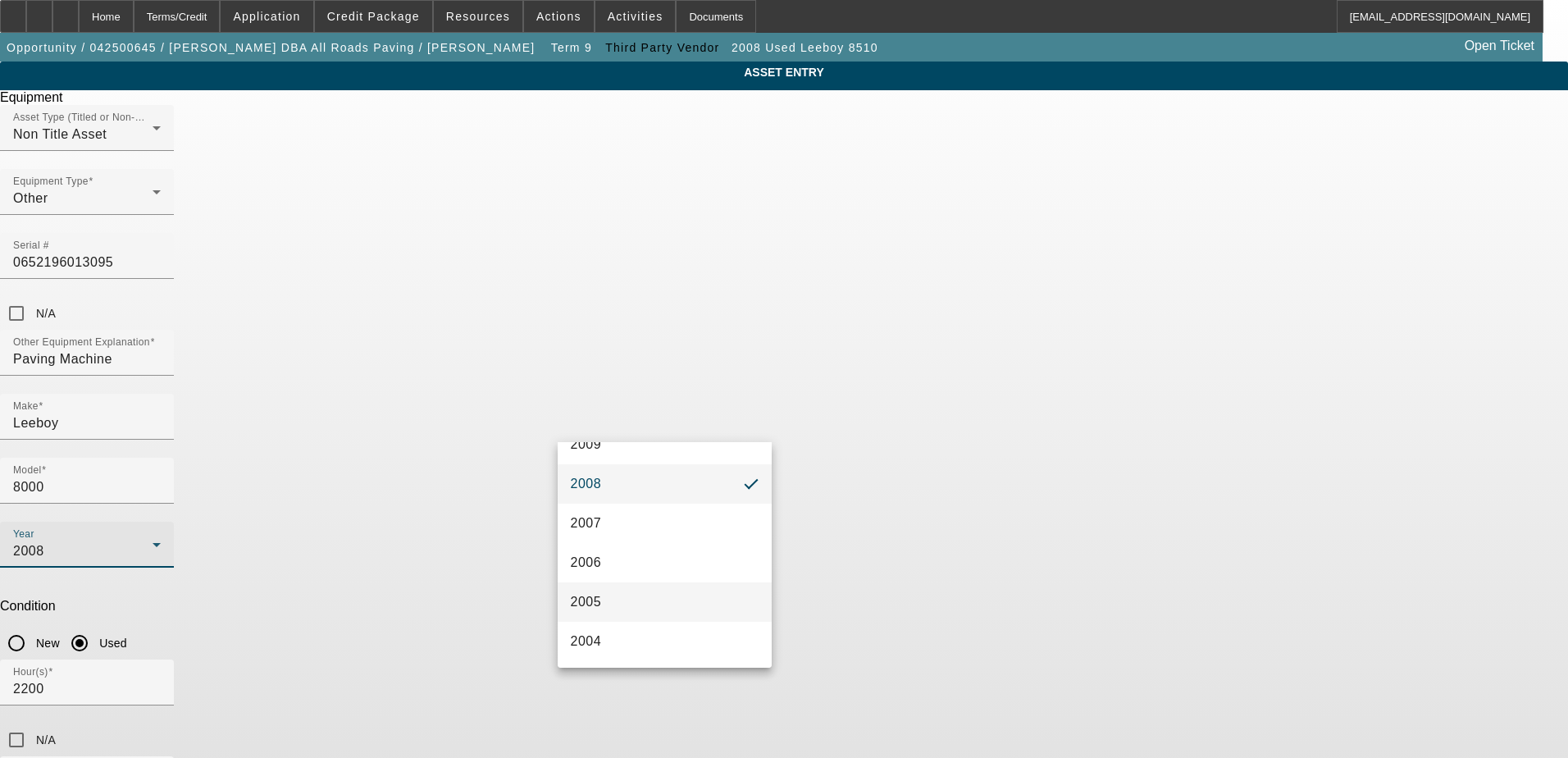
drag, startPoint x: 673, startPoint y: 606, endPoint x: 679, endPoint y: 600, distance: 8.5
click at [675, 602] on mat-option "2005" at bounding box center [665, 603] width 215 height 40
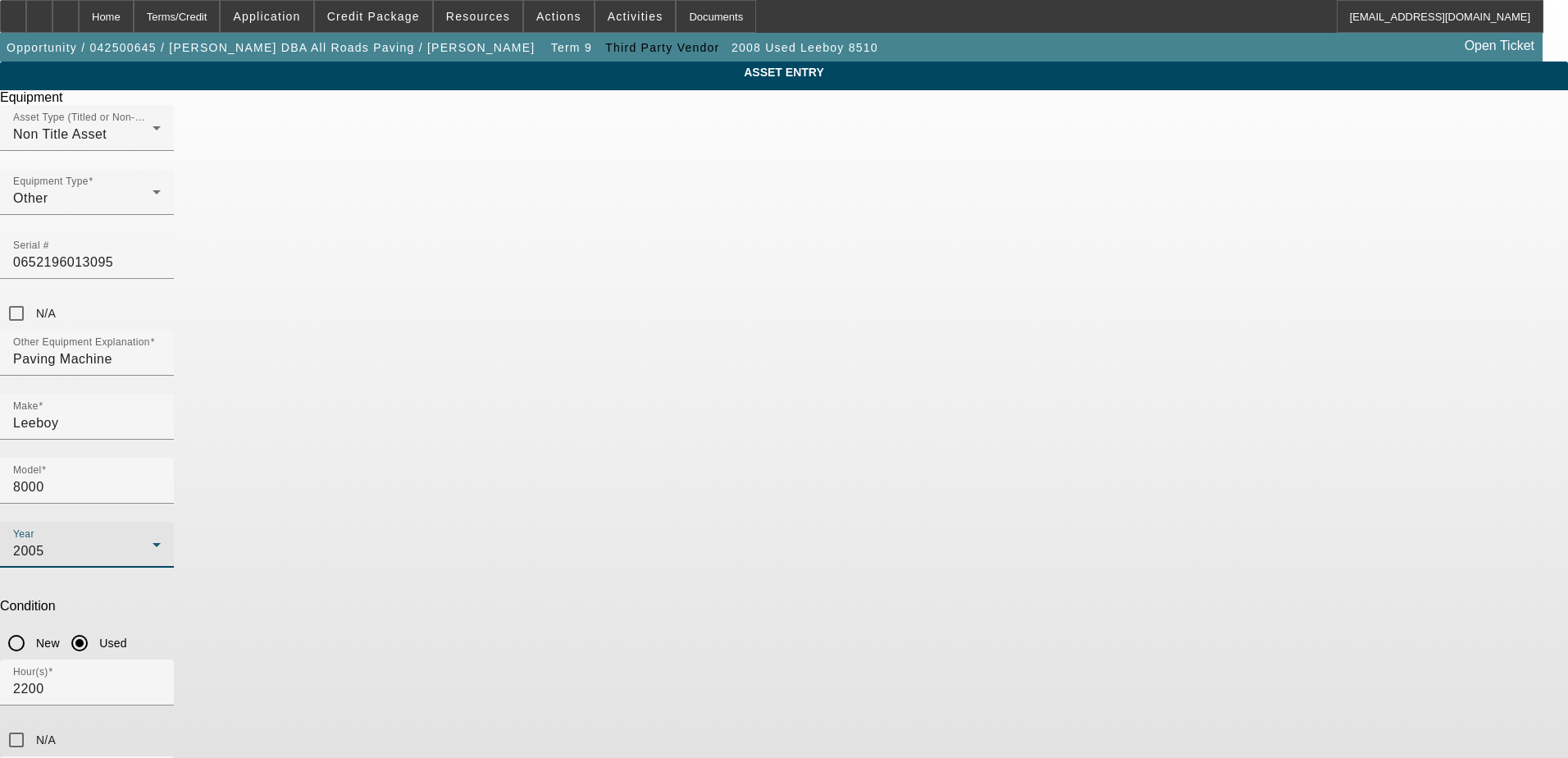
click at [160, 458] on div "Model 8000" at bounding box center [86, 481] width 147 height 46
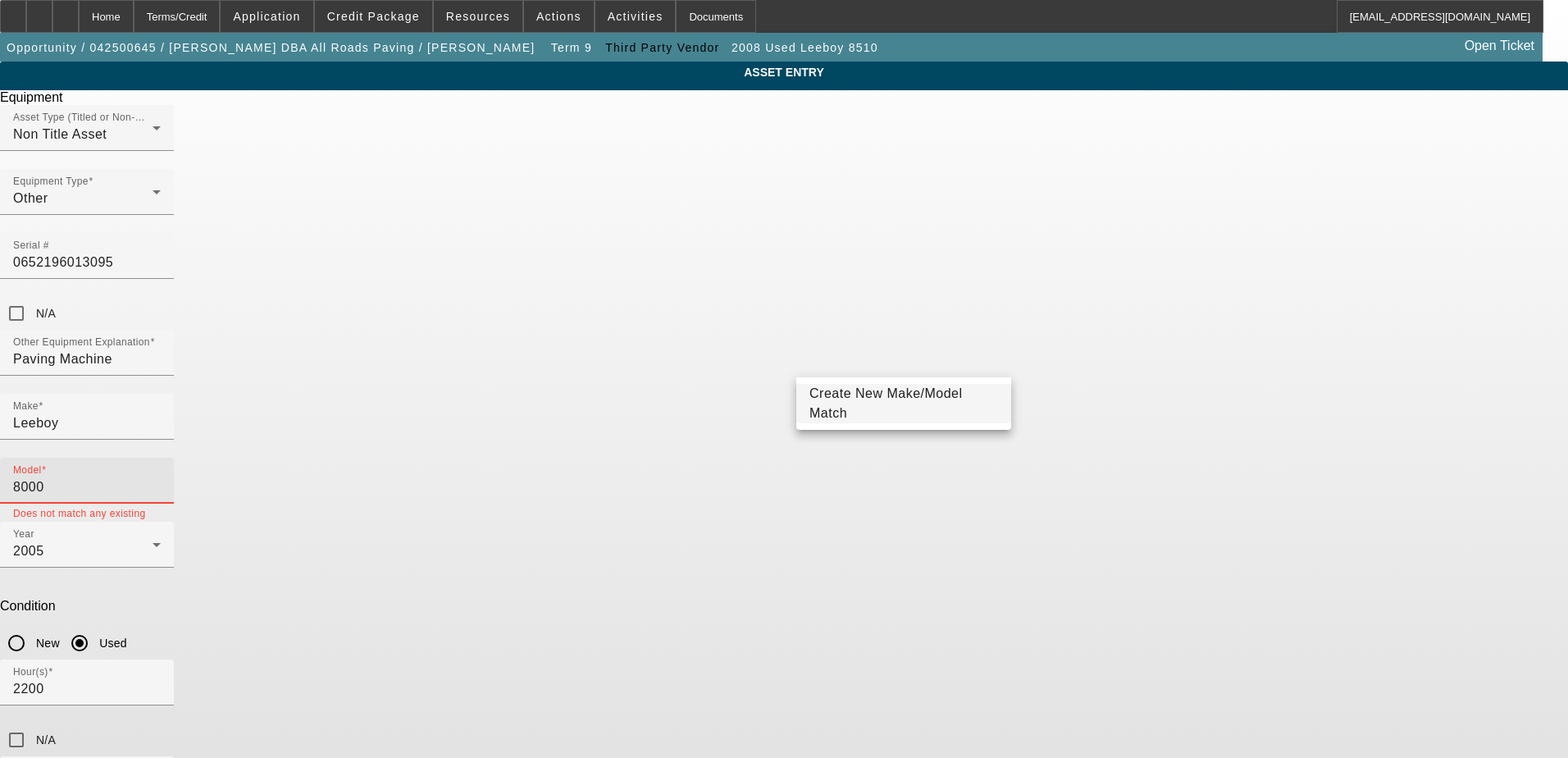
click at [907, 413] on span "Create New Make/Model Match" at bounding box center [903, 404] width 189 height 40
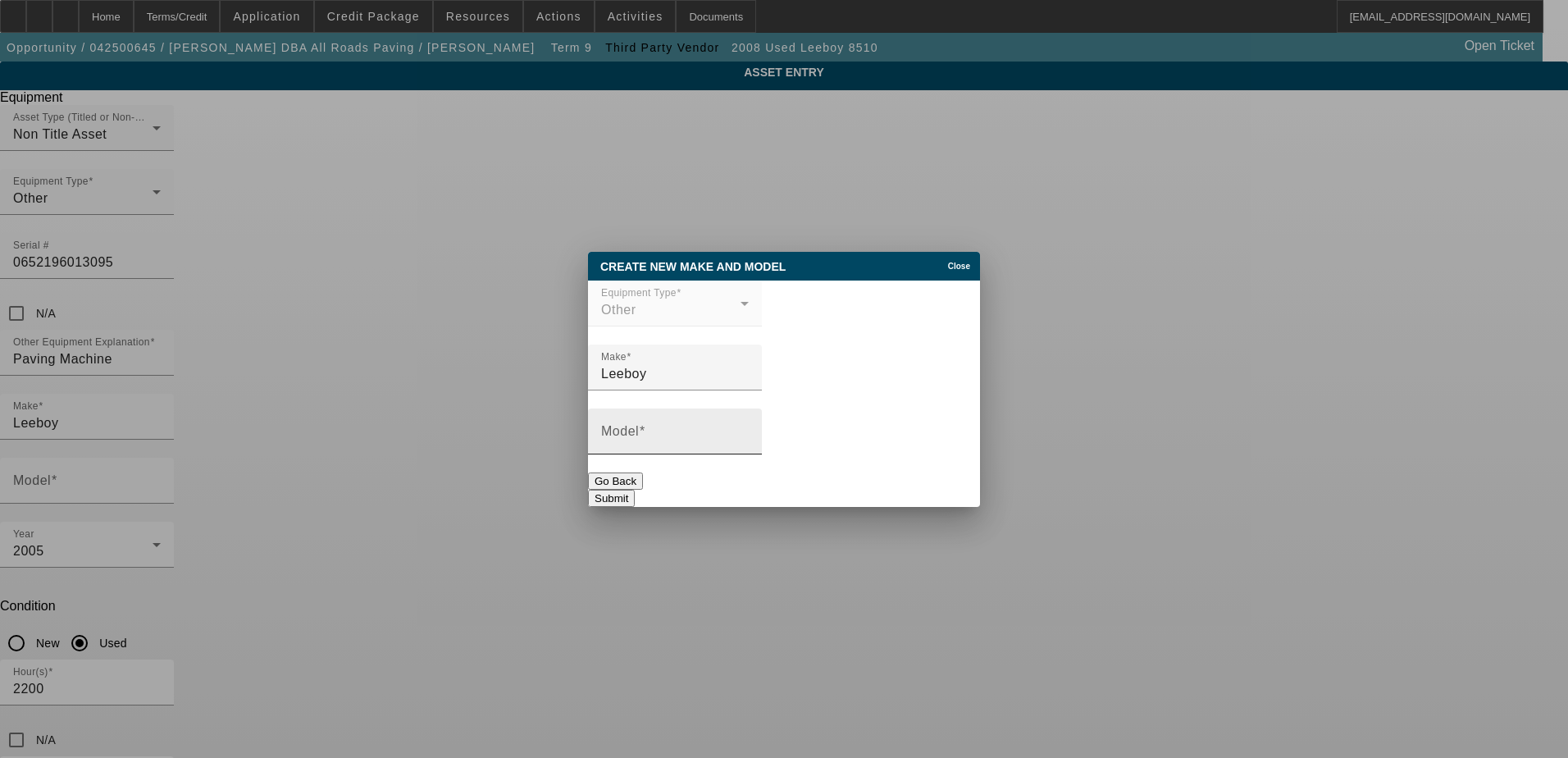
drag, startPoint x: 793, startPoint y: 423, endPoint x: 803, endPoint y: 434, distance: 14.9
click at [749, 424] on div "Model" at bounding box center [675, 431] width 147 height 46
type input "8000"
click at [635, 490] on button "Submit" at bounding box center [610, 498] width 46 height 17
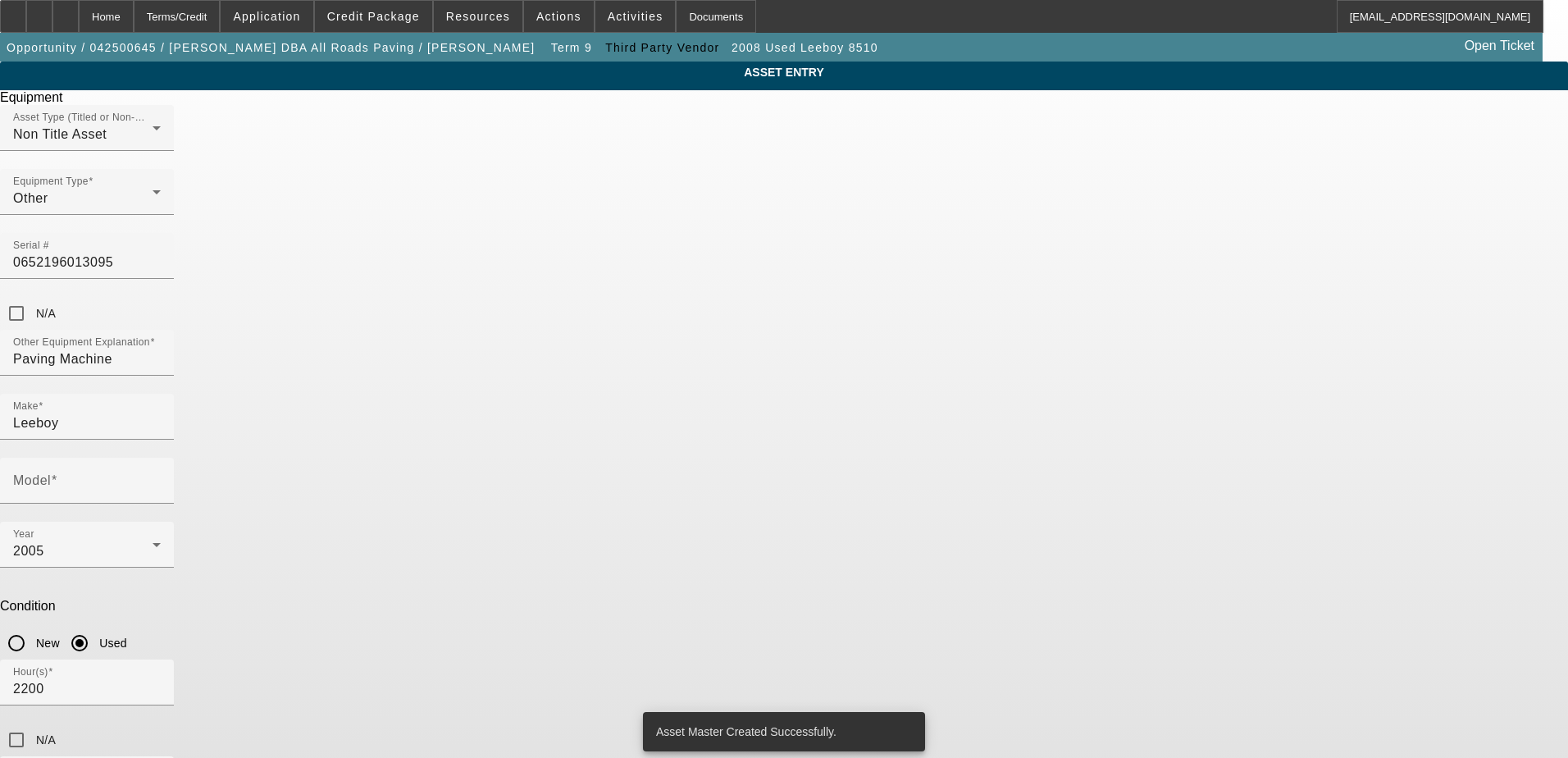
type input "8000"
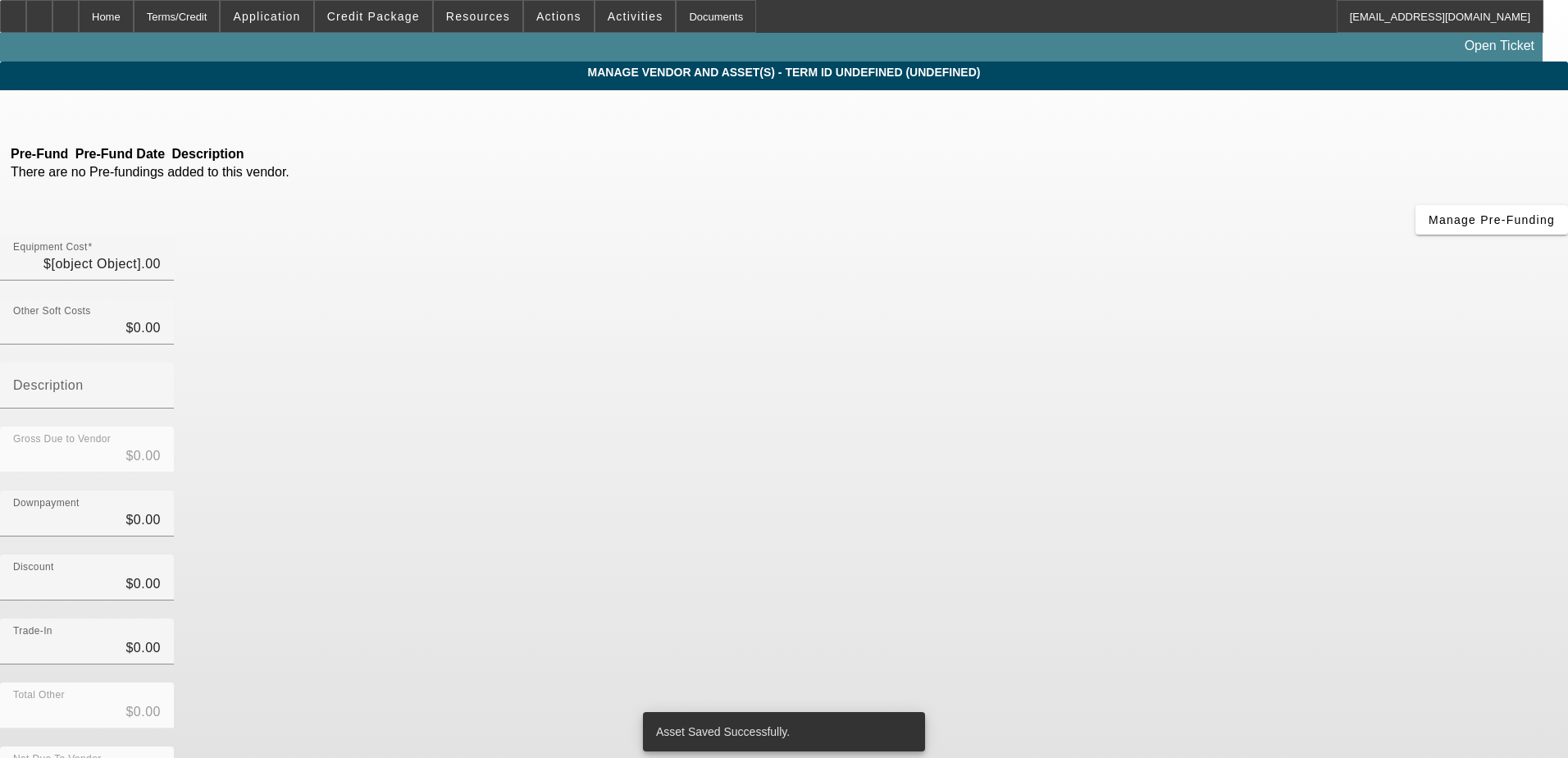
type input "$40,000.00"
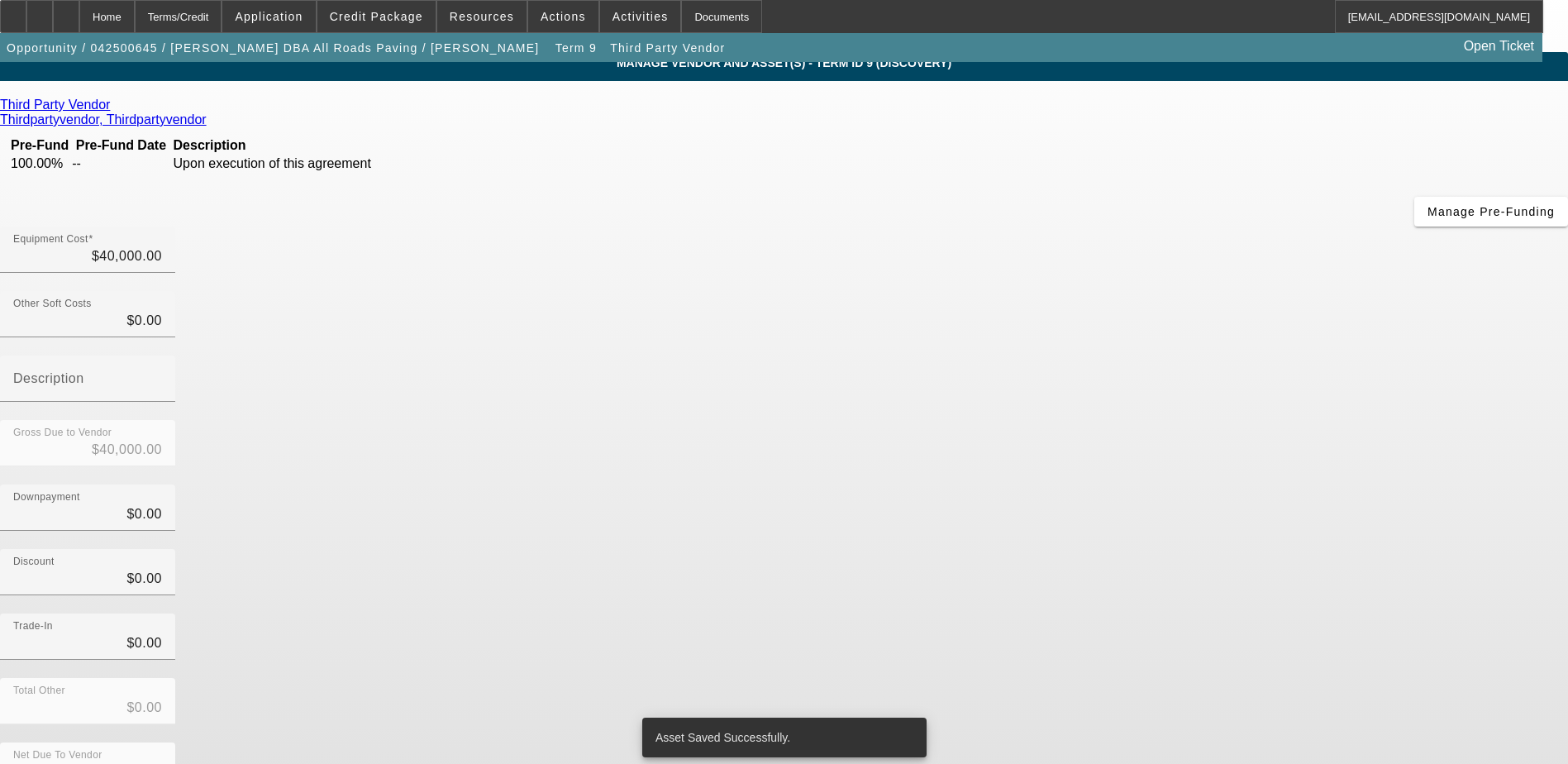
scroll to position [12, 0]
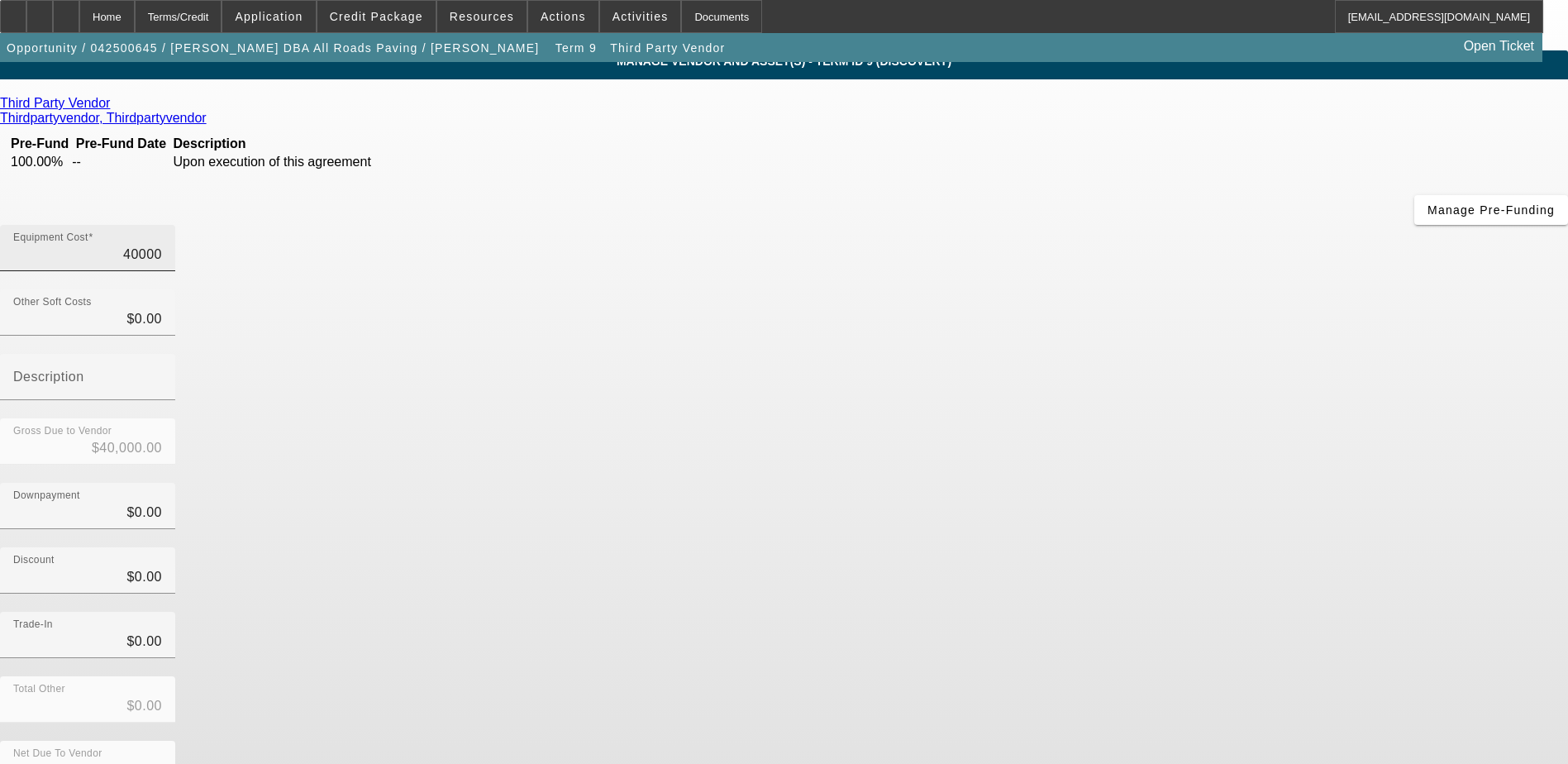
click at [162, 244] on input "40000" at bounding box center [87, 254] width 149 height 20
type input "$40,000.00"
click at [222, 3] on div "Terms/Credit" at bounding box center [179, 16] width 88 height 33
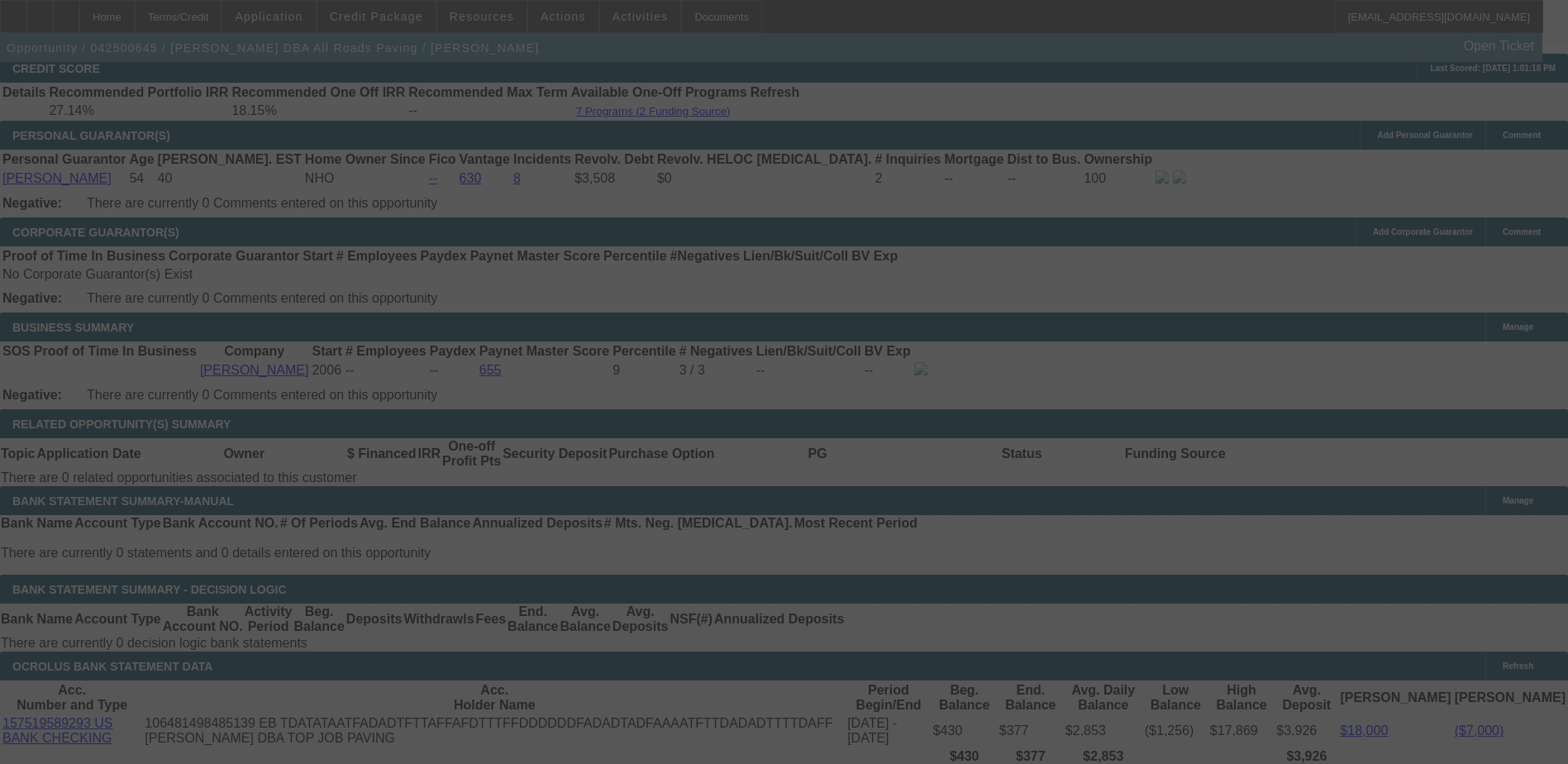
scroll to position [2430, 0]
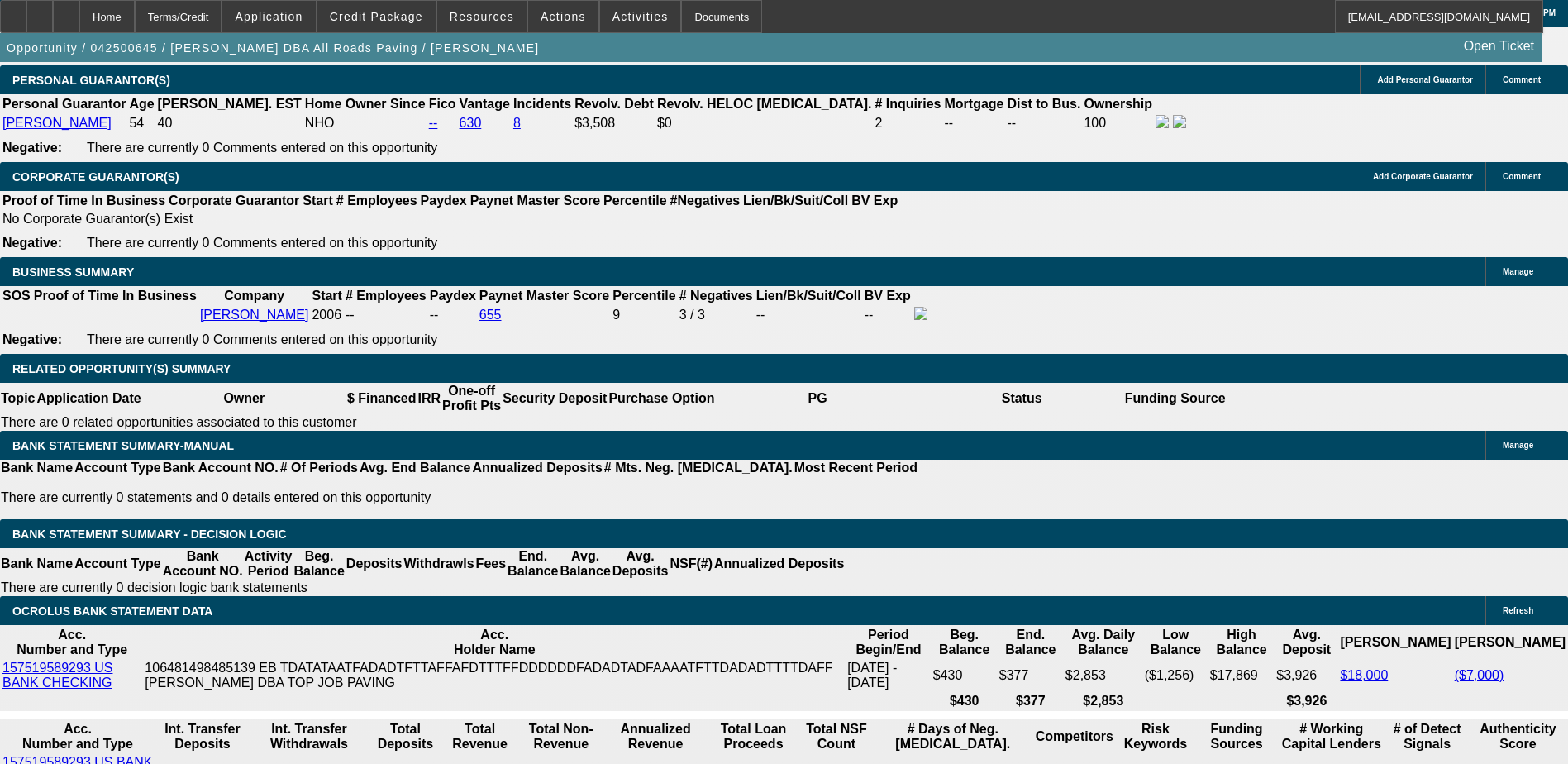
select select "0"
select select "3"
select select "0.1"
select select "5"
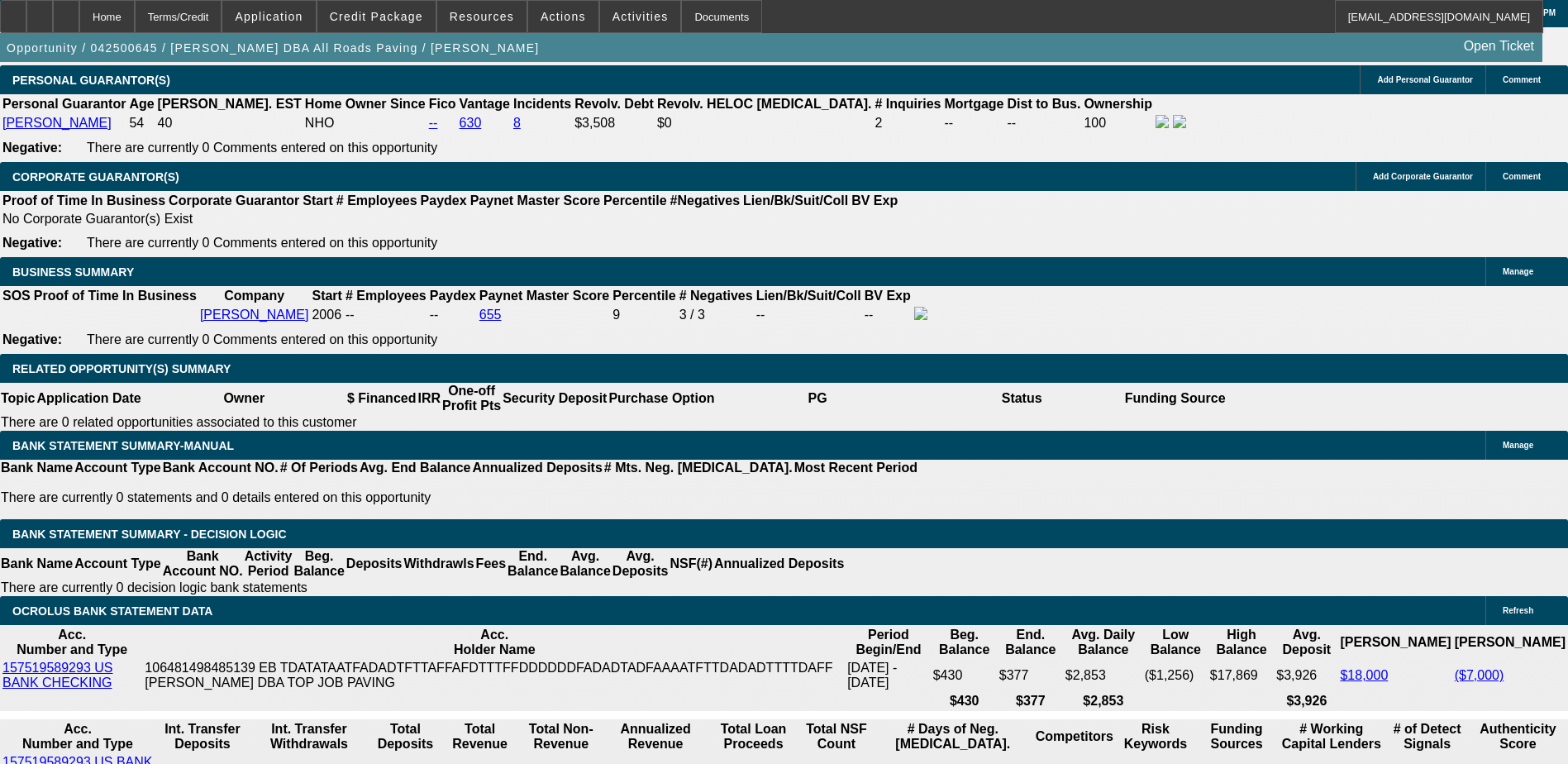
select select "0"
select select "3"
select select "0.1"
select select "5"
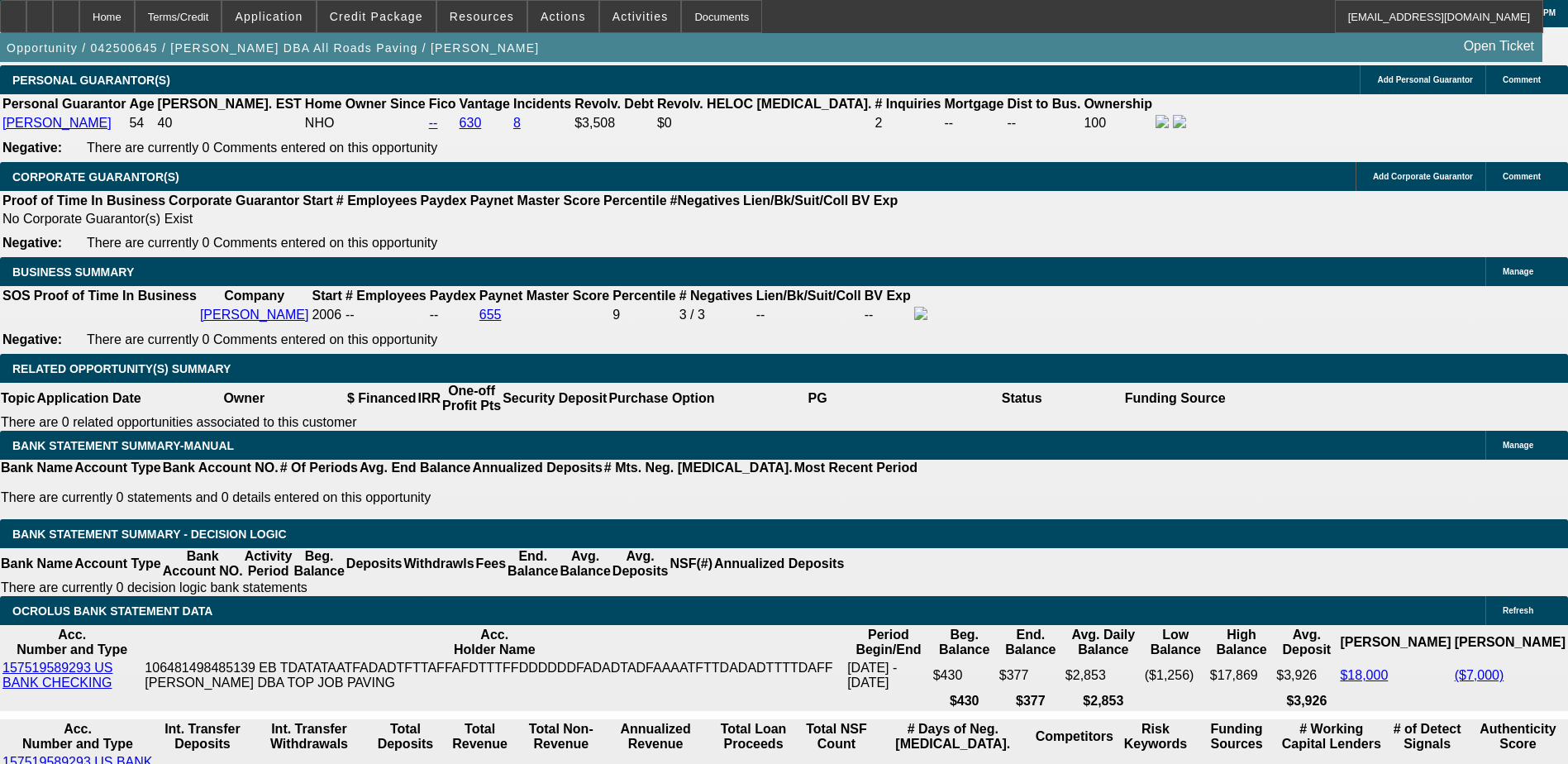
select select "0"
select select "3"
select select "0.1"
select select "5"
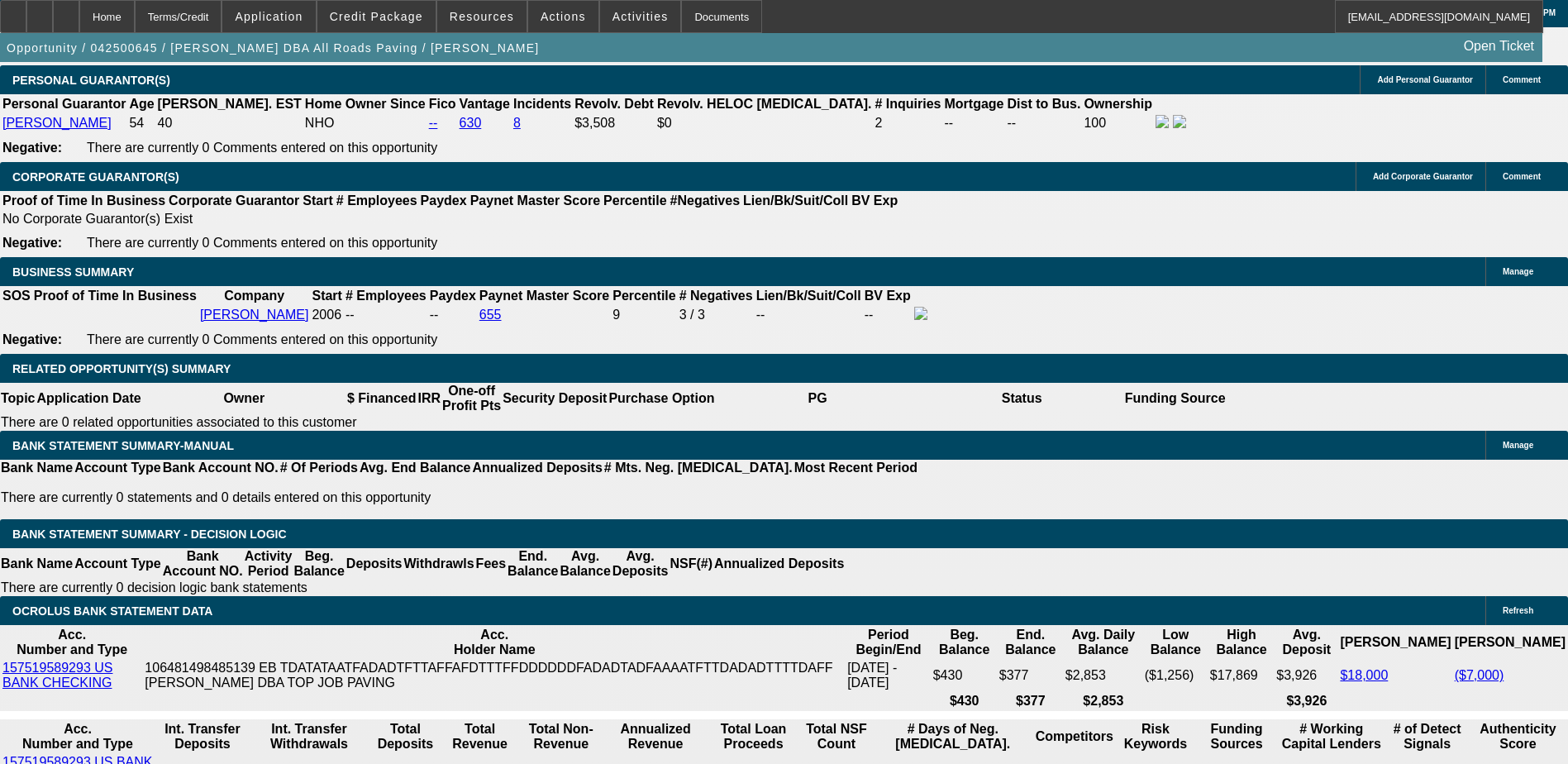
select select "0"
select select "3"
select select "0.1"
select select "4"
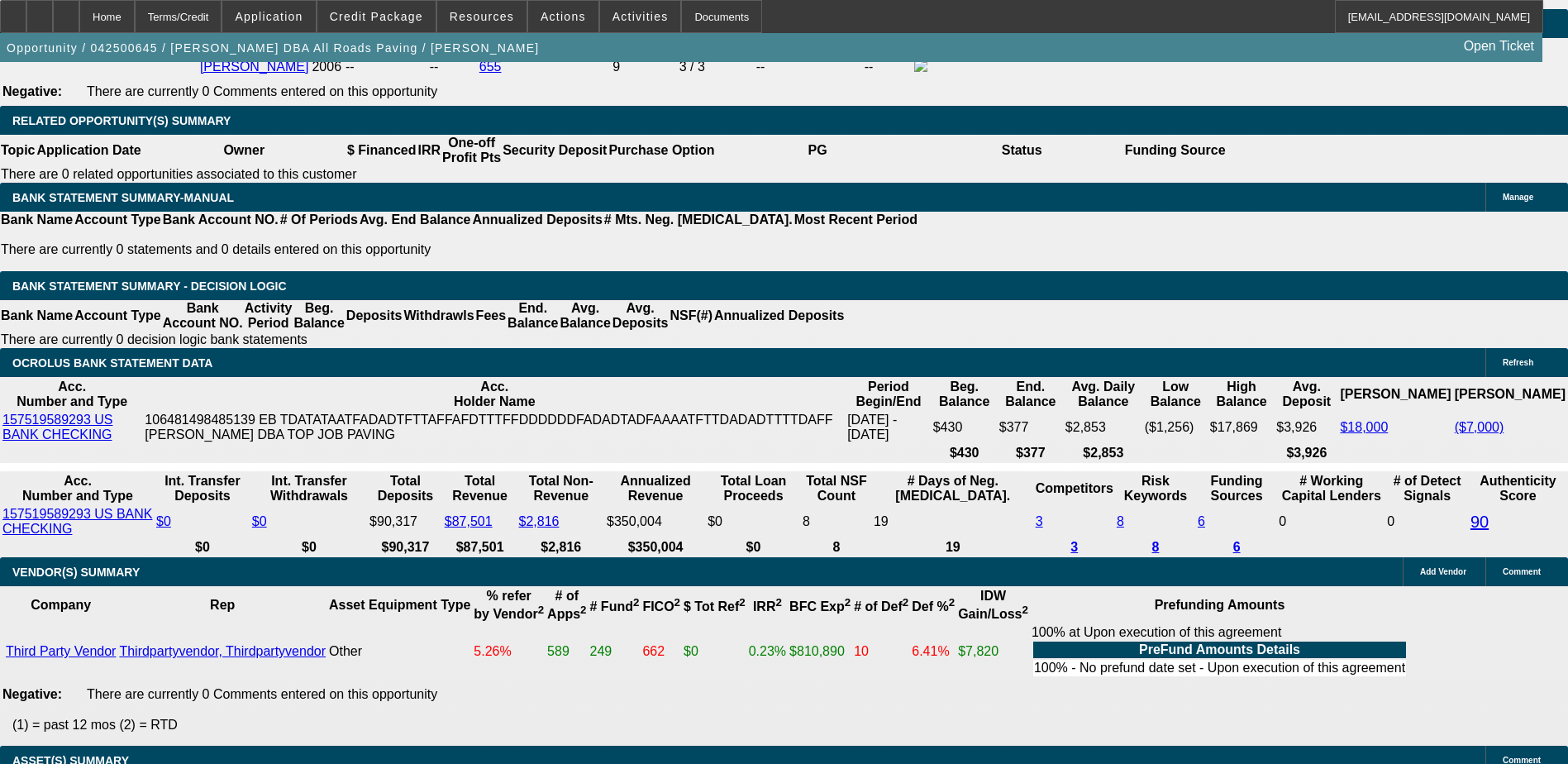
scroll to position [2347, 0]
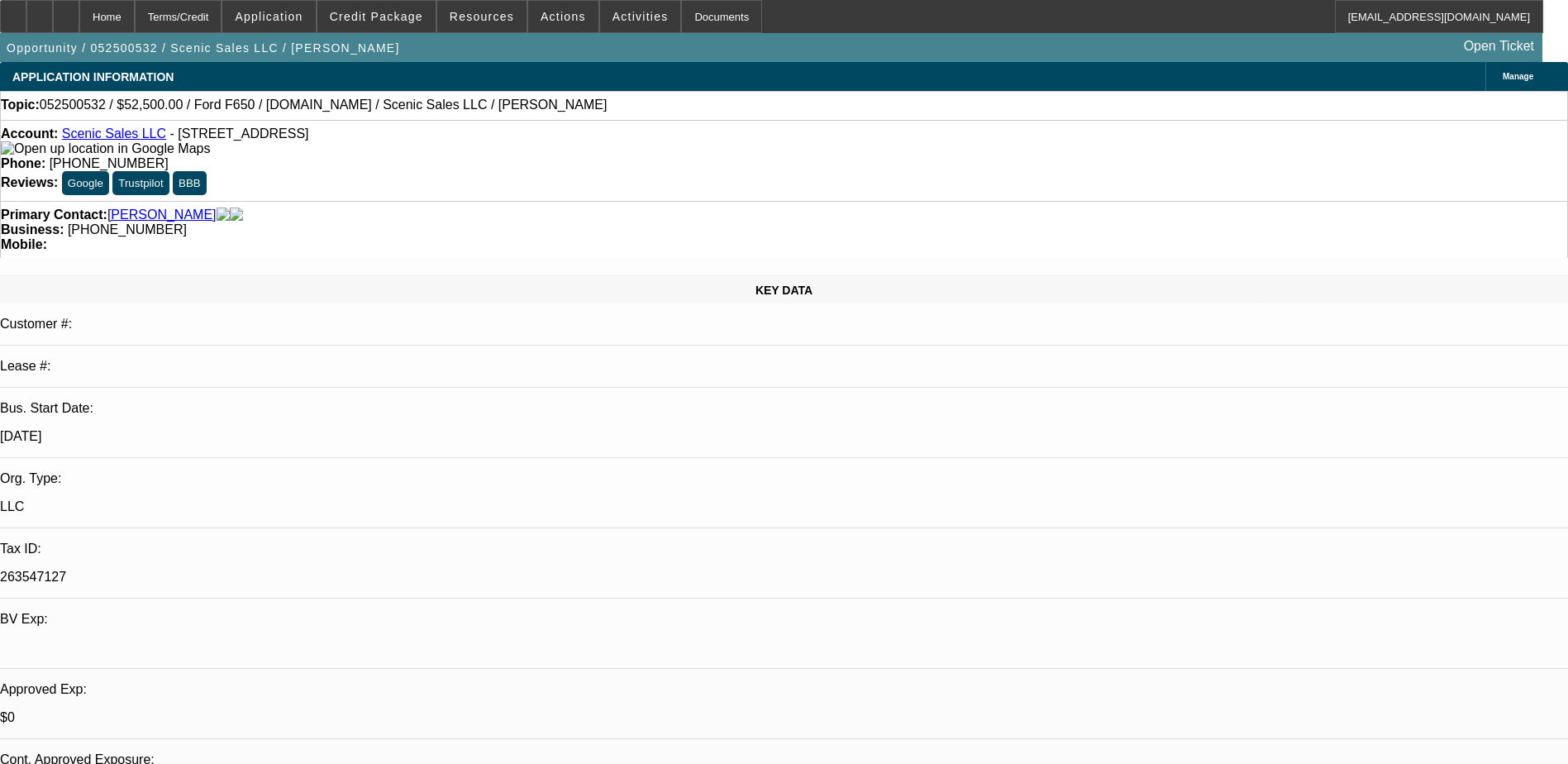
select select "0"
select select "3"
select select "0.1"
select select "4"
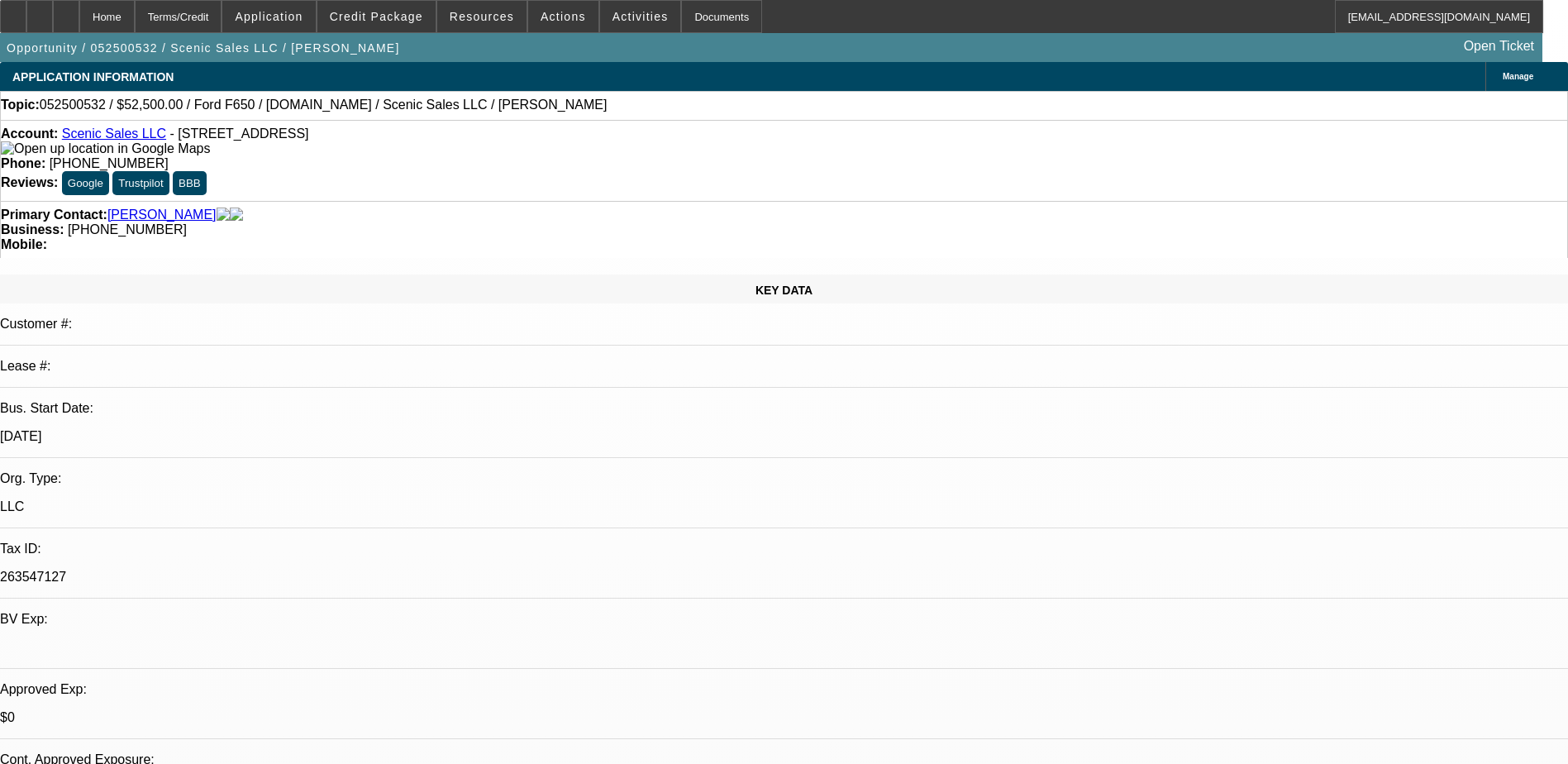
select select "0"
select select "3"
select select "0.1"
select select "4"
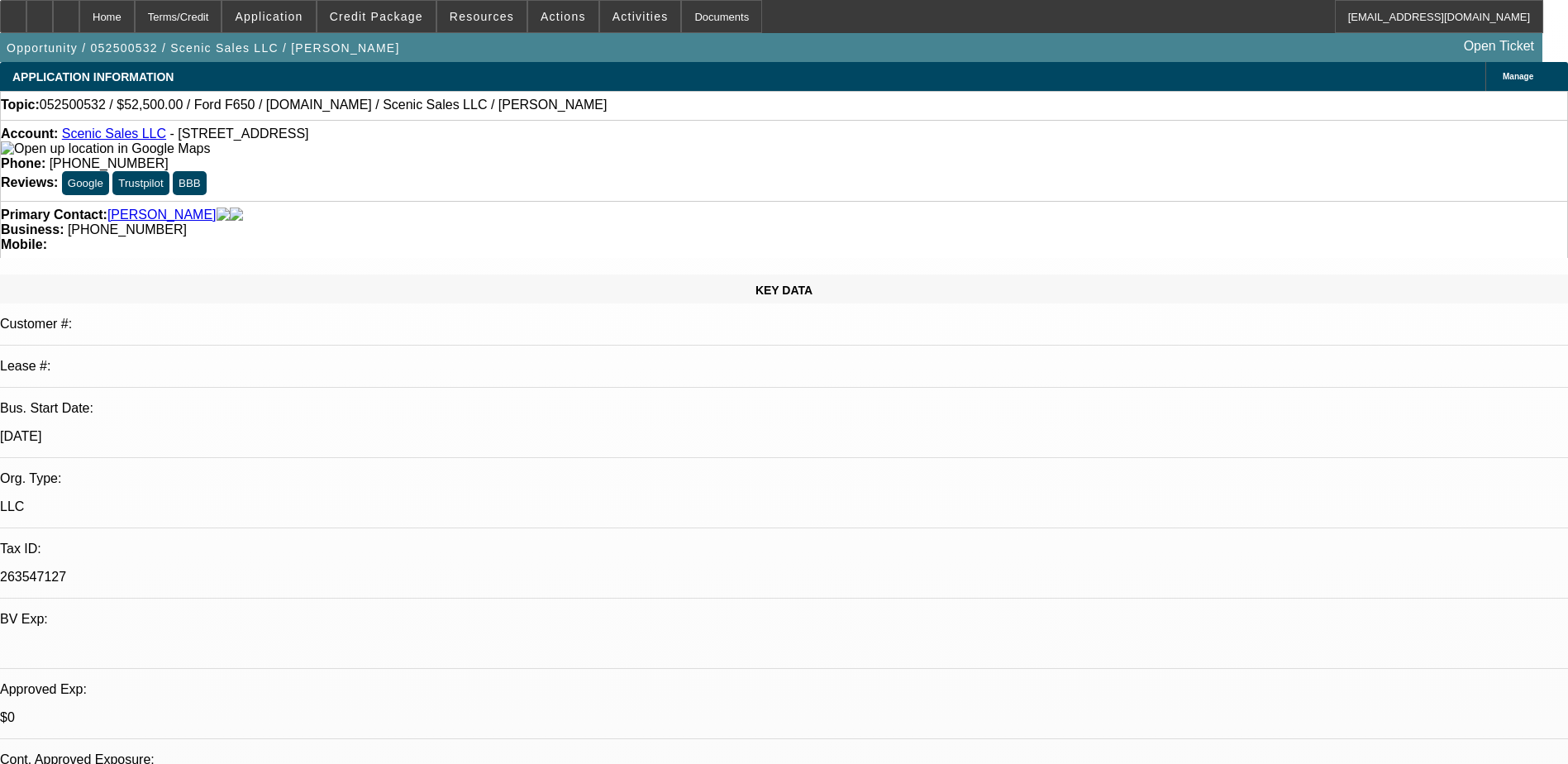
select select "0"
select select "0.1"
select select "4"
select select "0"
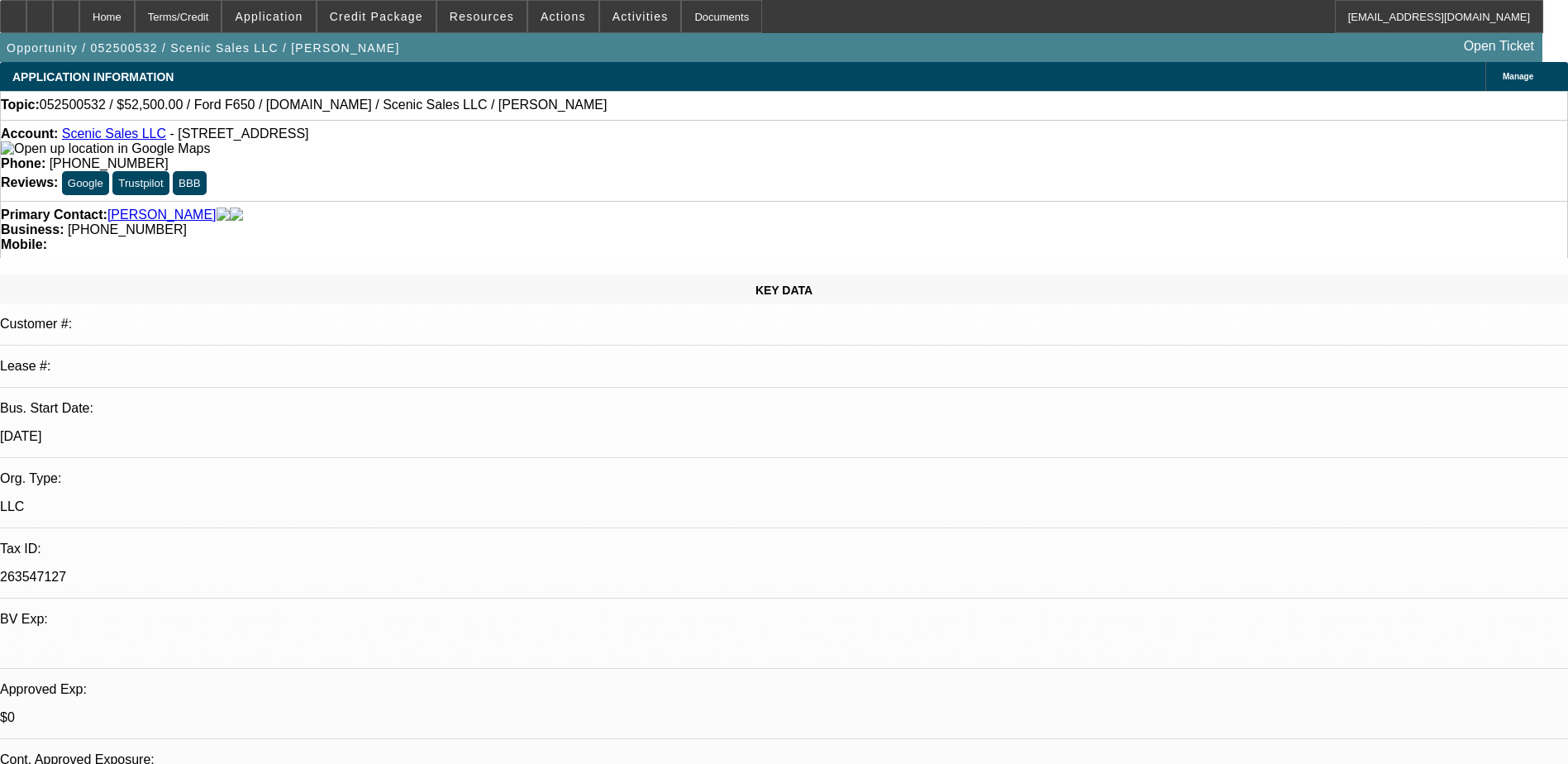
select select "0"
select select "3"
select select "0.1"
select select "4"
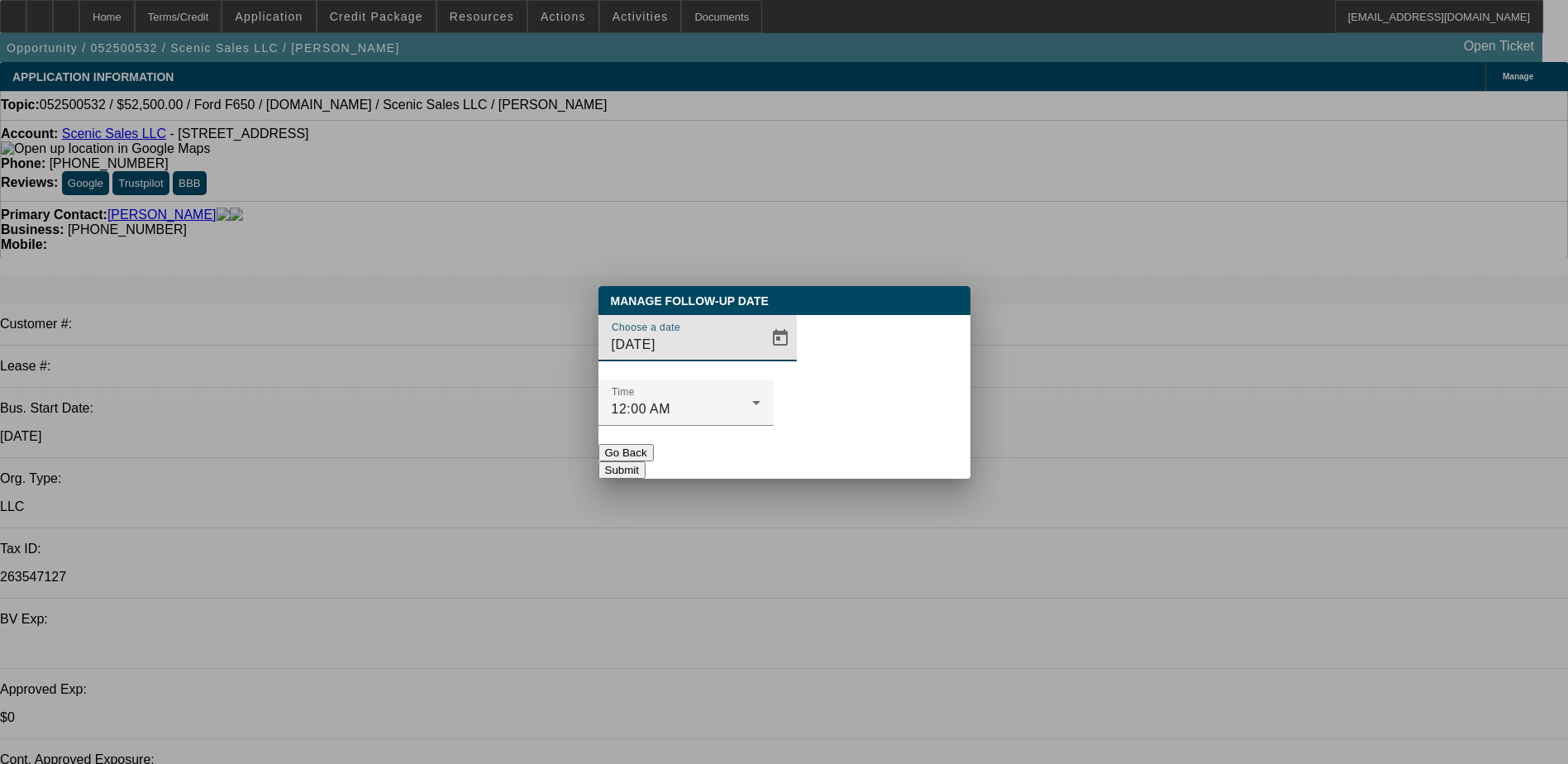
click at [787, 379] on div "Time 12:00 AM" at bounding box center [784, 411] width 372 height 65
click at [763, 358] on span "Open calendar" at bounding box center [781, 338] width 40 height 40
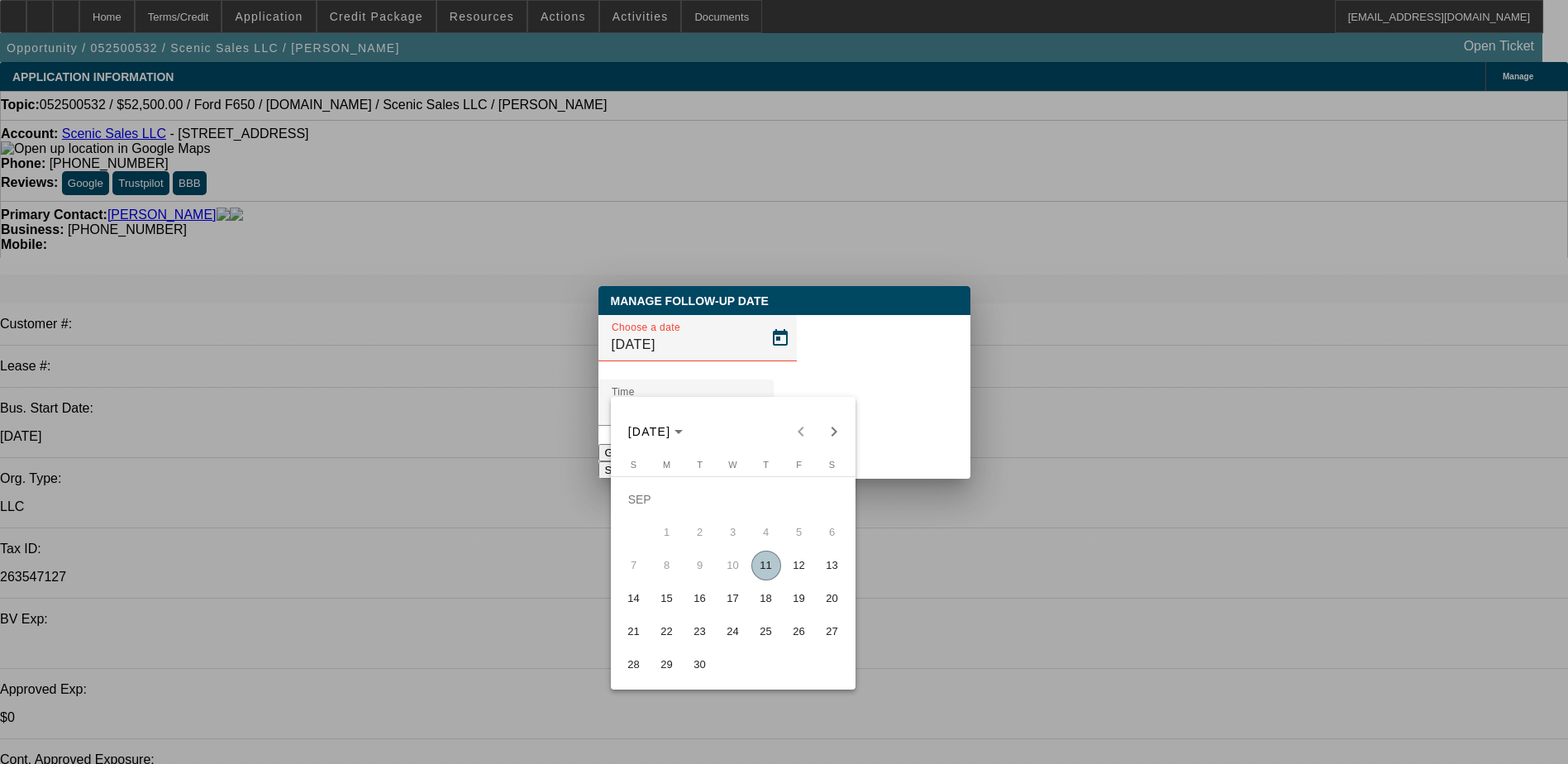
click at [792, 579] on span "12" at bounding box center [800, 566] width 30 height 30
type input "[DATE]"
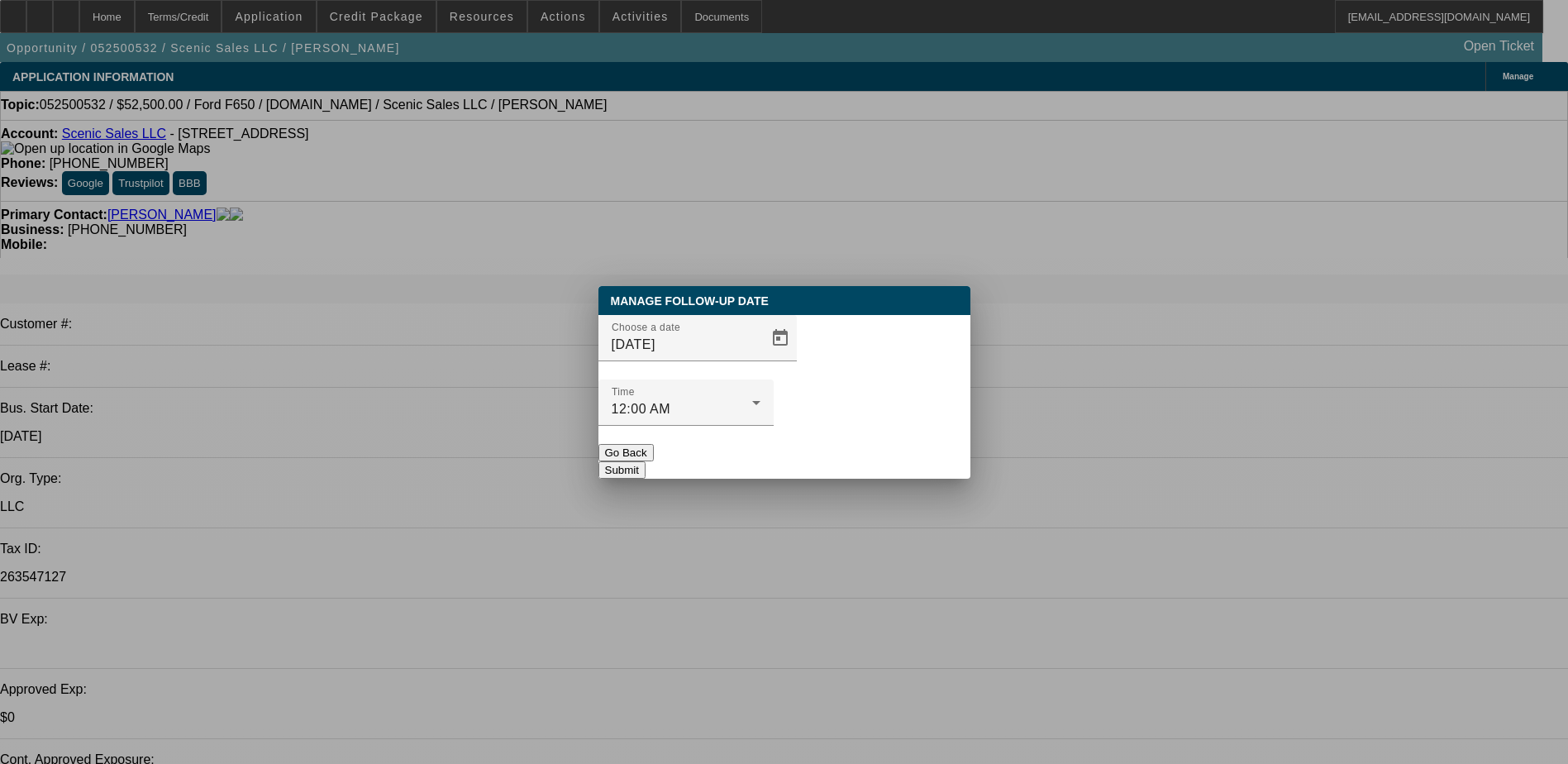
click at [645, 462] on button "Submit" at bounding box center [621, 470] width 47 height 17
